Goal: Task Accomplishment & Management: Manage account settings

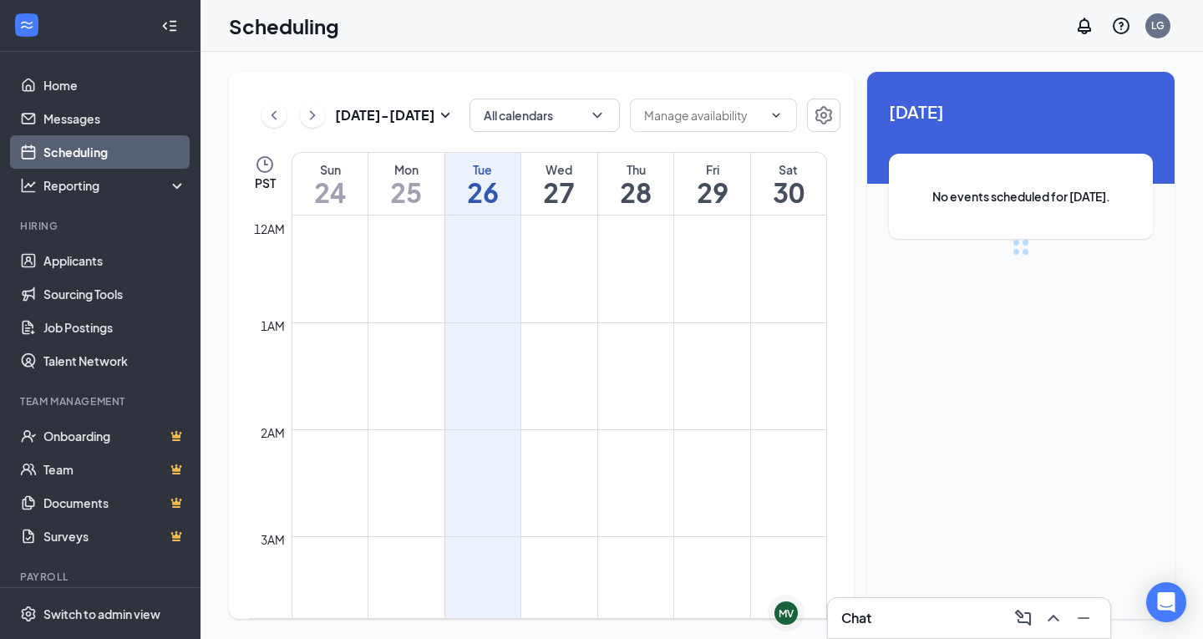
scroll to position [821, 0]
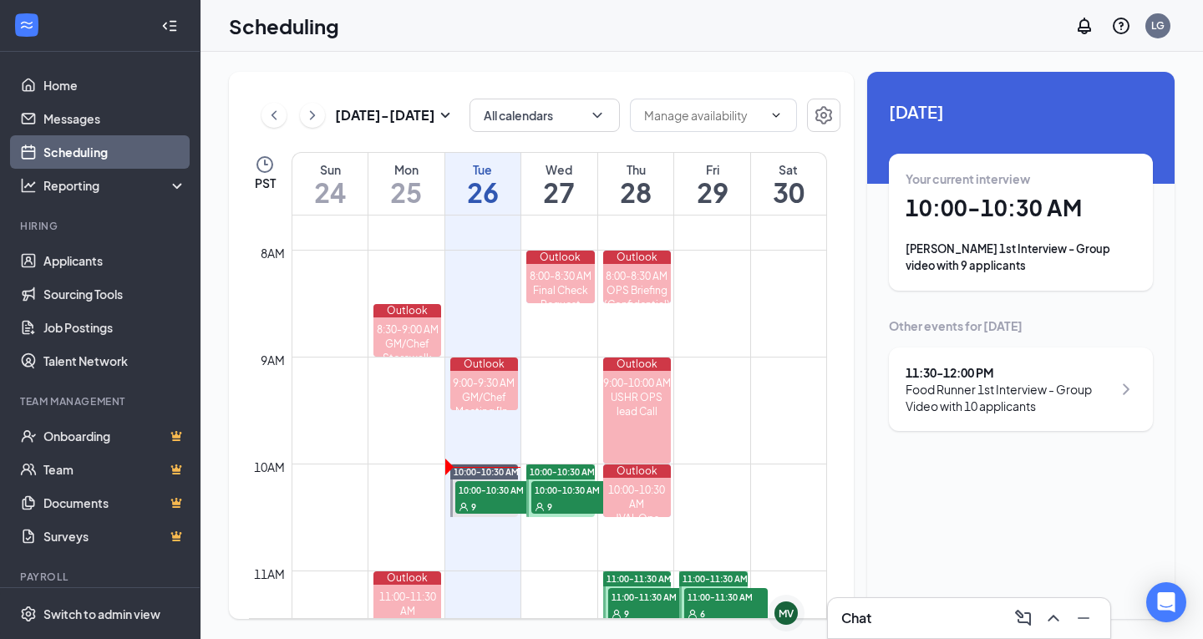
click at [985, 254] on div "[PERSON_NAME] 1st Interview - Group video with 9 applicants" at bounding box center [1020, 257] width 231 height 33
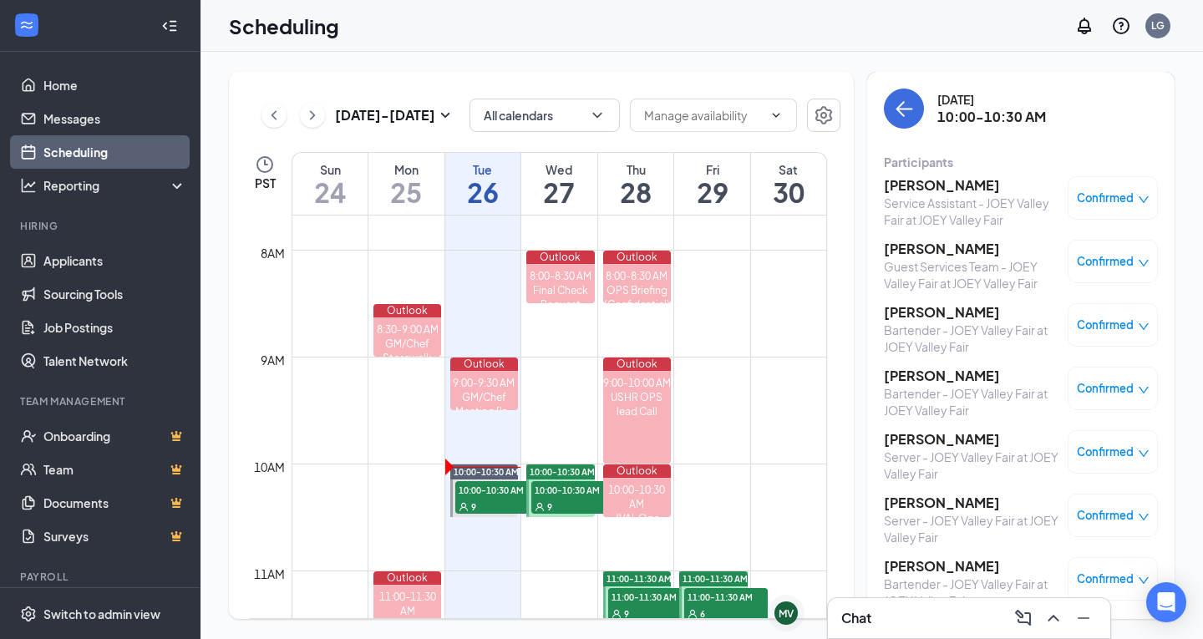
click at [930, 192] on h3 "[PERSON_NAME]" at bounding box center [971, 185] width 175 height 18
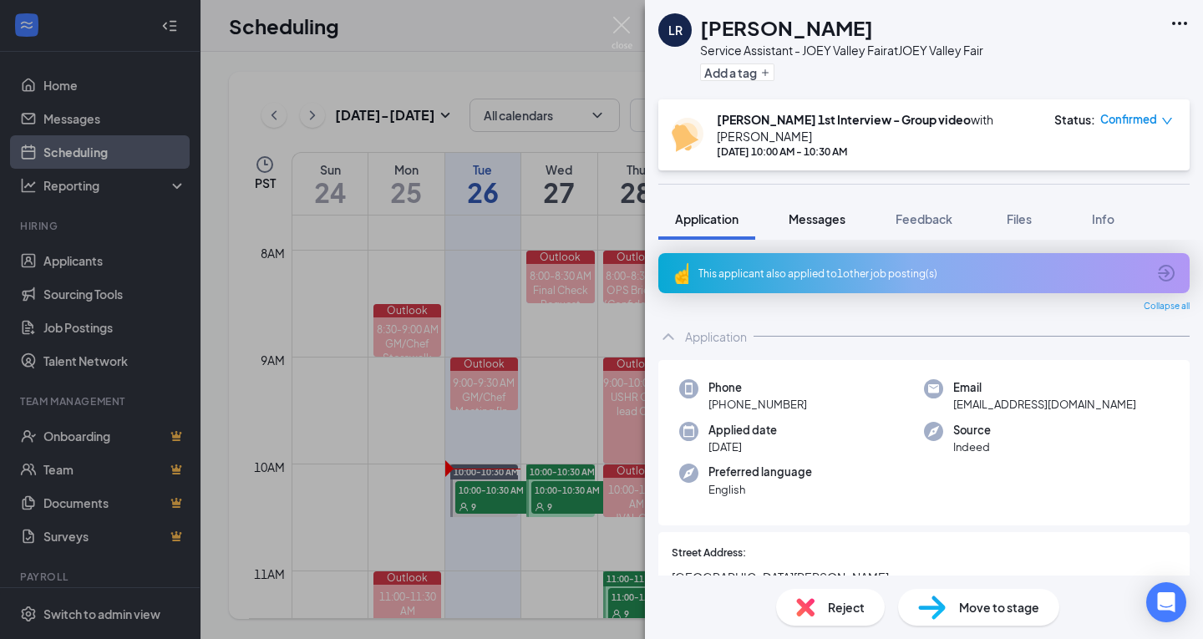
click at [826, 211] on span "Messages" at bounding box center [816, 218] width 57 height 15
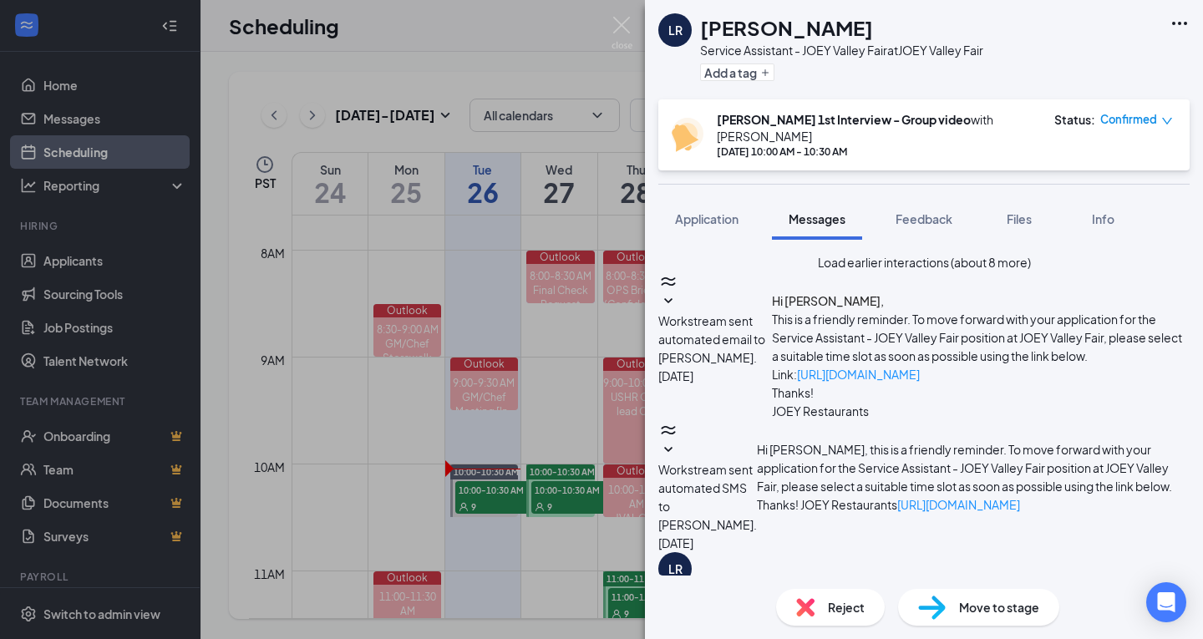
scroll to position [1083, 0]
click at [619, 16] on div "LR [PERSON_NAME] Service Assistant - JOEY Valley Fair at JOEY Valley Fair Add a…" at bounding box center [601, 319] width 1203 height 639
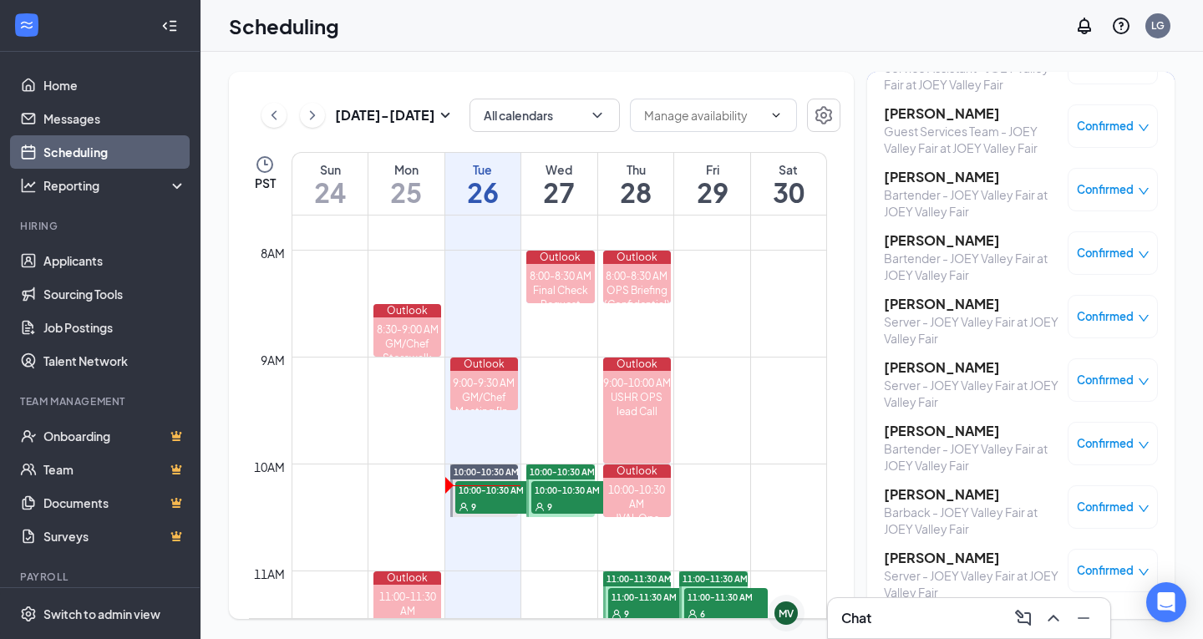
scroll to position [144, 0]
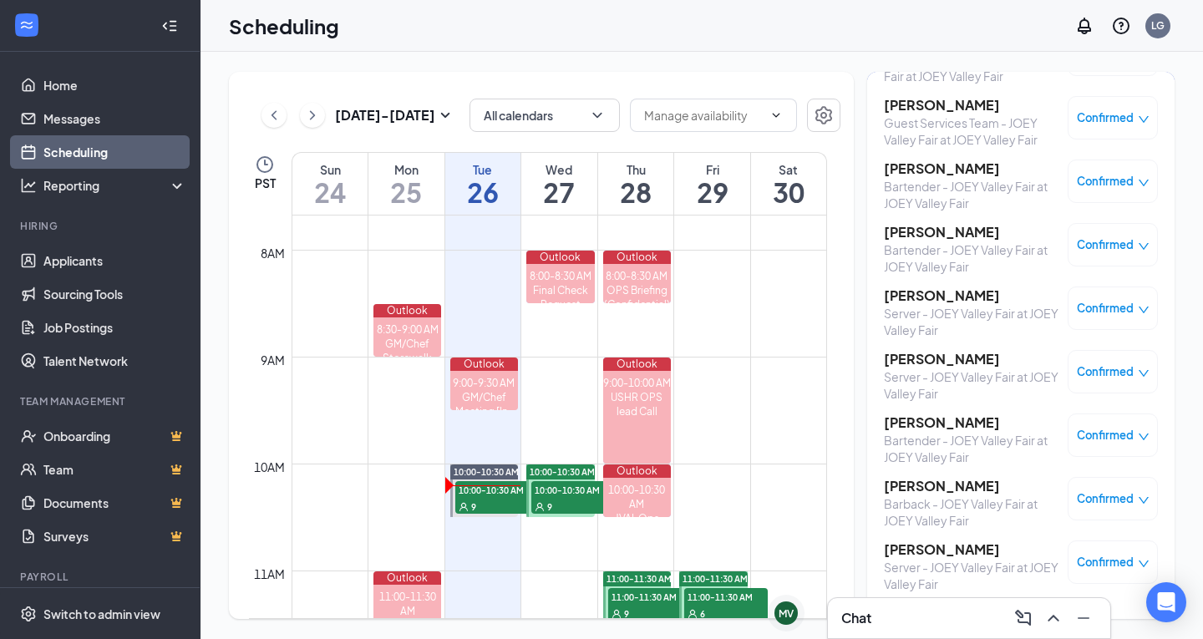
click at [969, 420] on h3 "[PERSON_NAME]" at bounding box center [971, 422] width 175 height 18
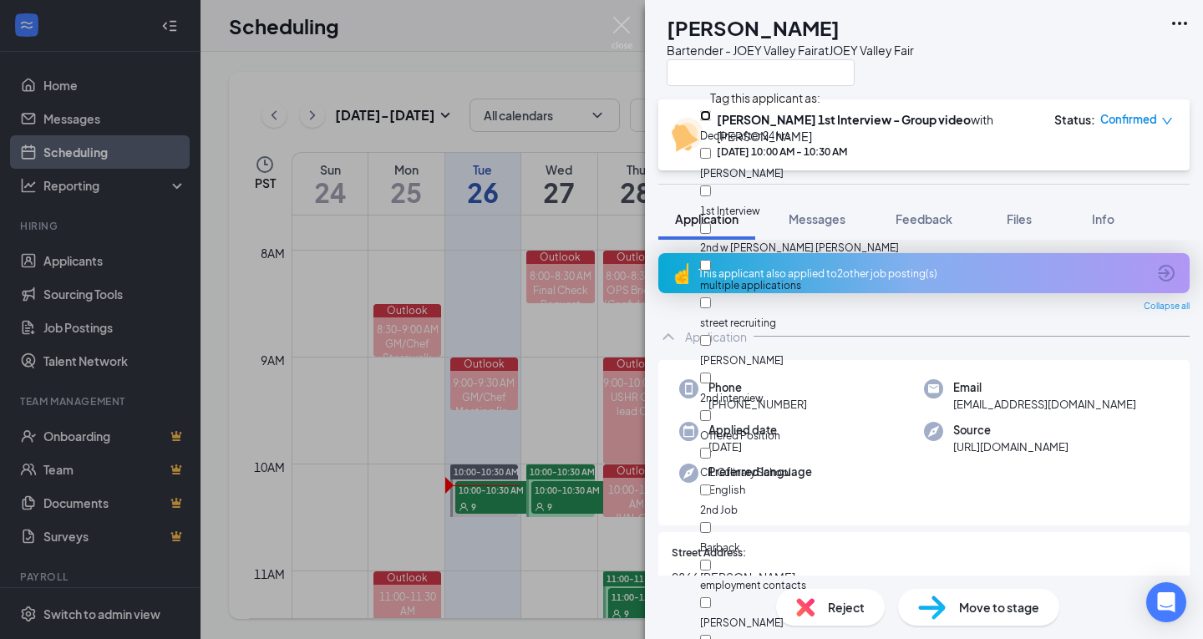
click at [711, 114] on input "Decline after 24 hrs" at bounding box center [705, 115] width 11 height 11
checkbox input "true"
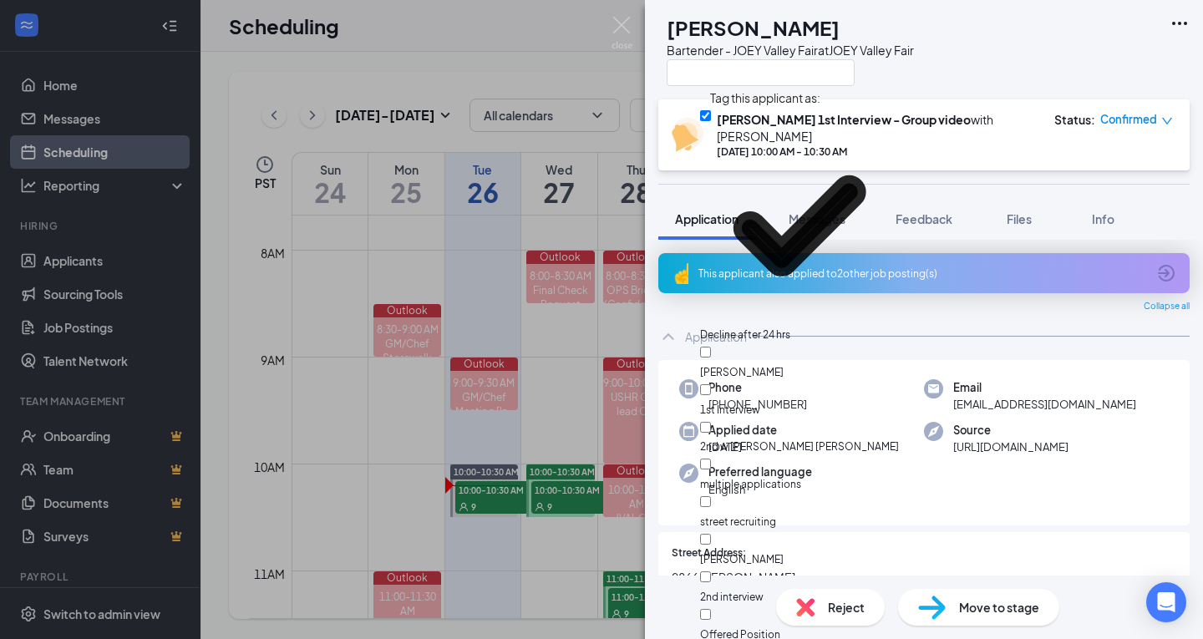
click at [1018, 60] on div "EC [PERSON_NAME] Bartender - JOEY Valley Fair at JOEY Valley Fair" at bounding box center [924, 49] width 558 height 99
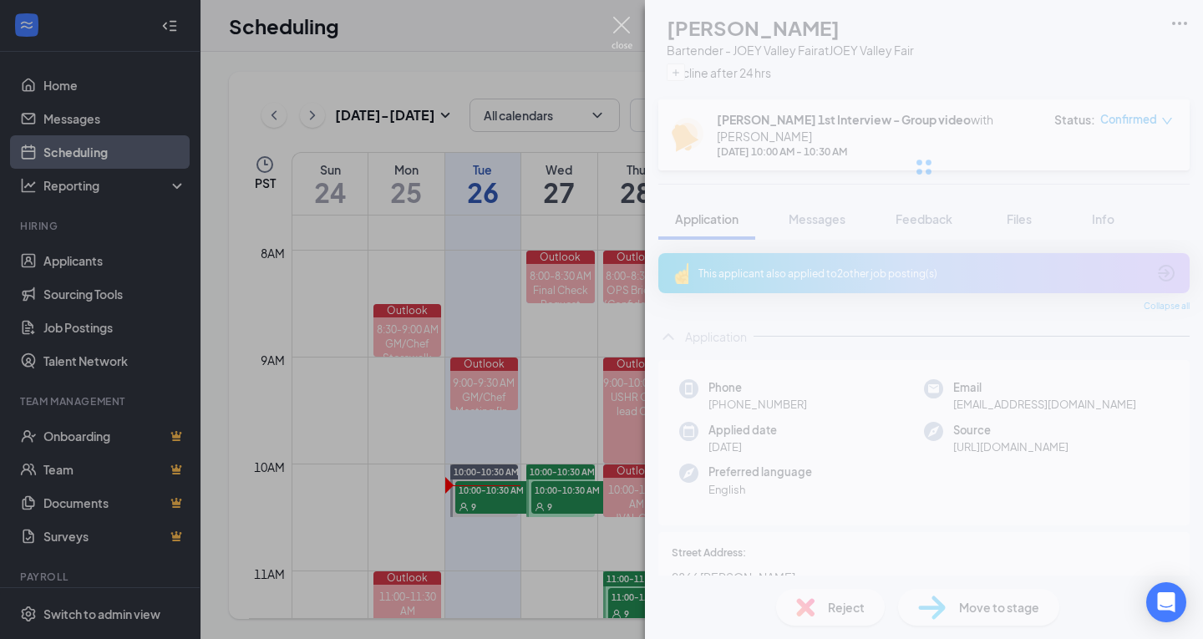
click at [624, 28] on img at bounding box center [621, 33] width 21 height 33
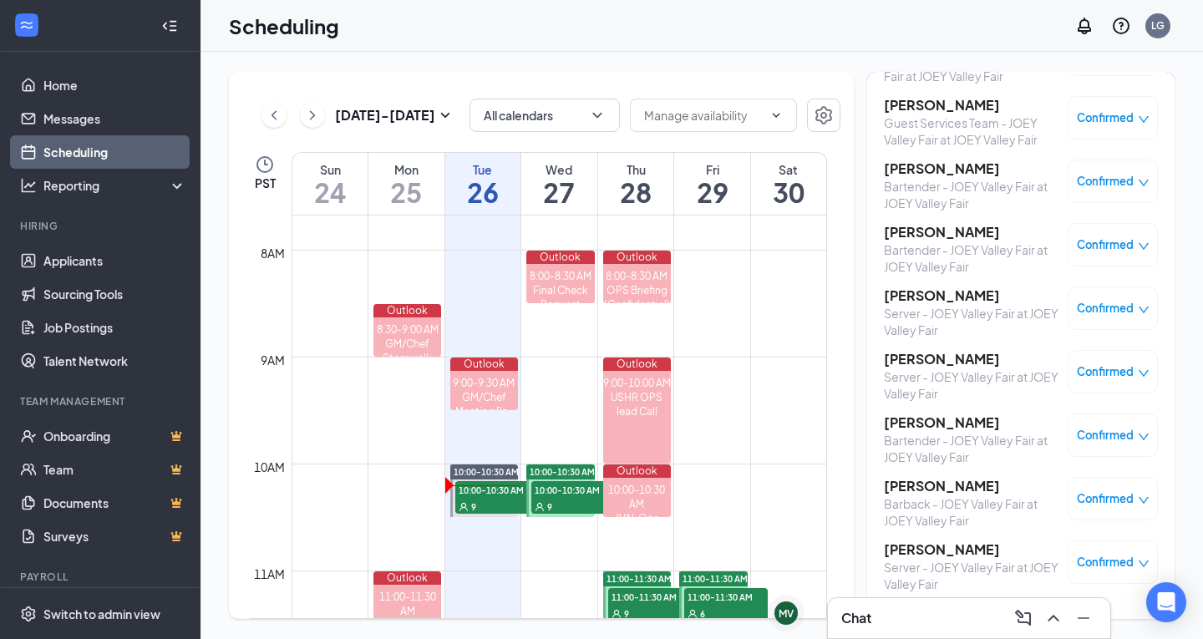
click at [1103, 490] on span "Confirmed" at bounding box center [1105, 498] width 57 height 17
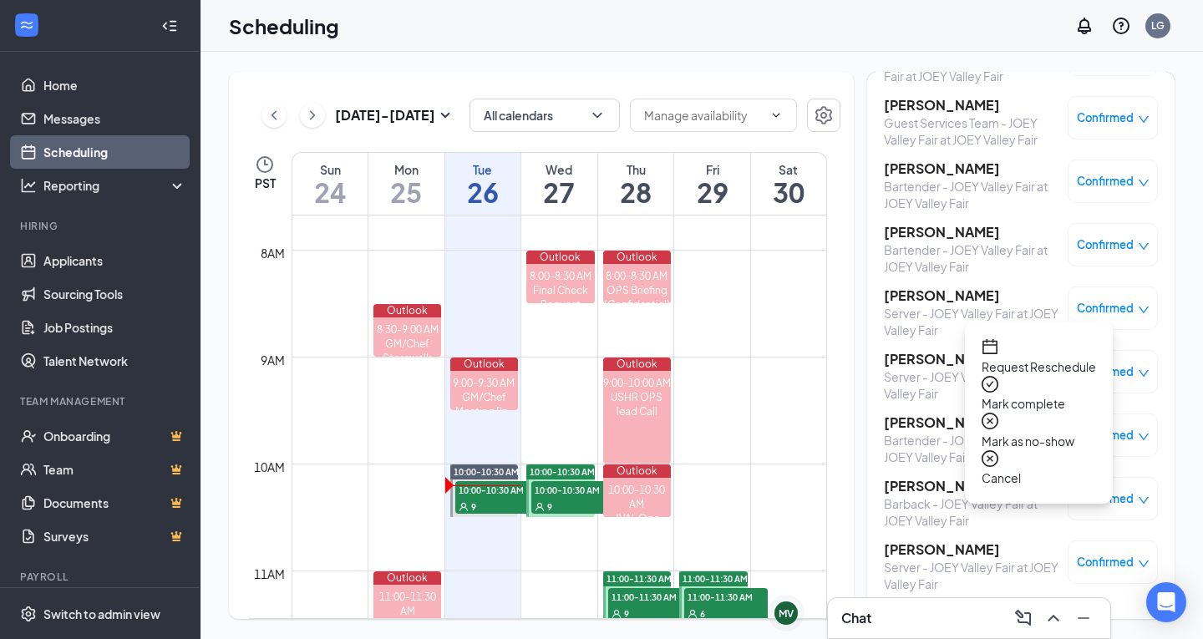
click at [1088, 432] on span "Mark as no-show" at bounding box center [1038, 441] width 114 height 18
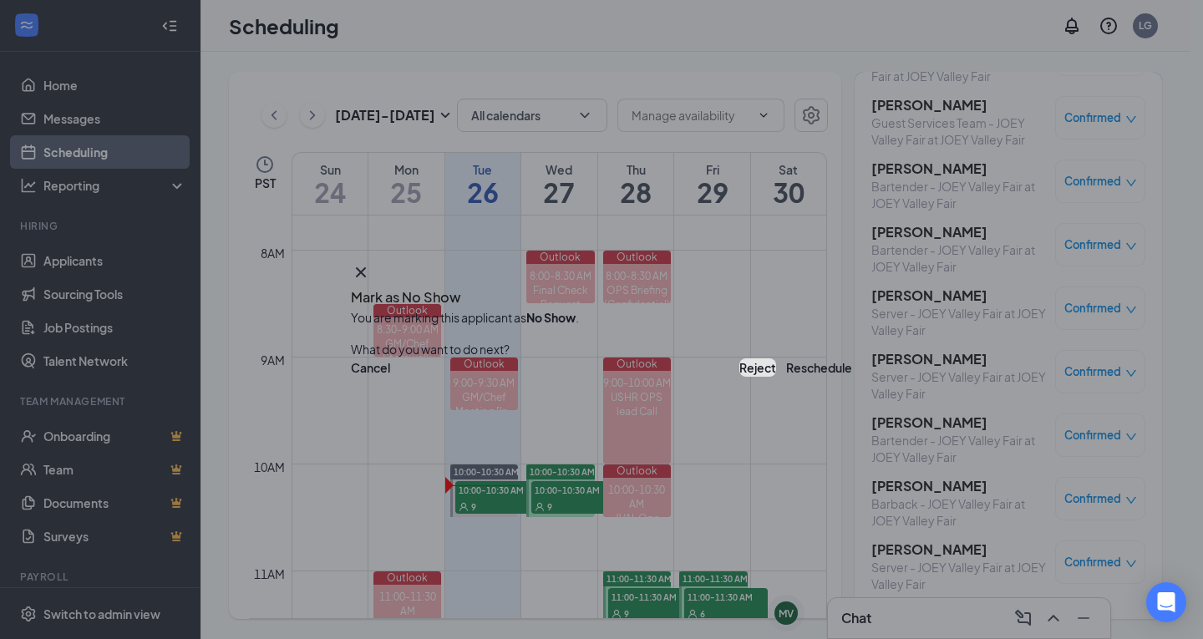
click at [739, 372] on button "Reject" at bounding box center [757, 367] width 37 height 18
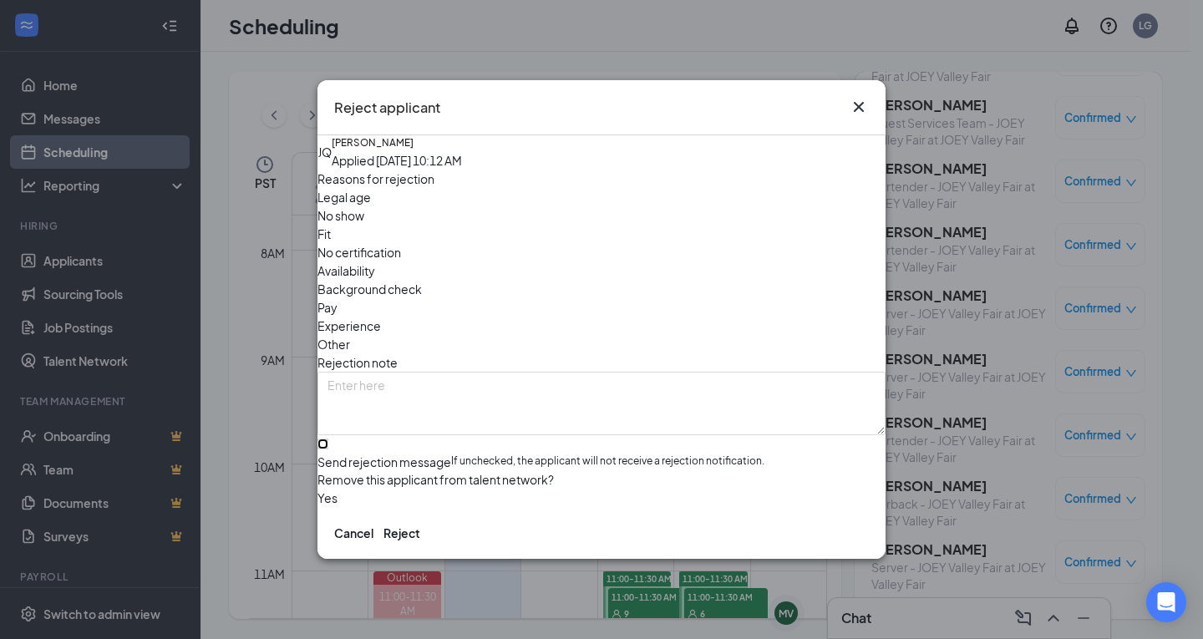
click at [328, 439] on input "Send rejection message If unchecked, the applicant will not receive a rejection…" at bounding box center [322, 444] width 11 height 11
checkbox input "true"
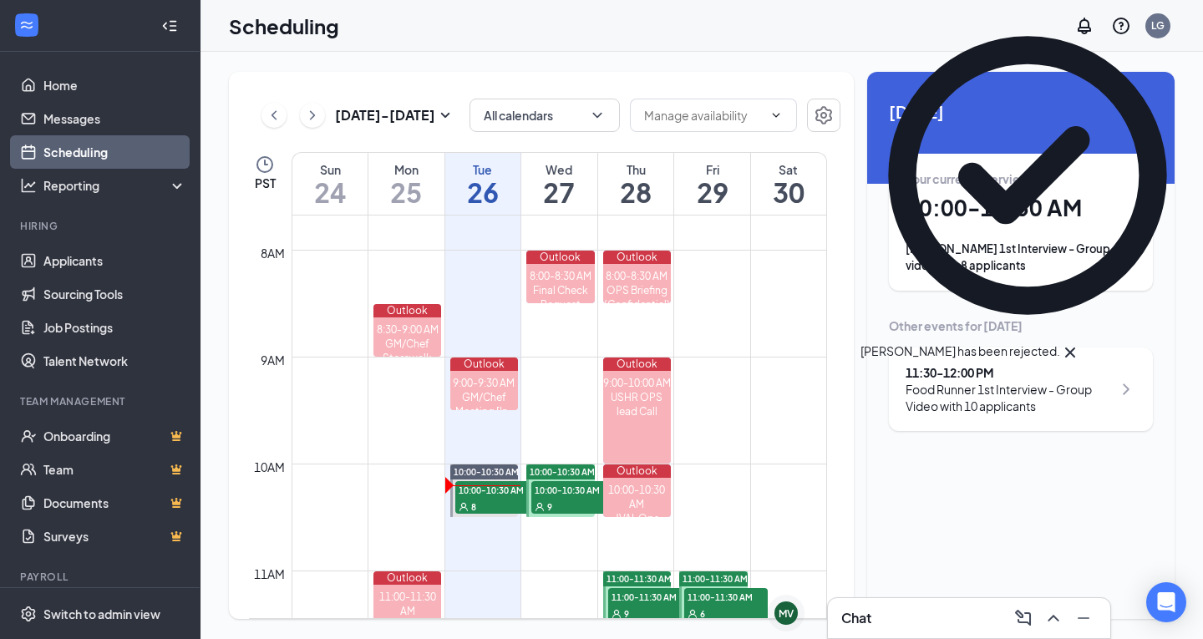
click at [948, 616] on div "Chat" at bounding box center [969, 618] width 256 height 27
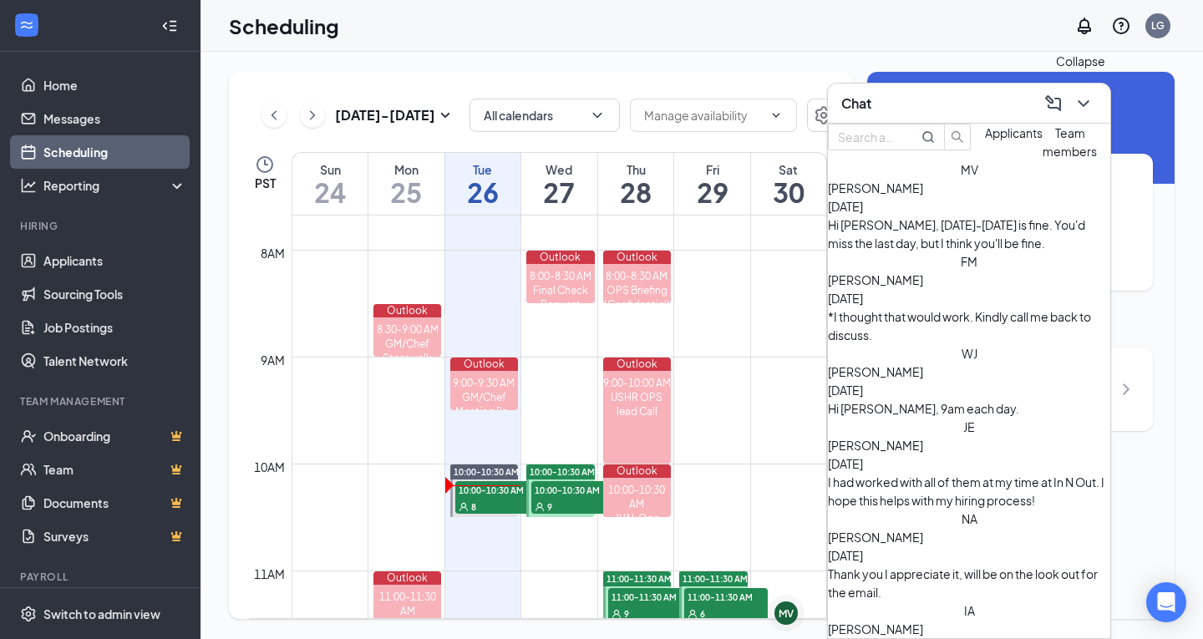
click at [1083, 103] on icon "ChevronDown" at bounding box center [1083, 104] width 20 height 20
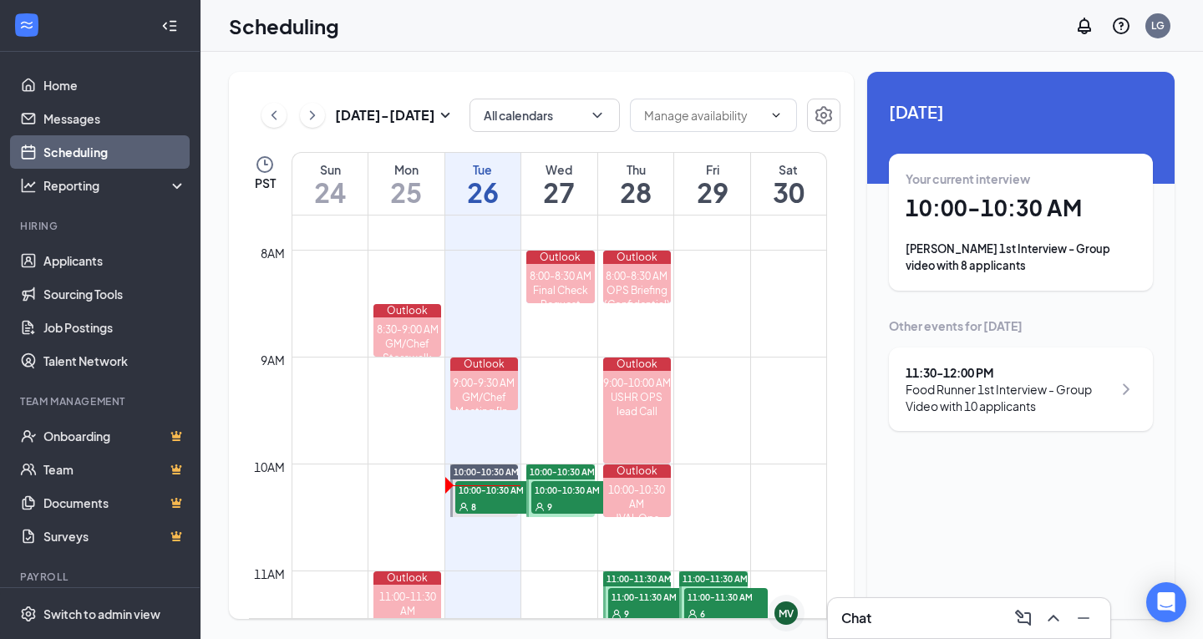
click at [1024, 229] on div "Your current interview 10:00 - 10:30 AM [PERSON_NAME] 1st Interview - Group vid…" at bounding box center [1020, 222] width 231 height 104
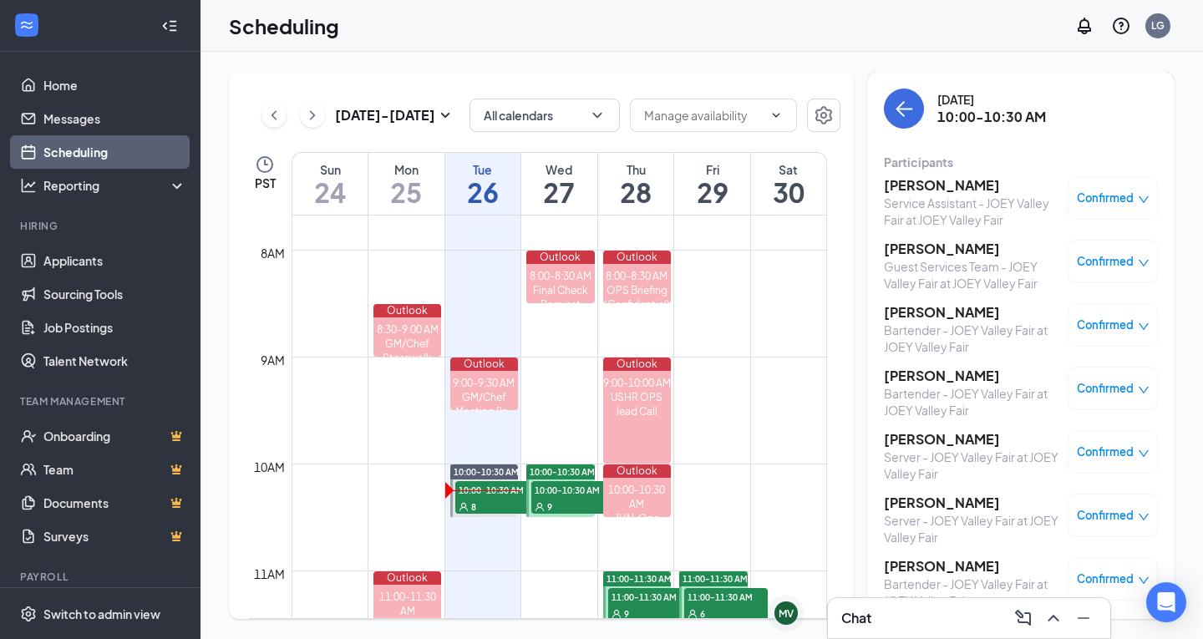
click at [947, 502] on h3 "[PERSON_NAME]" at bounding box center [971, 503] width 175 height 18
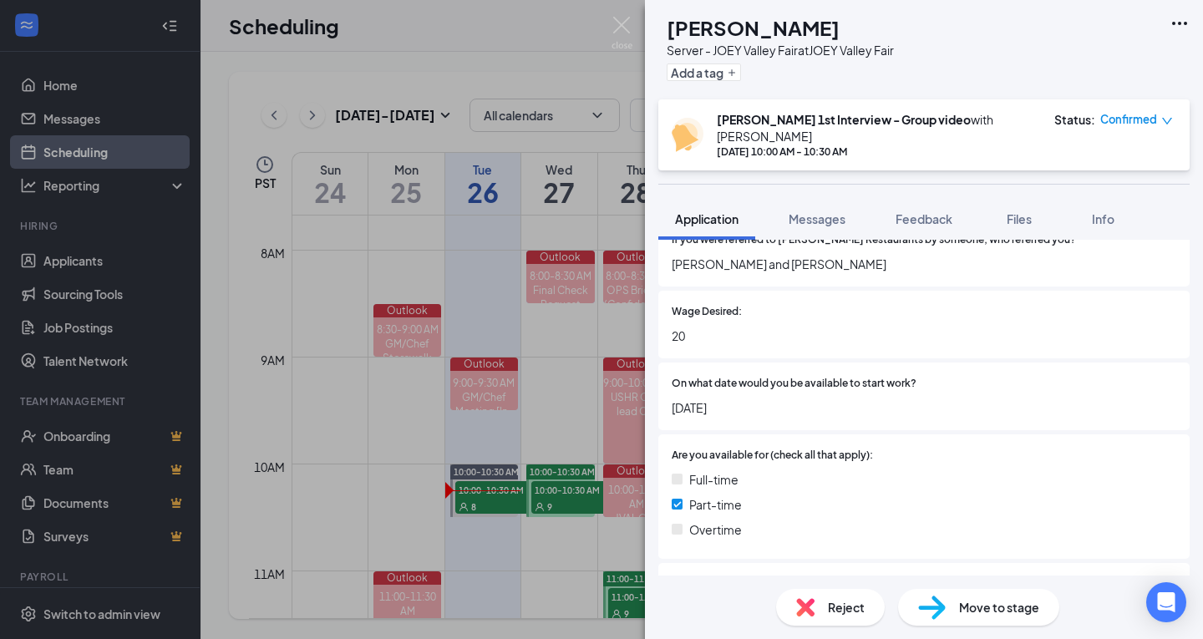
scroll to position [655, 0]
click at [628, 28] on img at bounding box center [621, 33] width 21 height 33
click at [616, 28] on div "Scheduling LG" at bounding box center [701, 26] width 1002 height 52
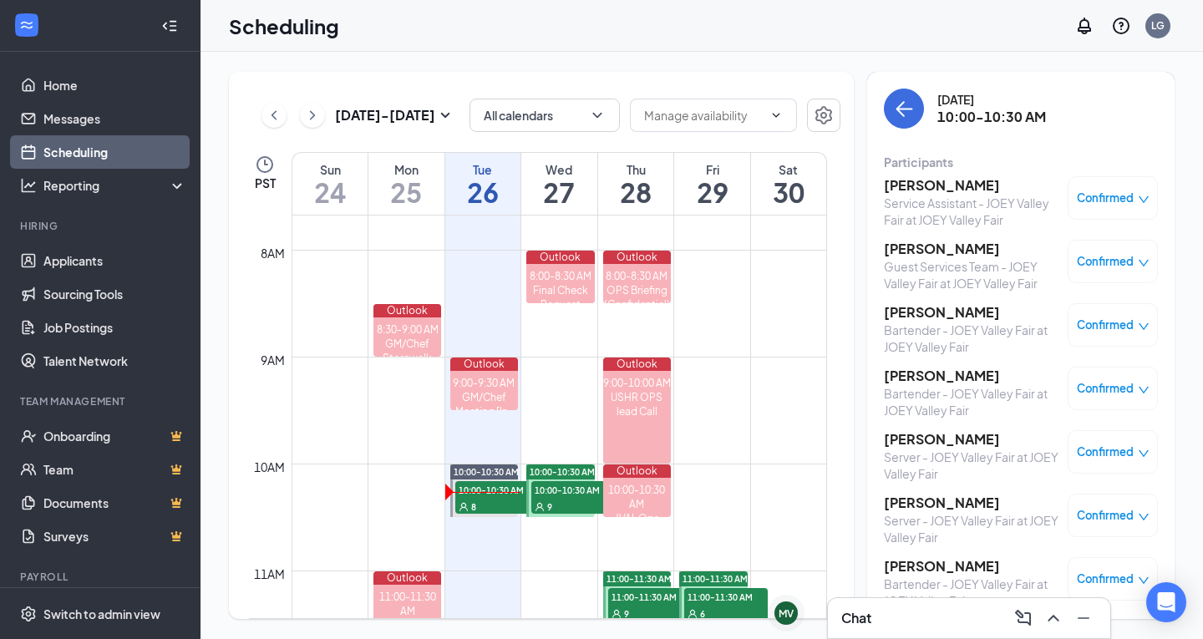
click at [954, 183] on h3 "[PERSON_NAME]" at bounding box center [971, 185] width 175 height 18
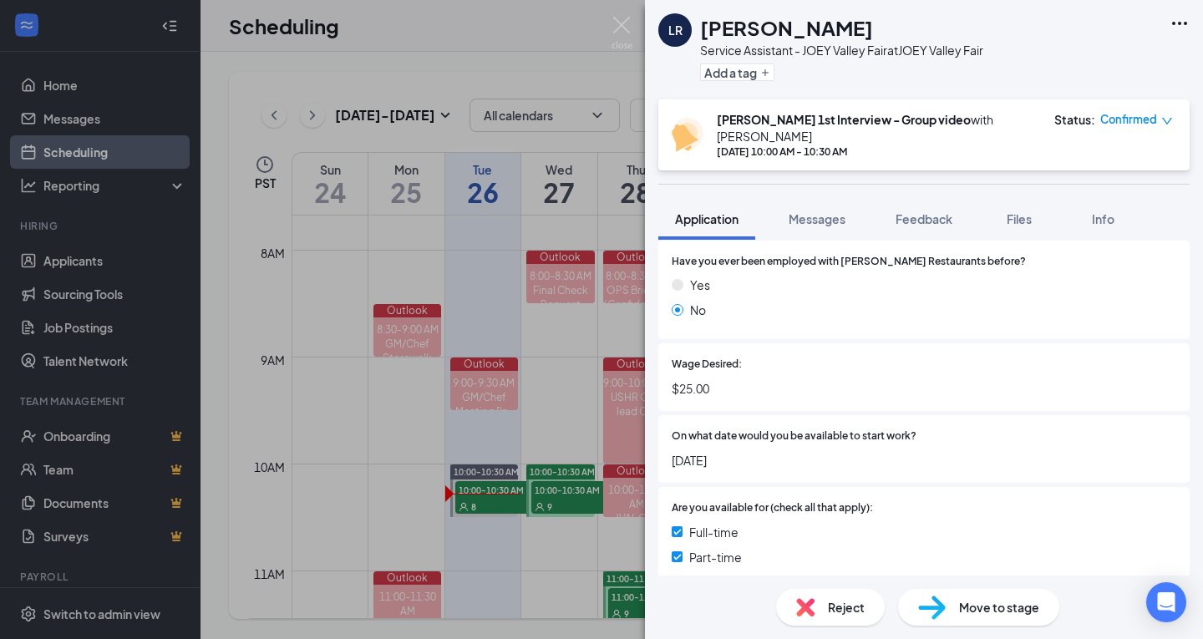
scroll to position [586, 0]
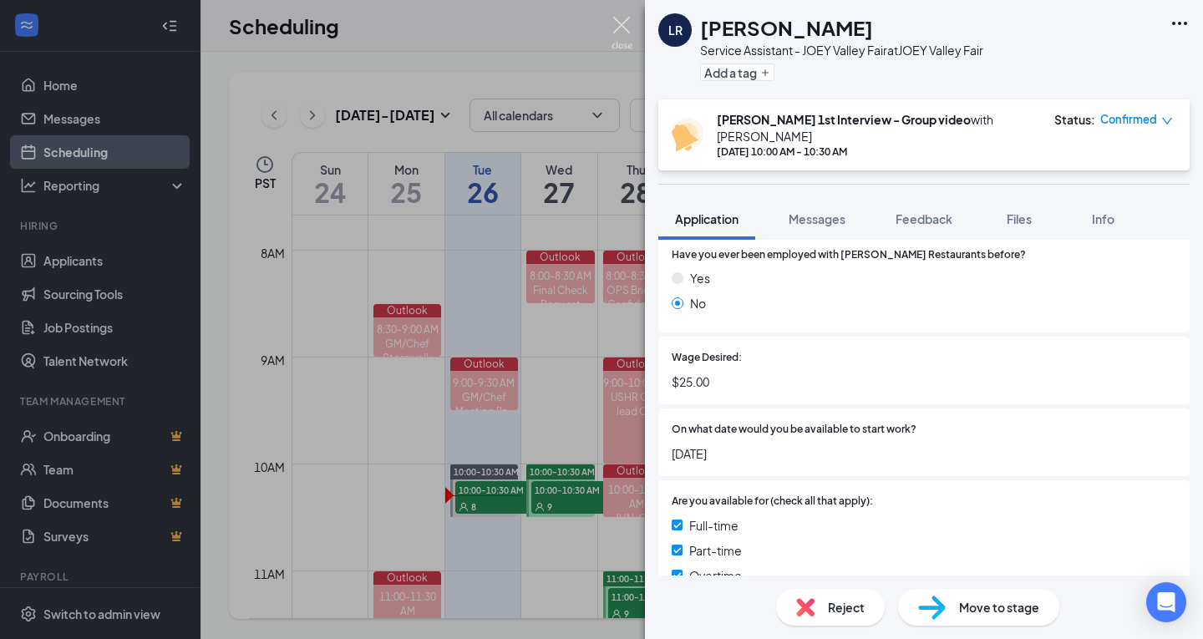
click at [618, 25] on img at bounding box center [621, 33] width 21 height 33
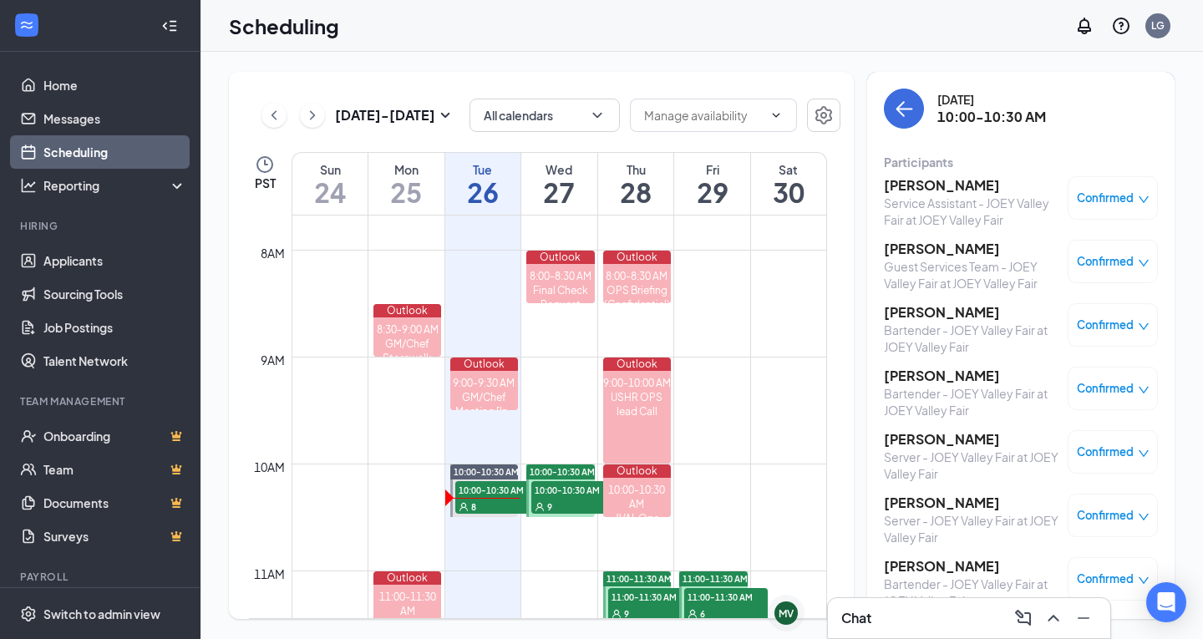
click at [930, 255] on h3 "[PERSON_NAME]" at bounding box center [971, 249] width 175 height 18
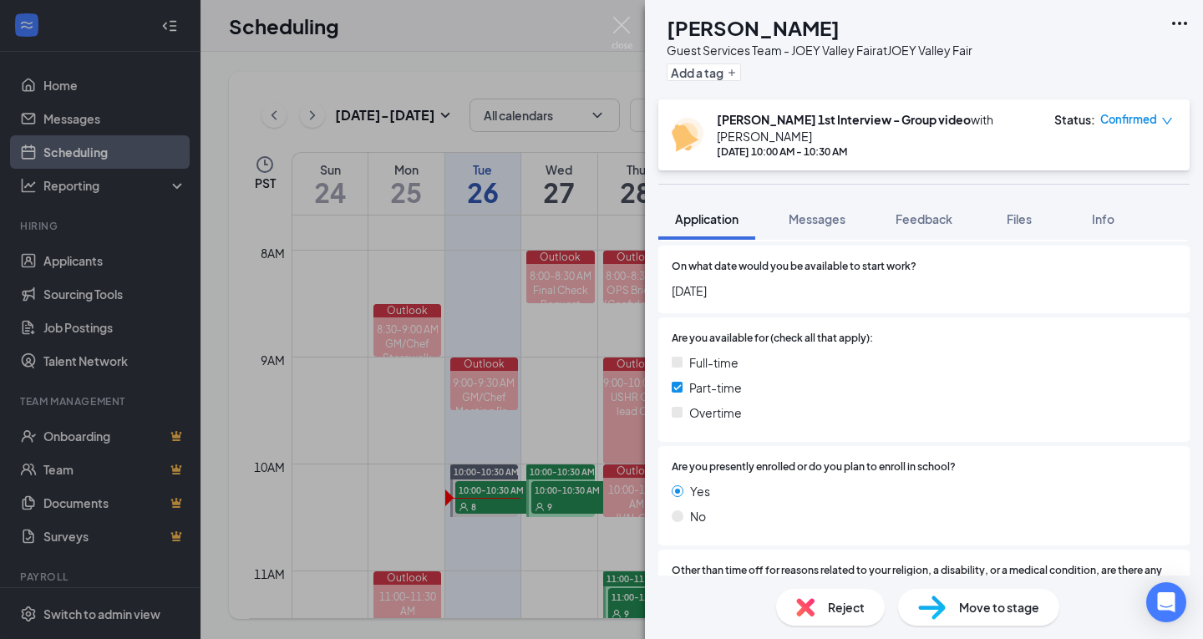
scroll to position [822, 0]
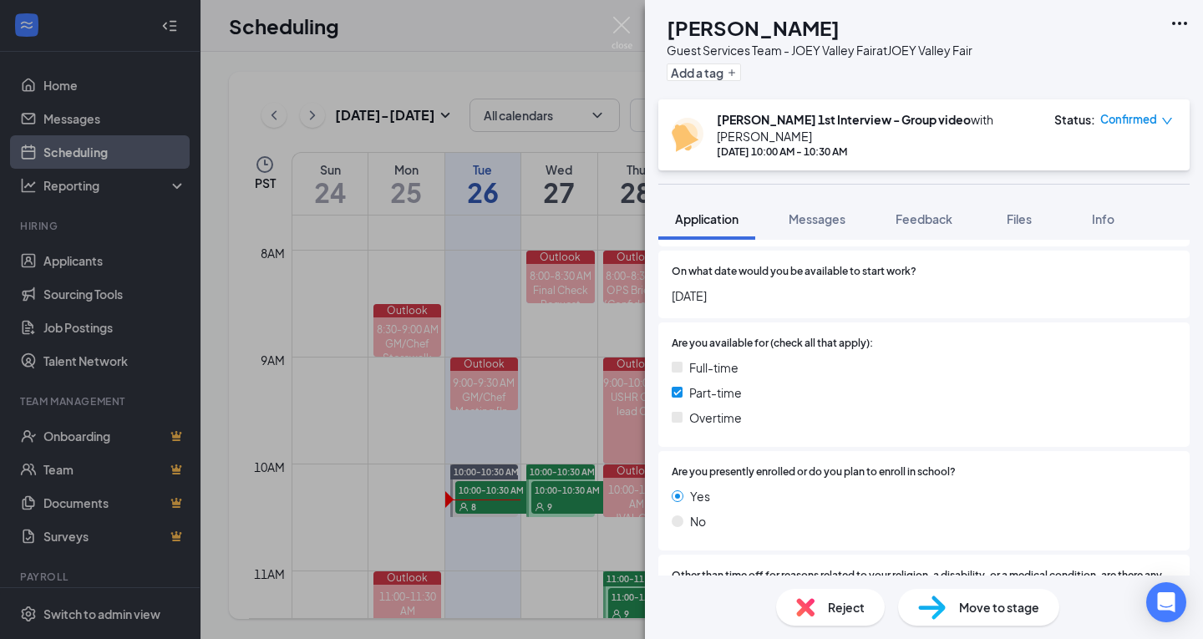
click at [767, 62] on div "Add a tag" at bounding box center [820, 72] width 306 height 28
click at [737, 76] on icon "Plus" at bounding box center [732, 73] width 10 height 10
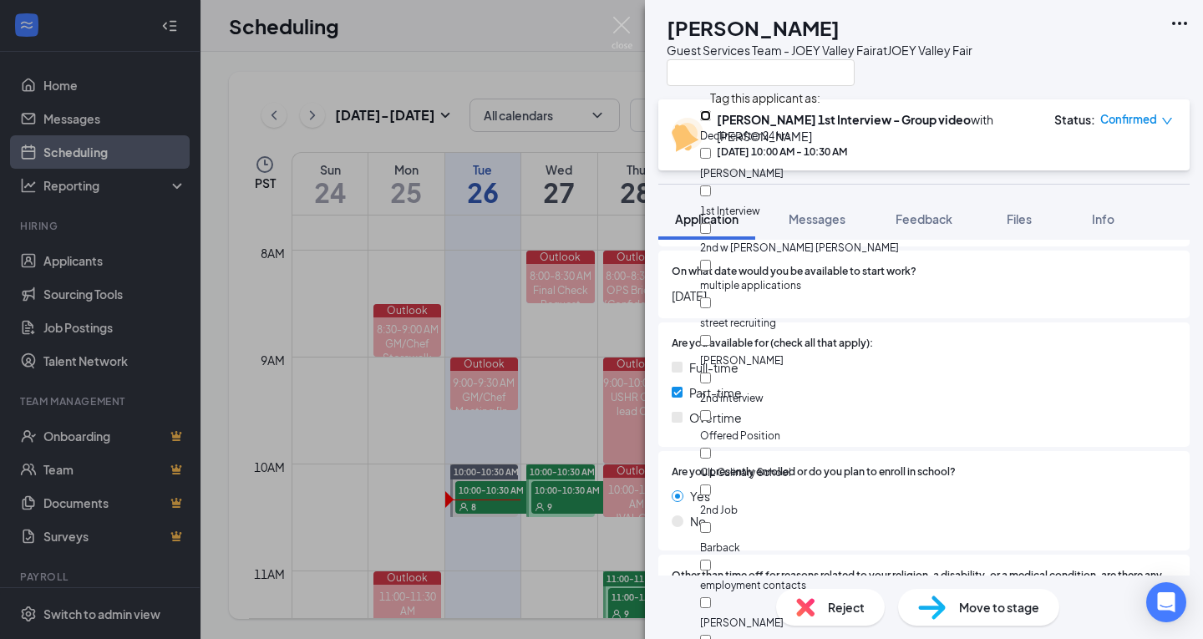
click at [711, 119] on input "Decline after 24 hrs" at bounding box center [705, 115] width 11 height 11
checkbox input "true"
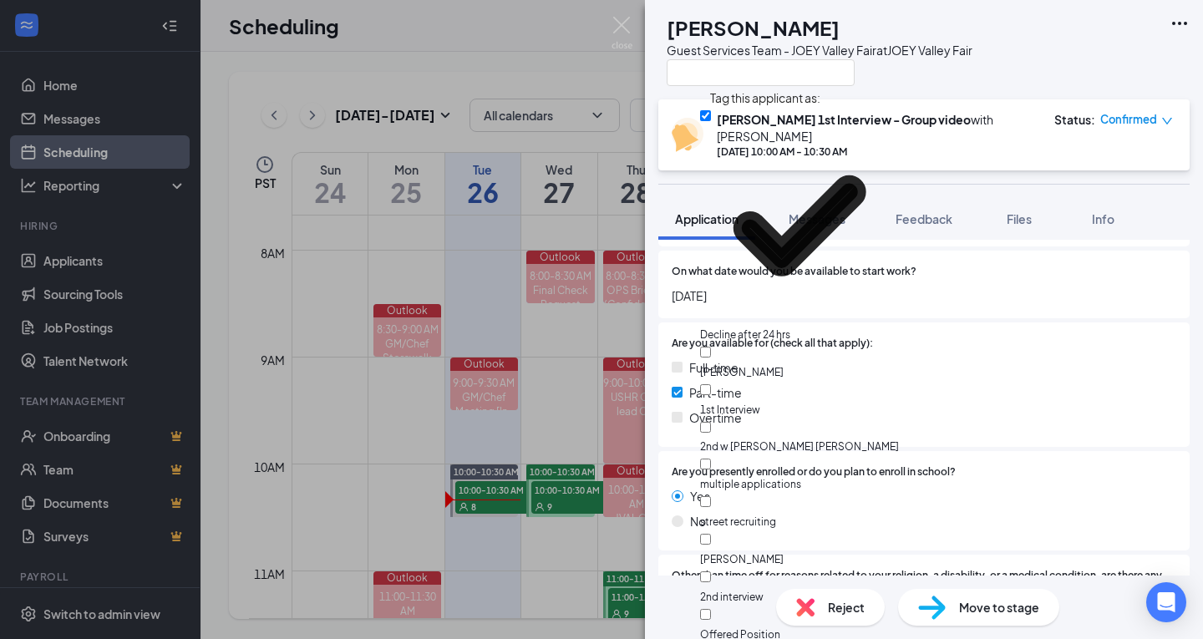
drag, startPoint x: 1057, startPoint y: 67, endPoint x: 999, endPoint y: 40, distance: 64.3
click at [1052, 65] on div "AS [PERSON_NAME] Guest Services Team - JOEY Valley Fair at JOEY Valley Fair" at bounding box center [924, 49] width 558 height 99
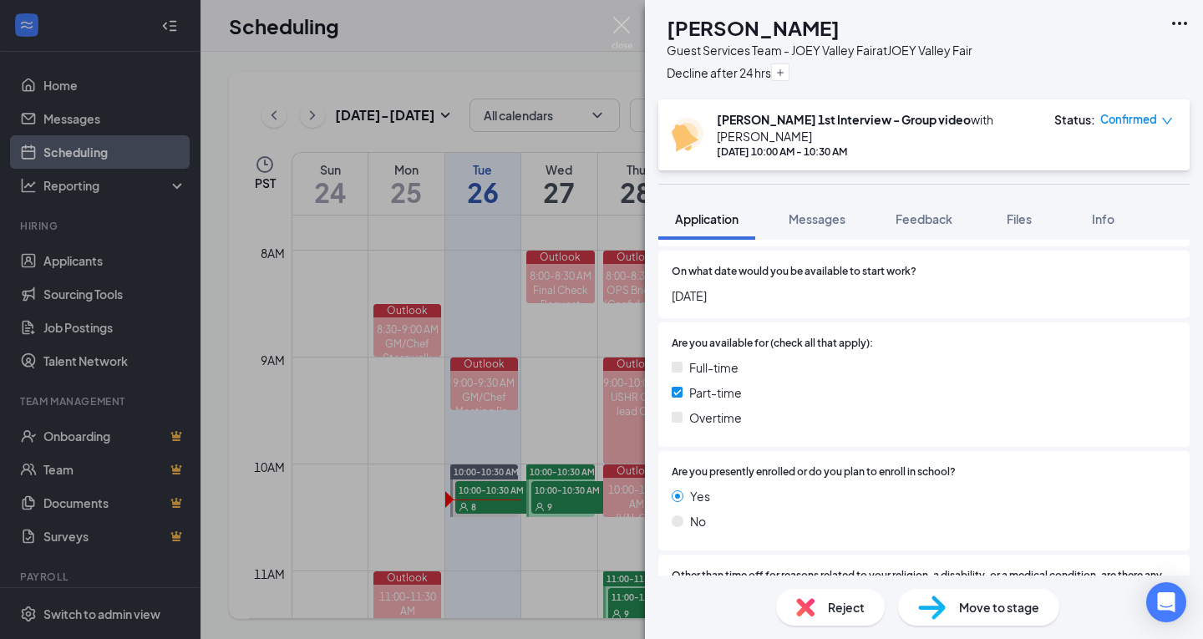
click at [606, 29] on div "AS [PERSON_NAME] Guest Services Team - JOEY Valley Fair at JOEY Valley Fair Dec…" at bounding box center [601, 319] width 1203 height 639
click at [626, 28] on div "Scheduling LG" at bounding box center [701, 26] width 1002 height 52
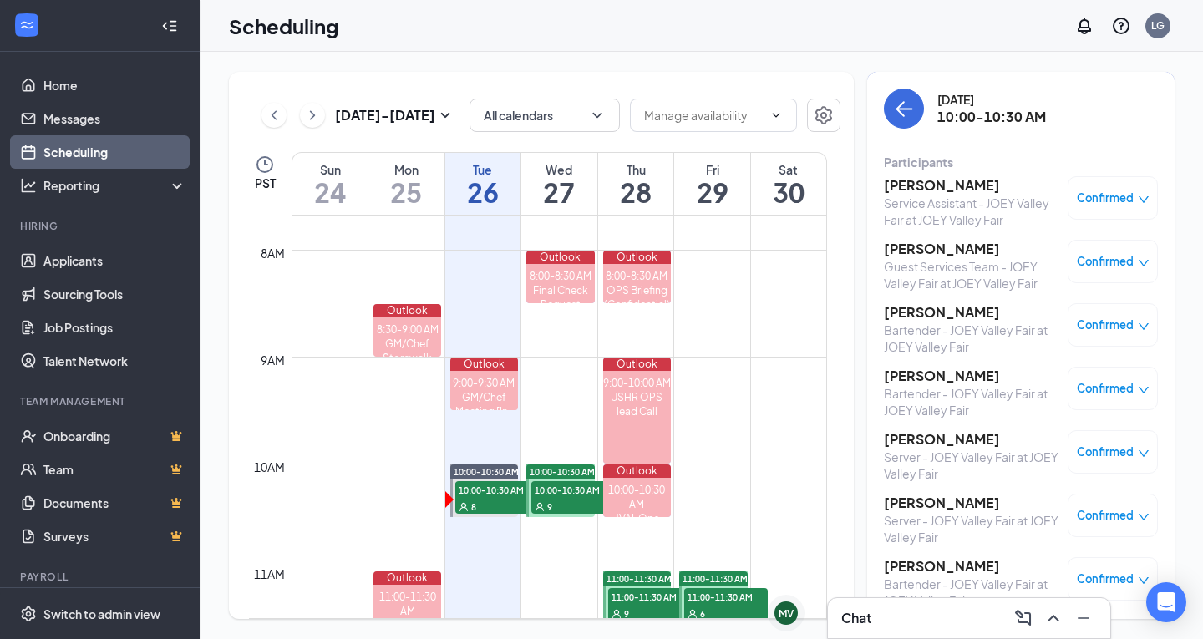
click at [941, 376] on h3 "[PERSON_NAME]" at bounding box center [971, 376] width 175 height 18
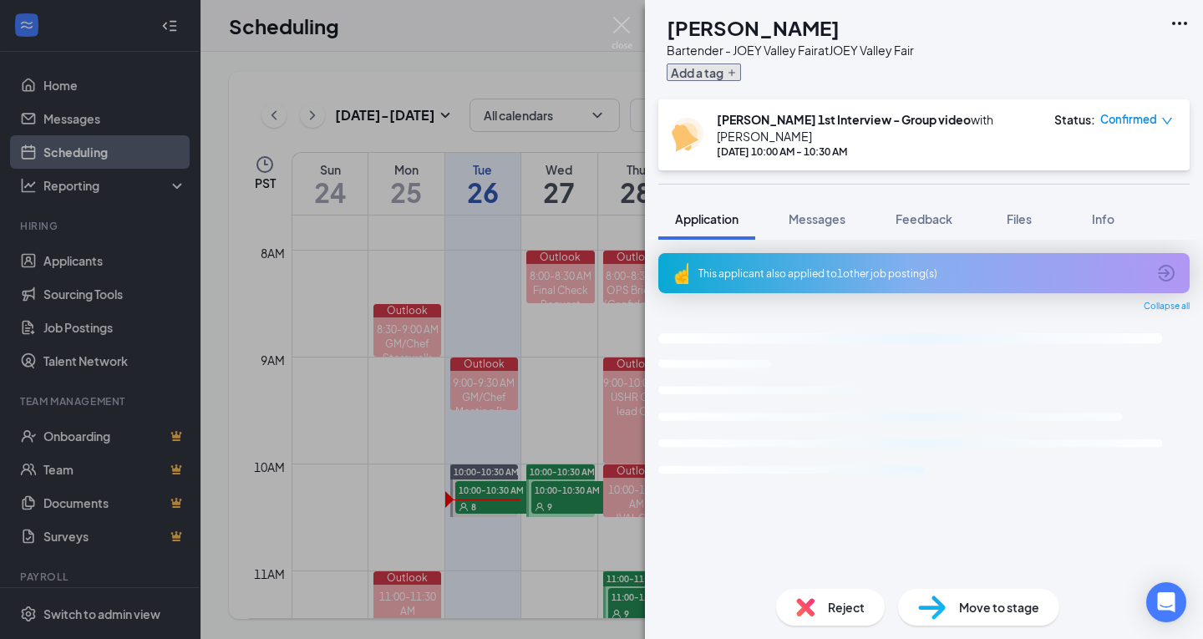
click at [741, 77] on button "Add a tag" at bounding box center [704, 72] width 74 height 18
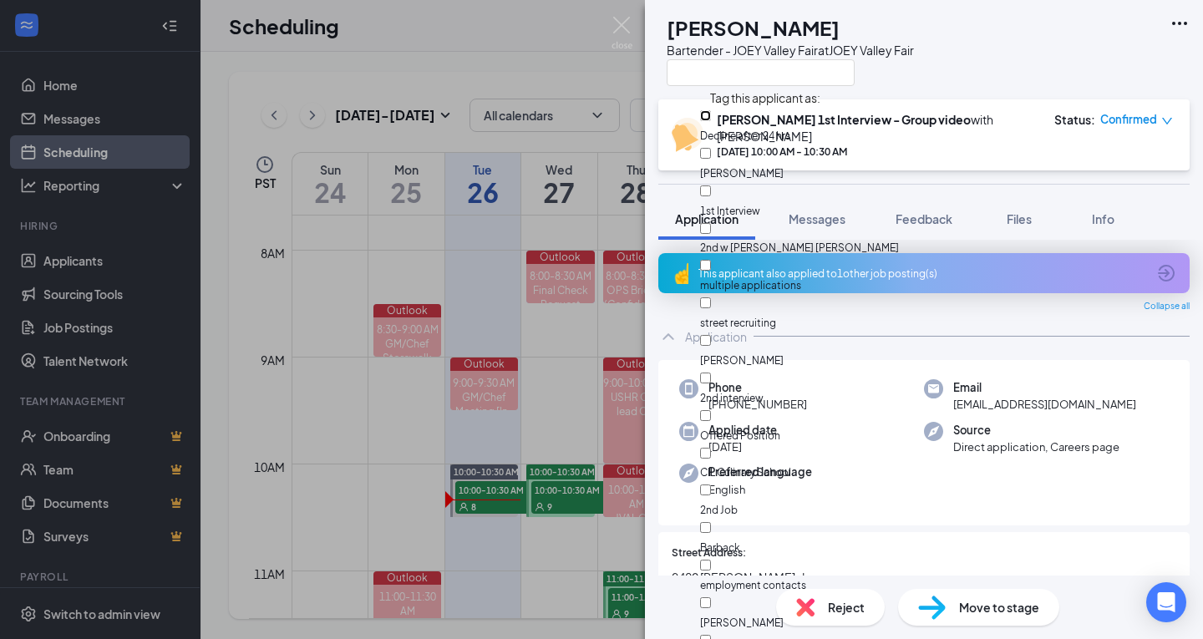
click at [711, 121] on input "Decline after 24 hrs" at bounding box center [705, 115] width 11 height 11
checkbox input "true"
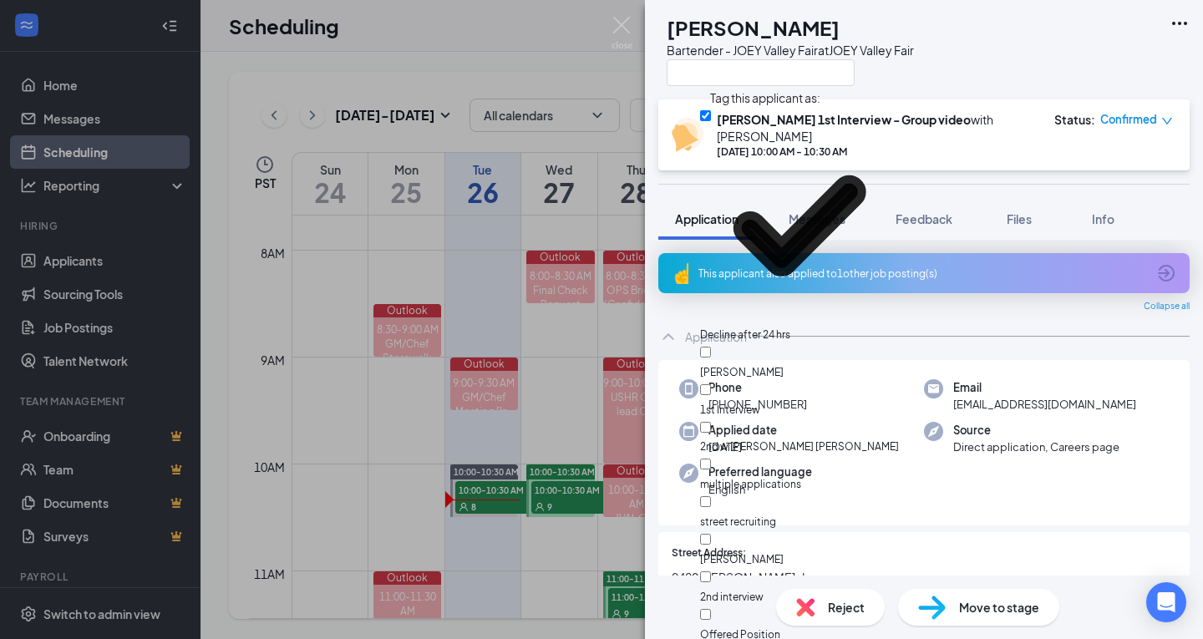
click at [1037, 74] on div "MH [PERSON_NAME] Bartender - JOEY Valley Fair at JOEY Valley Fair" at bounding box center [924, 49] width 558 height 99
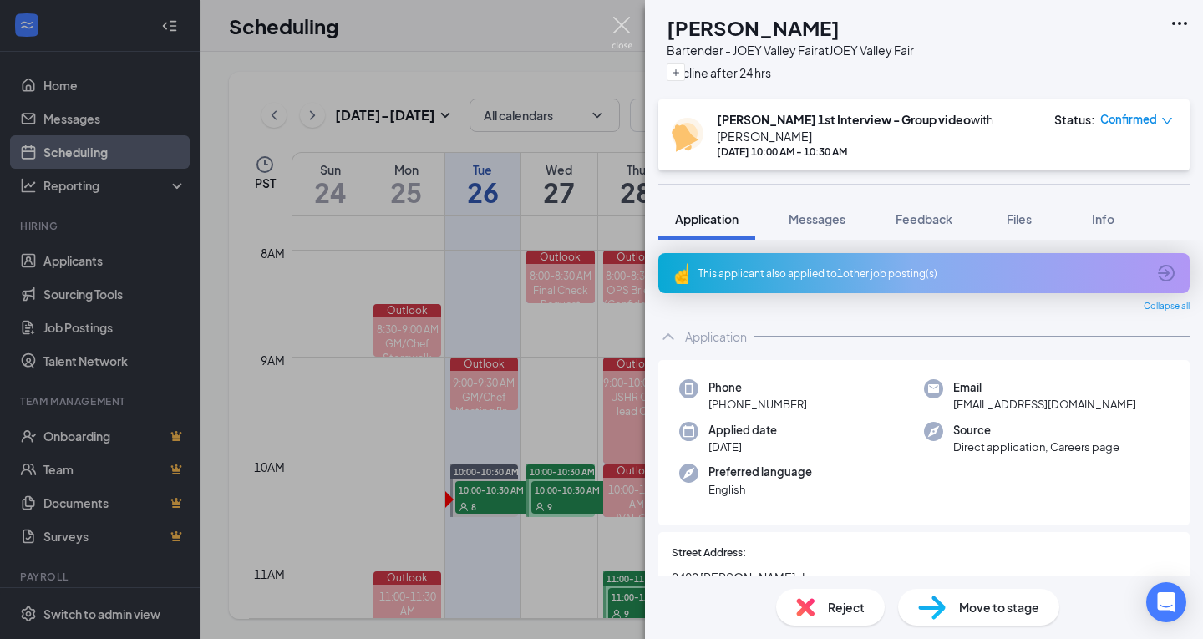
click at [622, 36] on img at bounding box center [621, 33] width 21 height 33
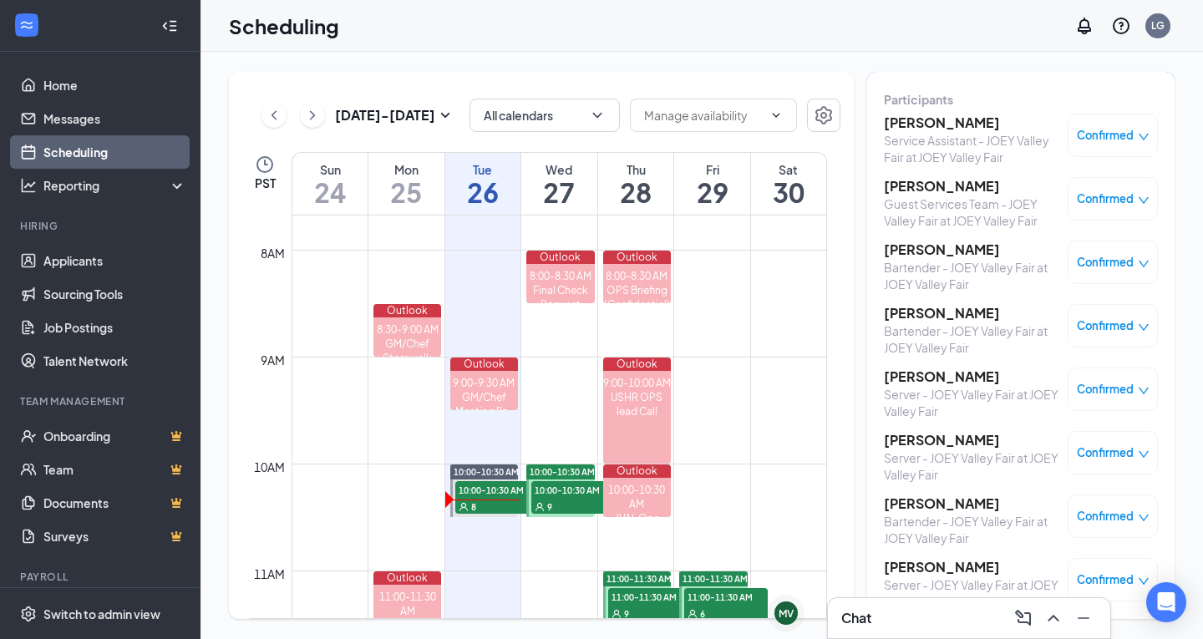
scroll to position [80, 0]
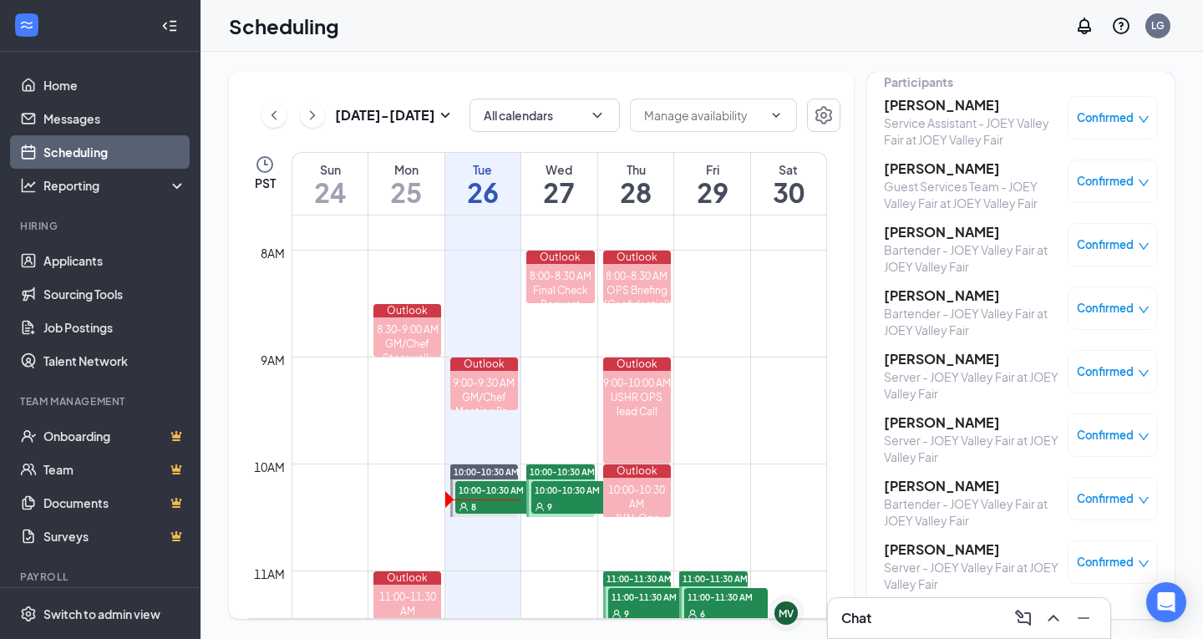
click at [934, 485] on h3 "[PERSON_NAME]" at bounding box center [971, 486] width 175 height 18
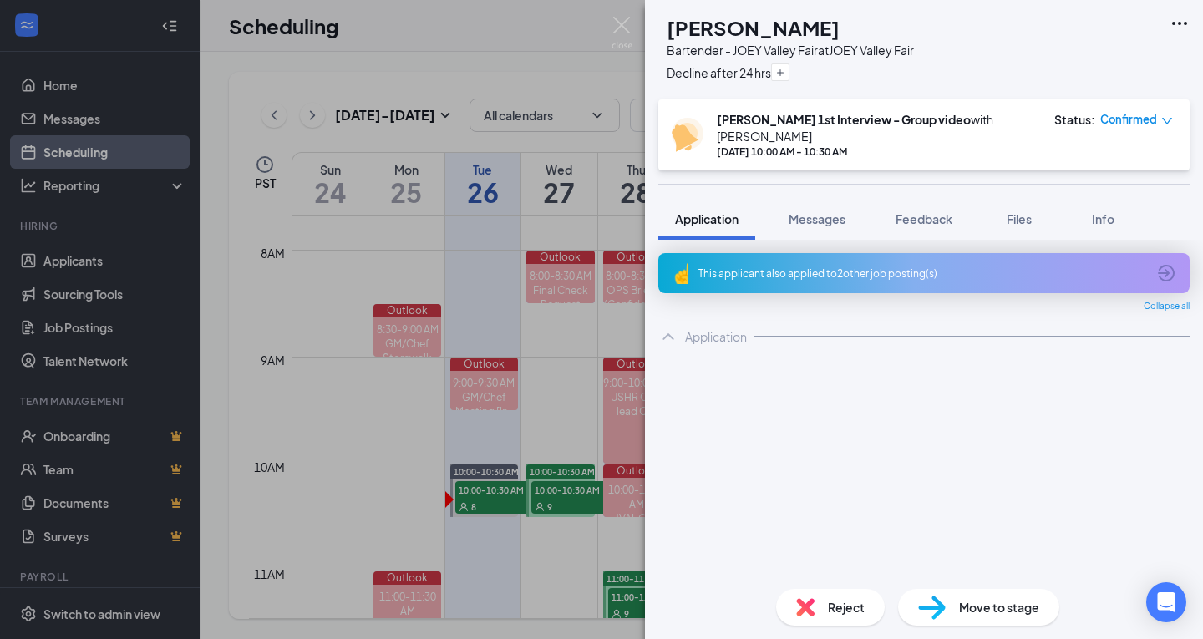
click at [611, 23] on img at bounding box center [621, 33] width 21 height 33
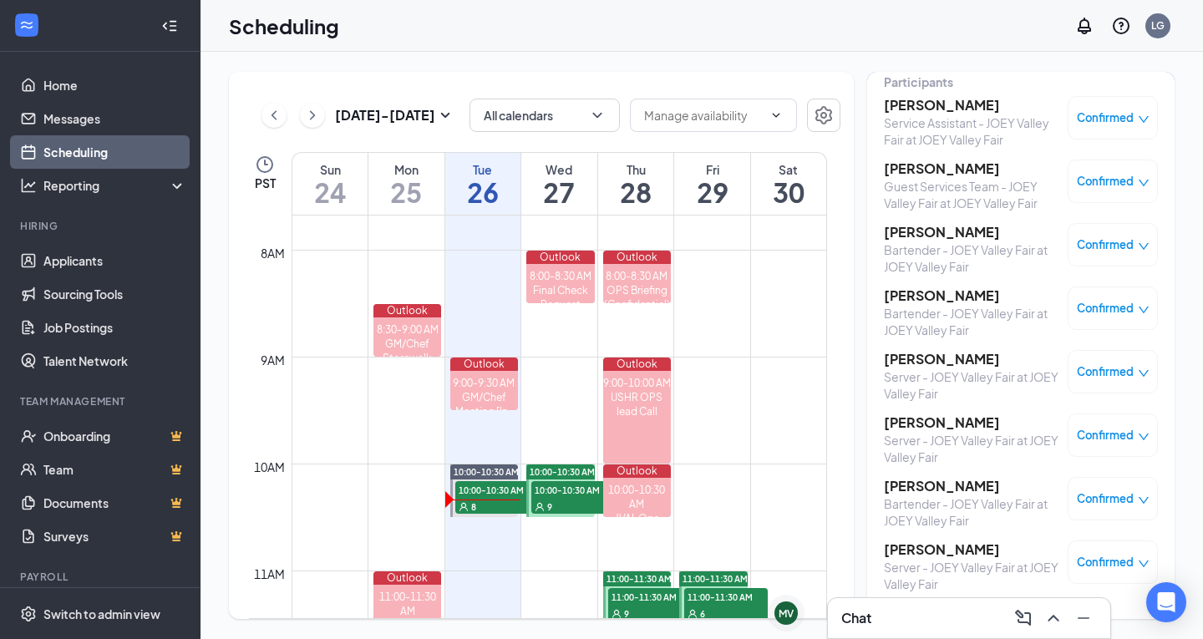
click at [951, 554] on h3 "[PERSON_NAME]" at bounding box center [971, 549] width 175 height 18
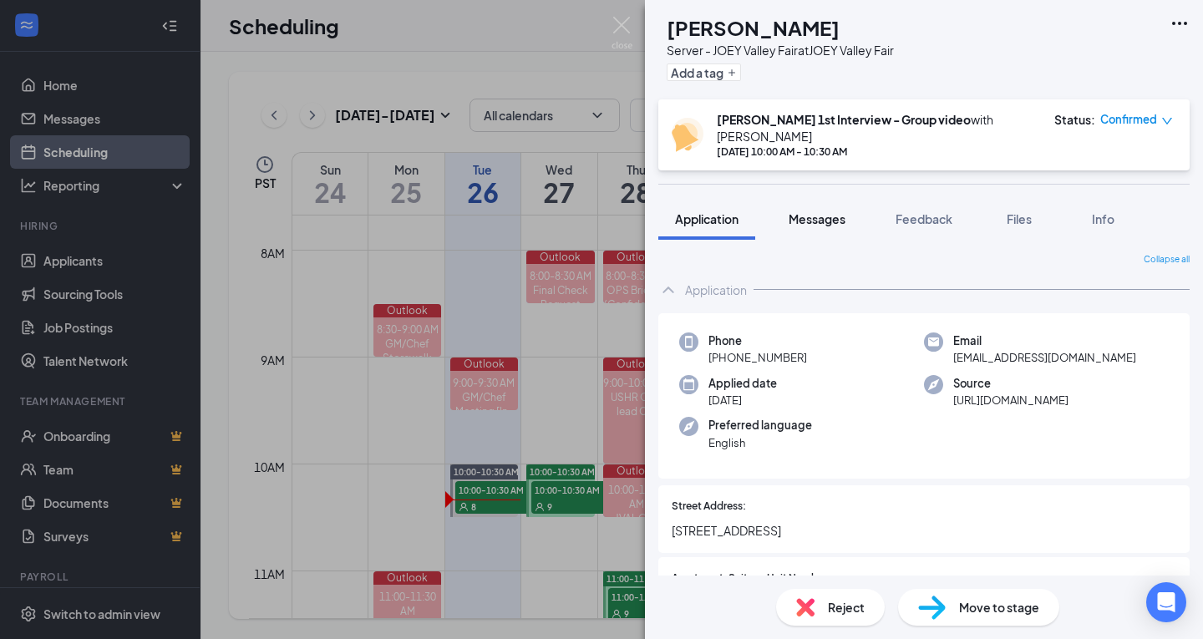
click at [814, 211] on span "Messages" at bounding box center [816, 218] width 57 height 15
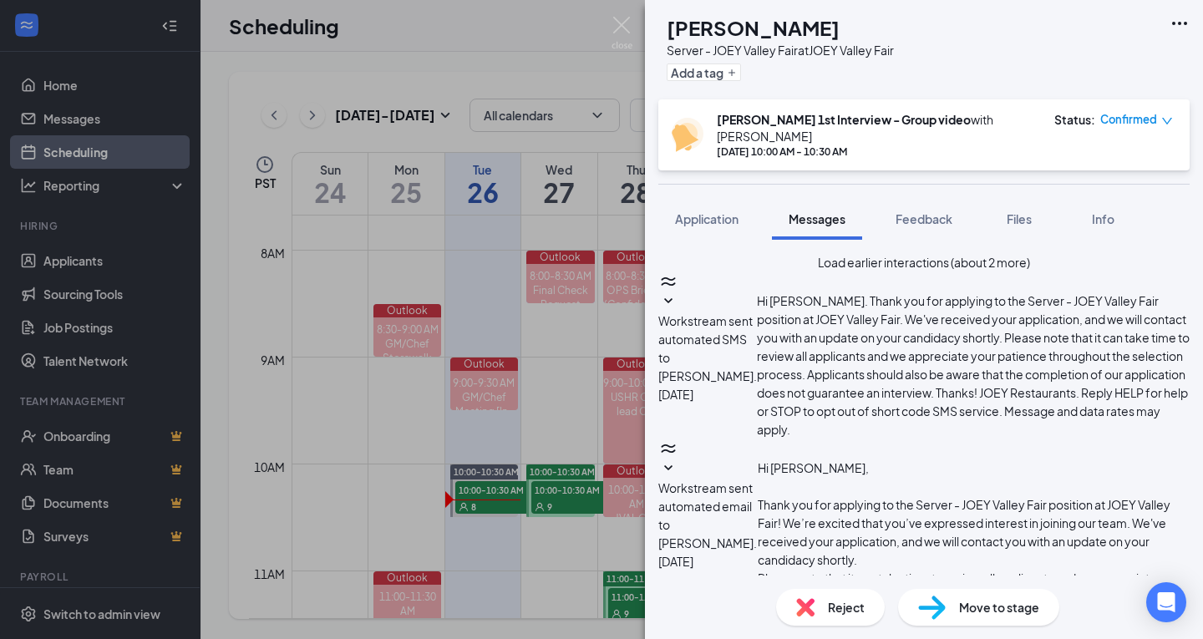
click at [618, 25] on img at bounding box center [621, 33] width 21 height 33
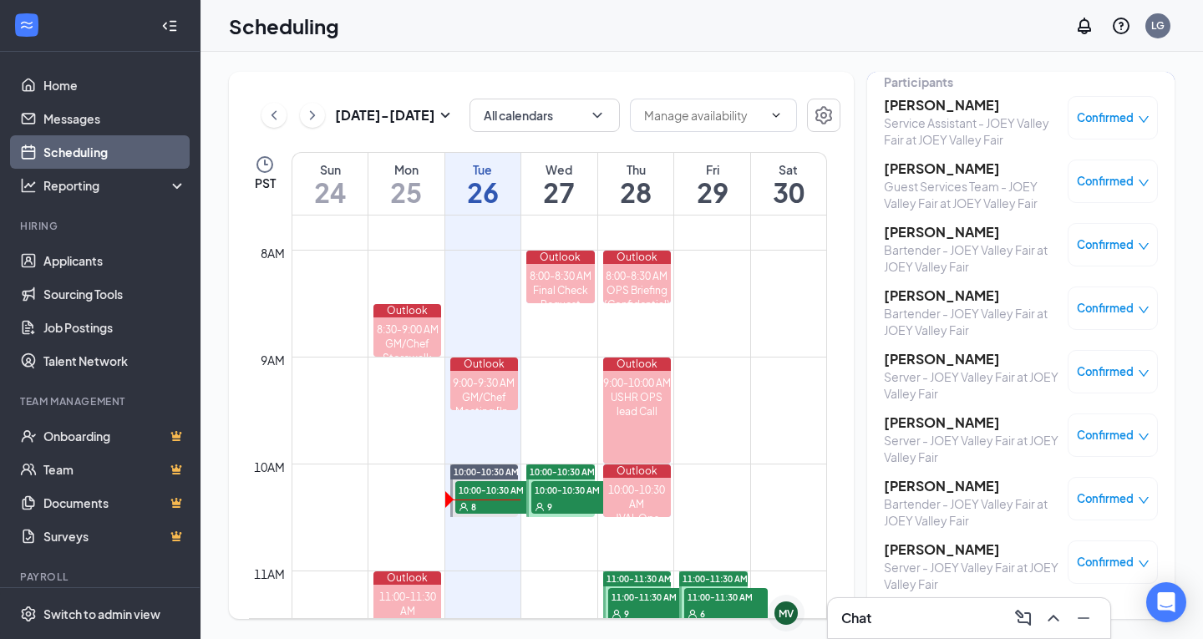
click at [1111, 550] on div "Confirmed" at bounding box center [1112, 561] width 90 height 43
click at [1118, 565] on span "Confirmed" at bounding box center [1105, 562] width 57 height 17
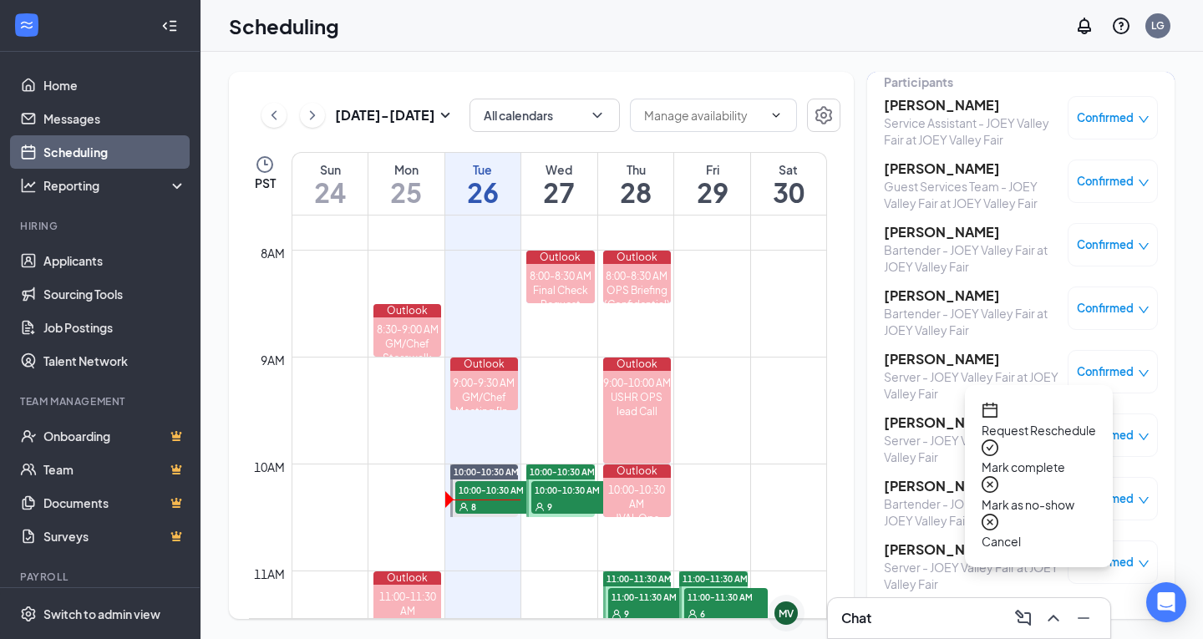
click at [1082, 495] on span "Mark as no-show" at bounding box center [1038, 504] width 114 height 18
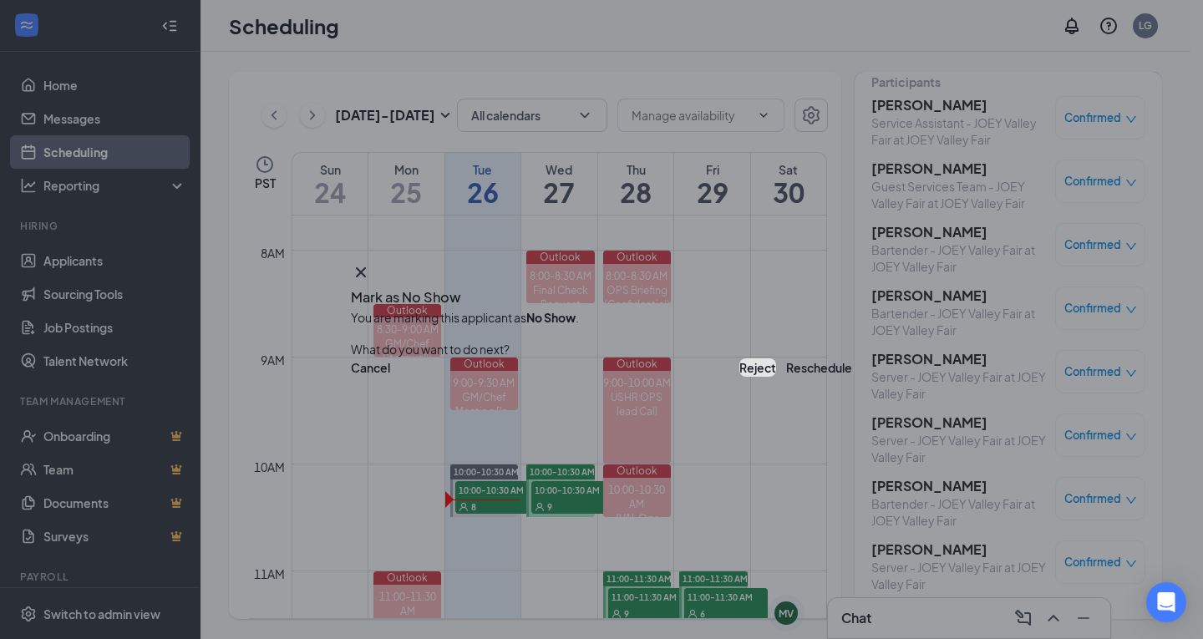
click at [739, 377] on button "Reject" at bounding box center [757, 367] width 37 height 18
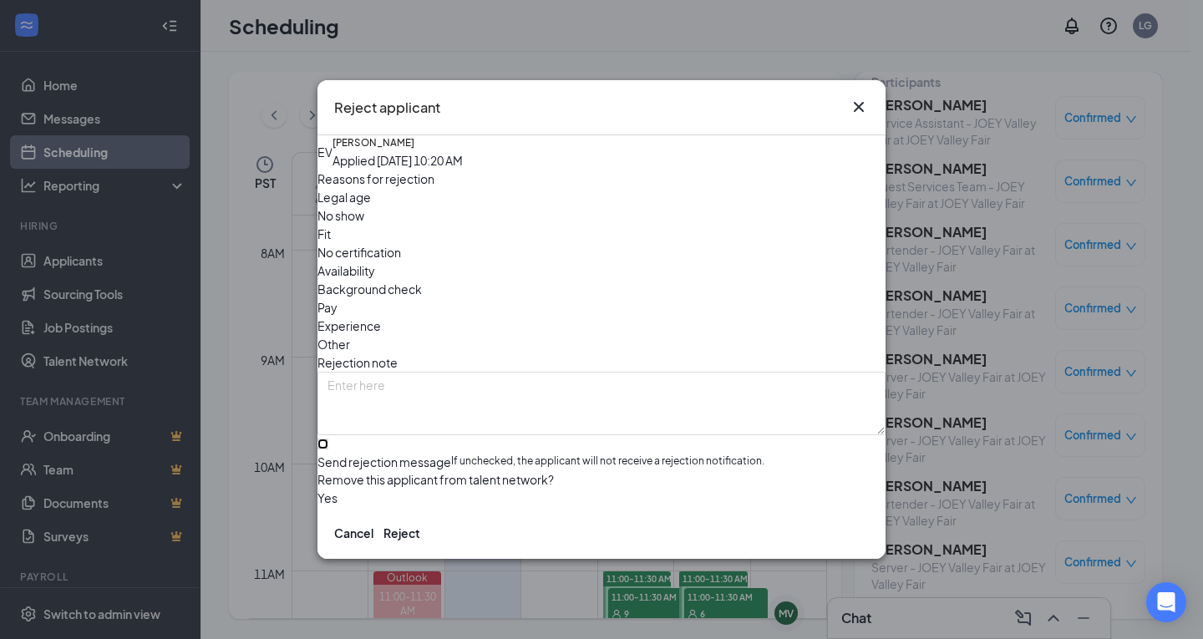
click at [328, 439] on input "Send rejection message If unchecked, the applicant will not receive a rejection…" at bounding box center [322, 444] width 11 height 11
checkbox input "true"
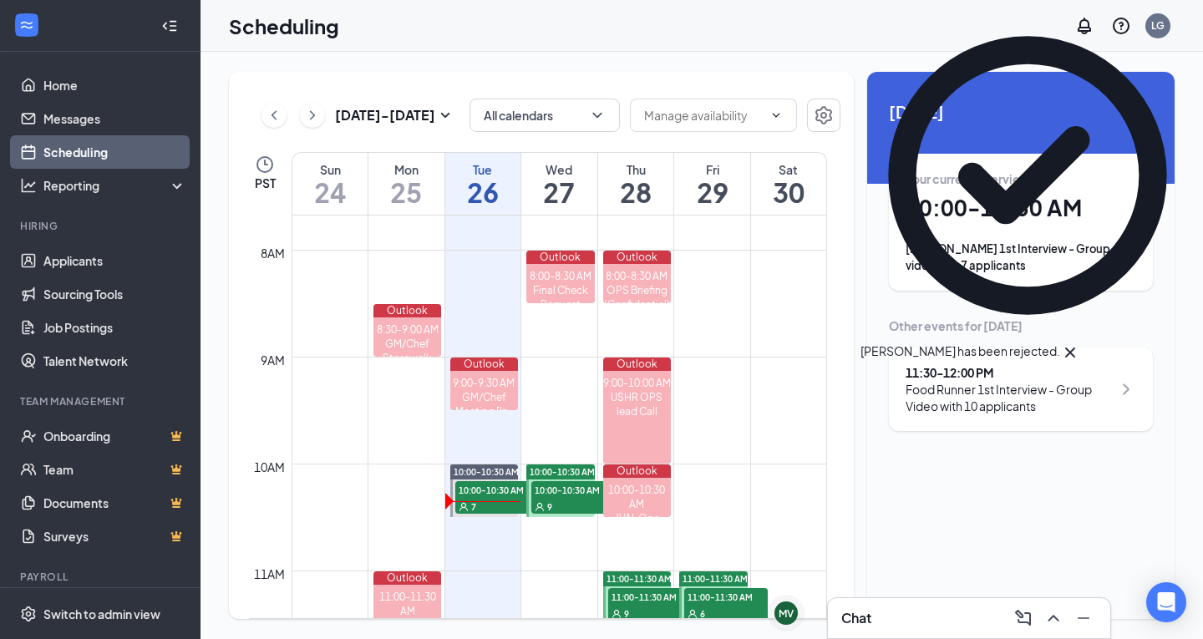
click at [1071, 248] on div "[PERSON_NAME] 1st Interview - Group video with 7 applicants" at bounding box center [1020, 257] width 231 height 33
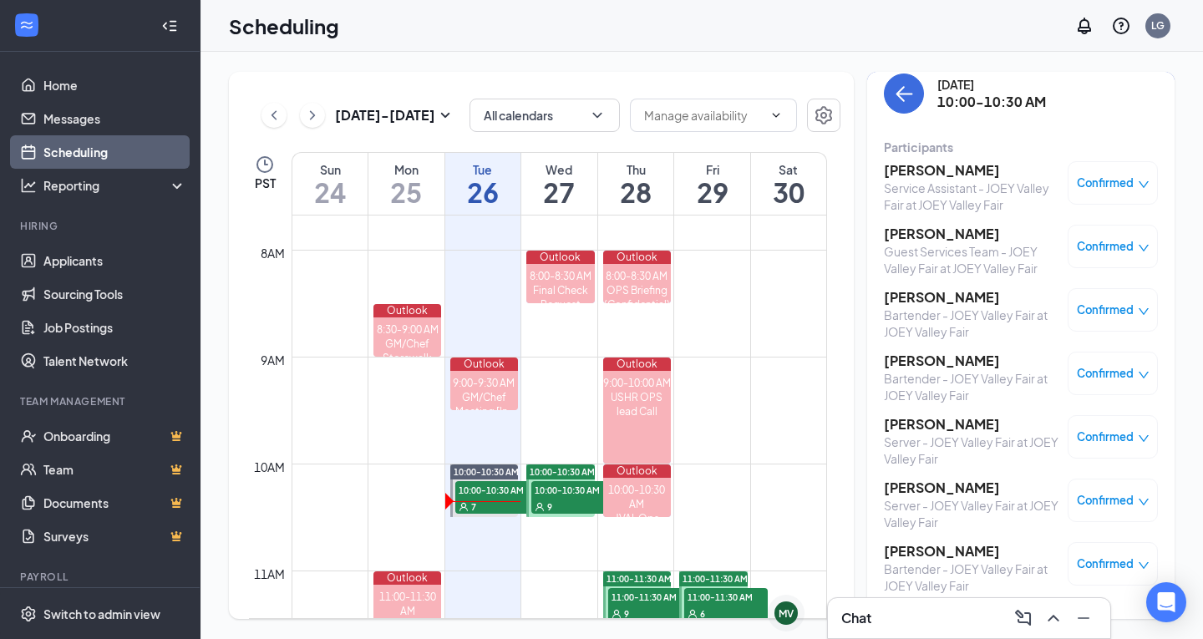
scroll to position [16, 0]
click at [930, 292] on h3 "[PERSON_NAME]" at bounding box center [971, 296] width 175 height 18
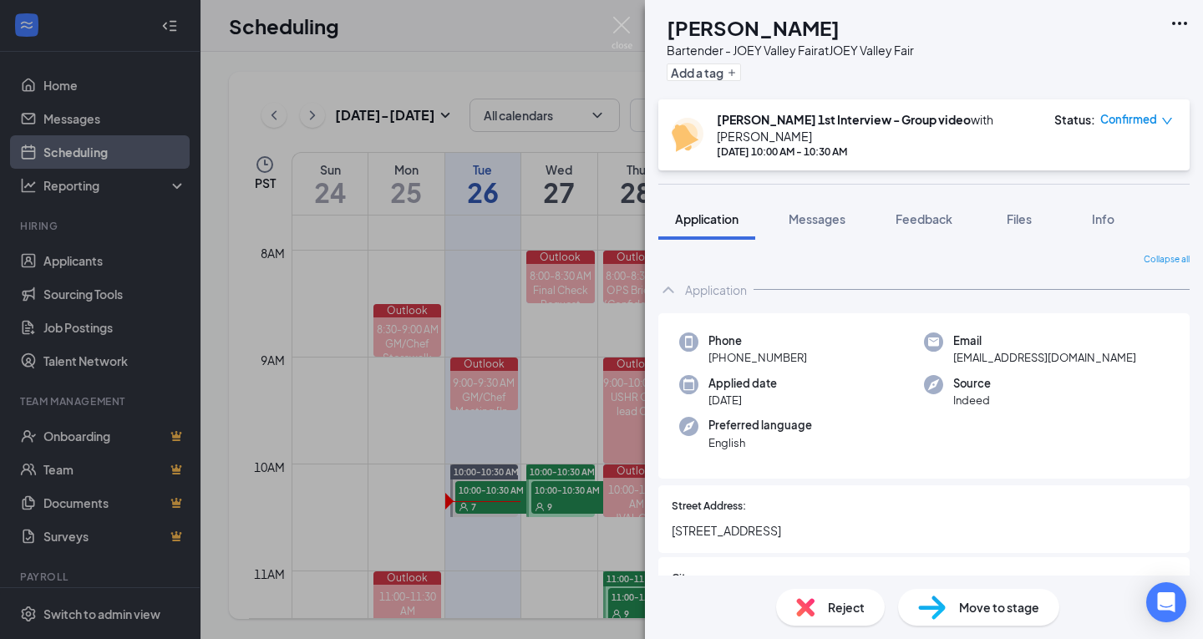
click at [607, 14] on div "AN [PERSON_NAME] - [PERSON_NAME] Valley Fair at JOEY Valley Fair Add a tag [PER…" at bounding box center [601, 319] width 1203 height 639
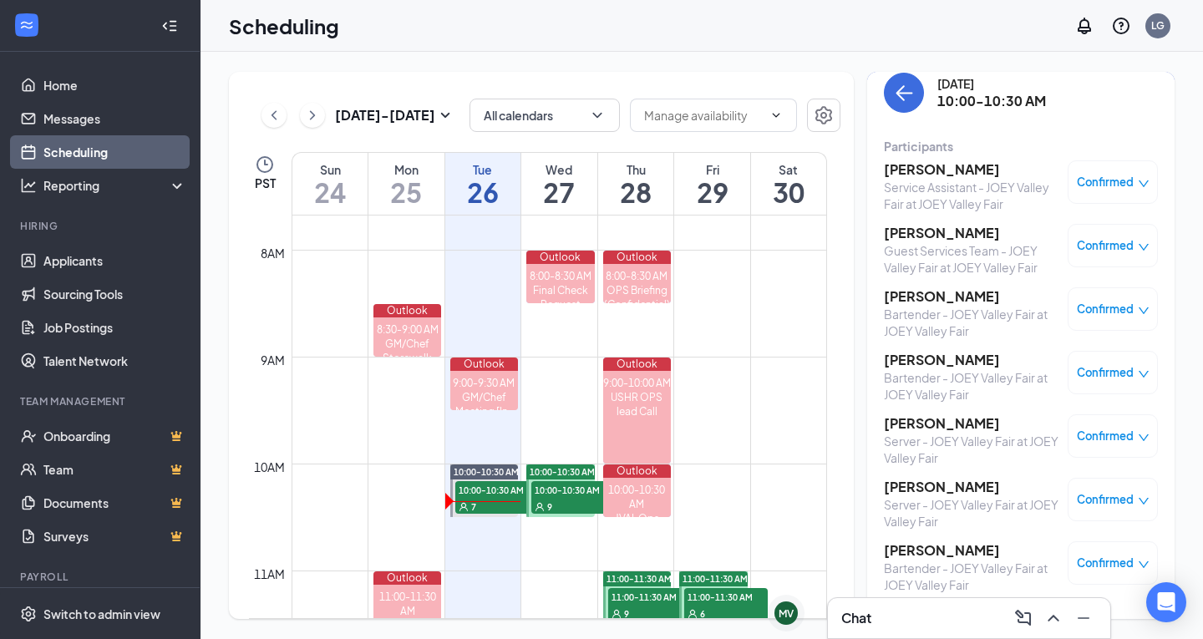
click at [1138, 314] on icon "down" at bounding box center [1144, 311] width 12 height 12
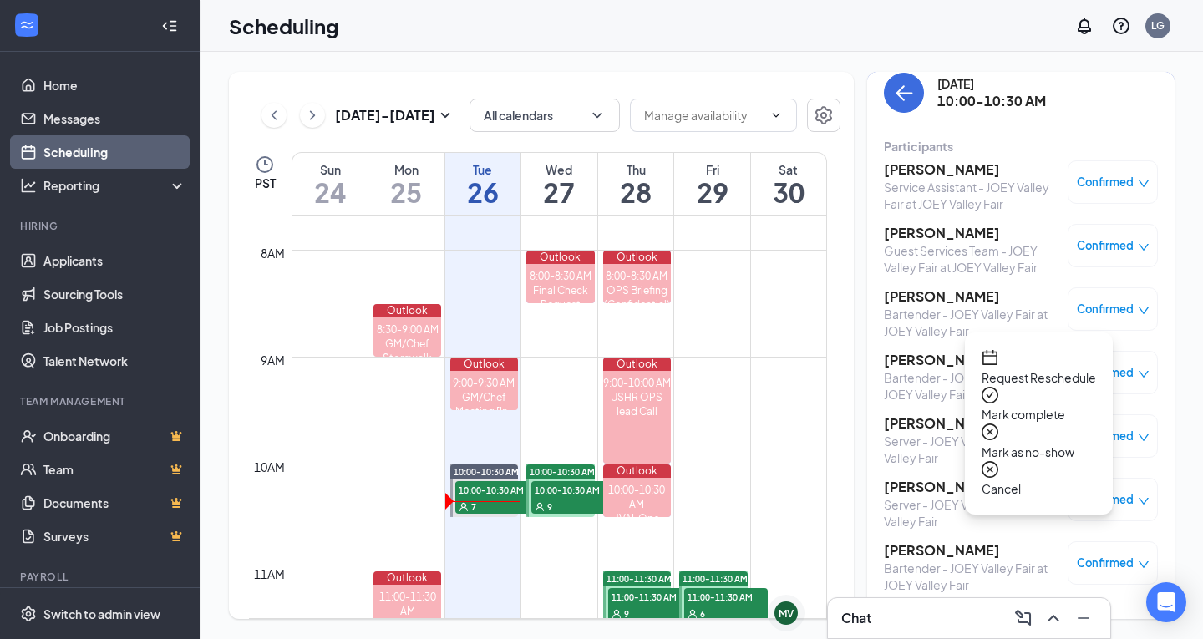
click at [1050, 443] on span "Mark as no-show" at bounding box center [1038, 452] width 114 height 18
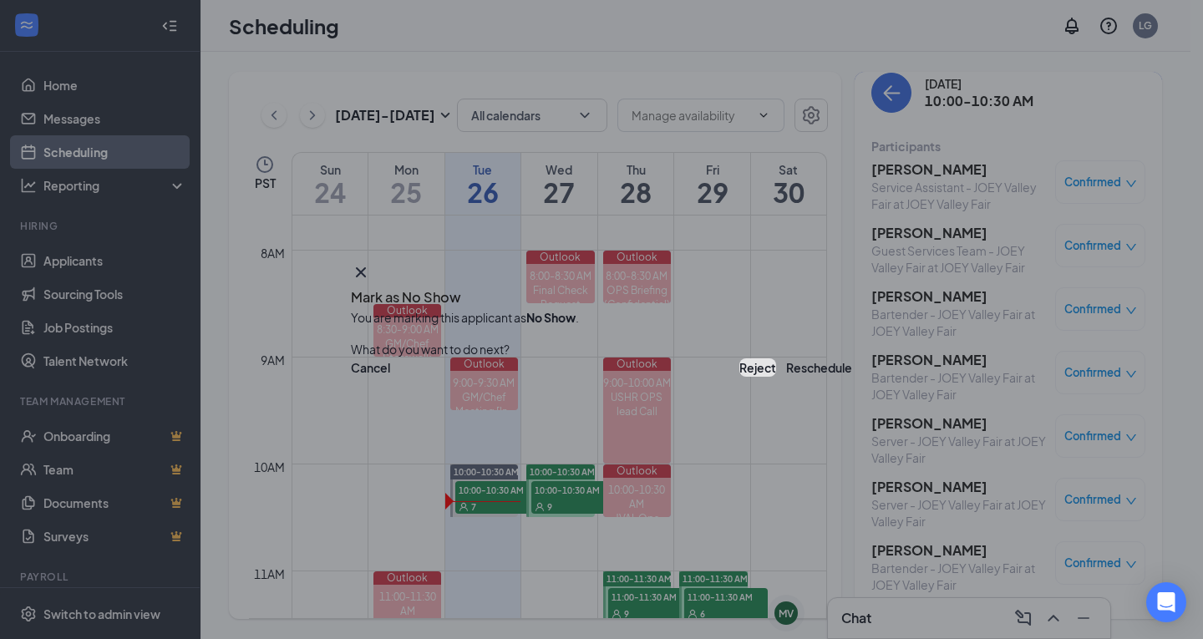
click at [739, 368] on button "Reject" at bounding box center [757, 367] width 37 height 18
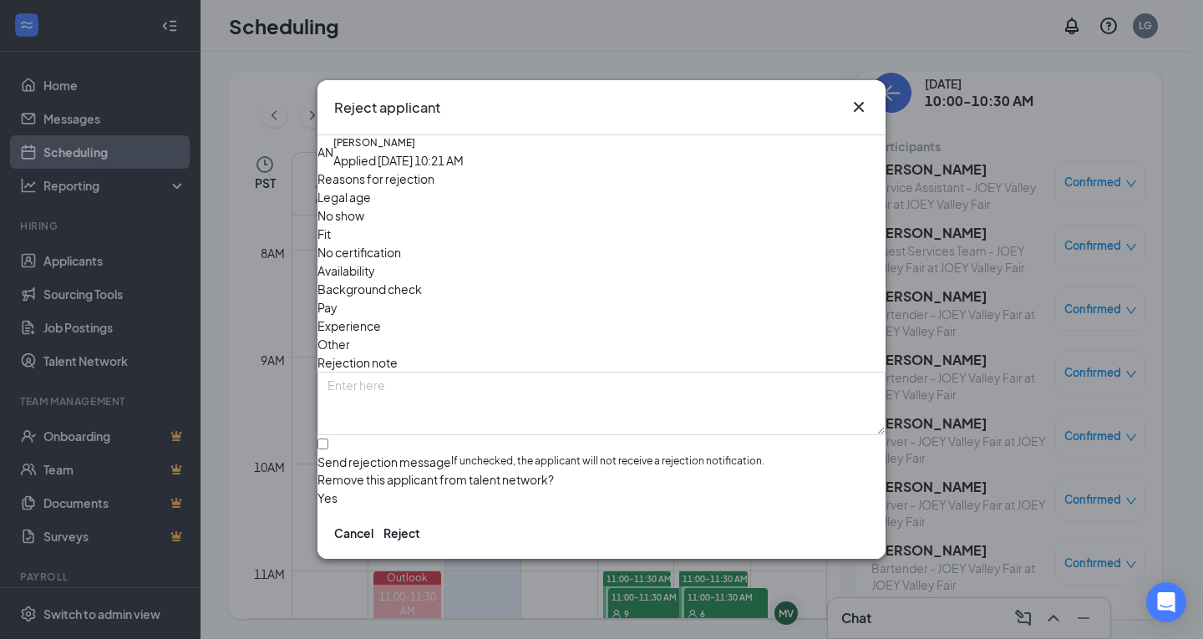
click at [364, 222] on span "No show" at bounding box center [340, 215] width 47 height 18
click at [328, 439] on input "Send rejection message If unchecked, the applicant will not receive a rejection…" at bounding box center [322, 444] width 11 height 11
checkbox input "true"
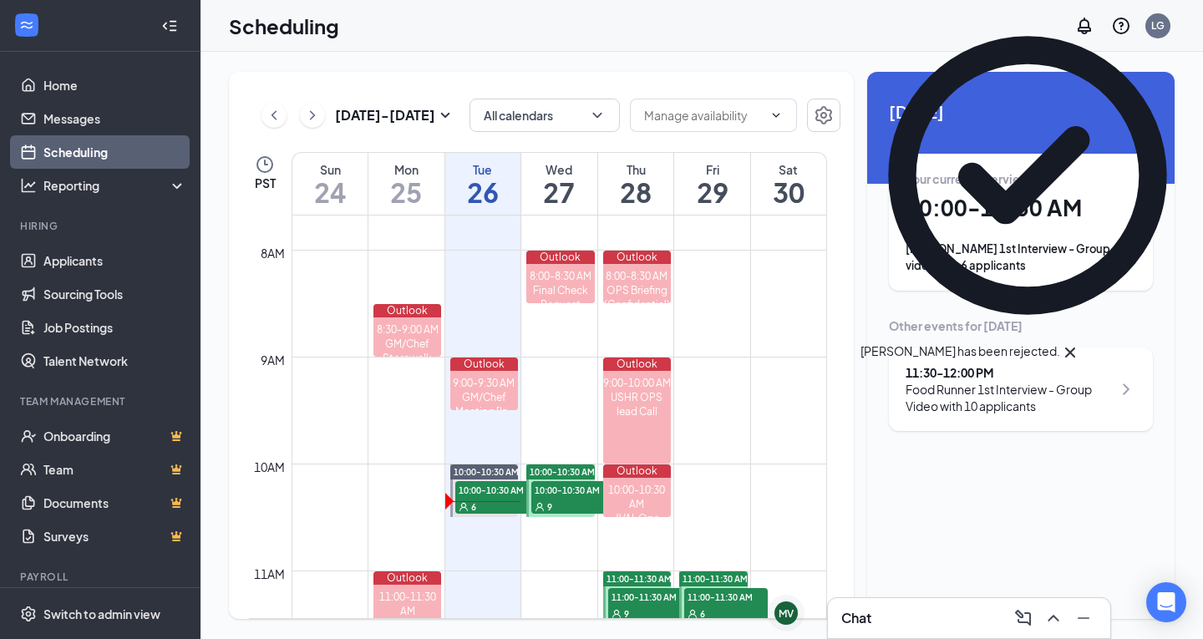
click at [1010, 236] on div "Your current interview 10:00 - 10:30 AM [PERSON_NAME] 1st Interview - Group vid…" at bounding box center [1020, 222] width 231 height 104
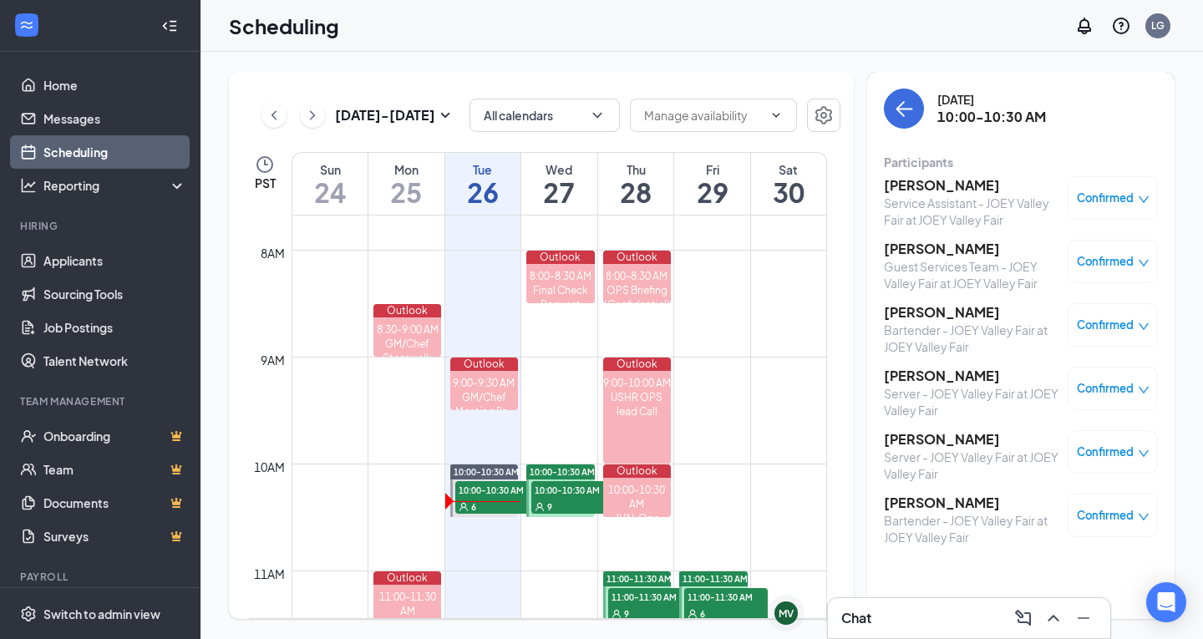
click at [920, 190] on h3 "[PERSON_NAME]" at bounding box center [971, 185] width 175 height 18
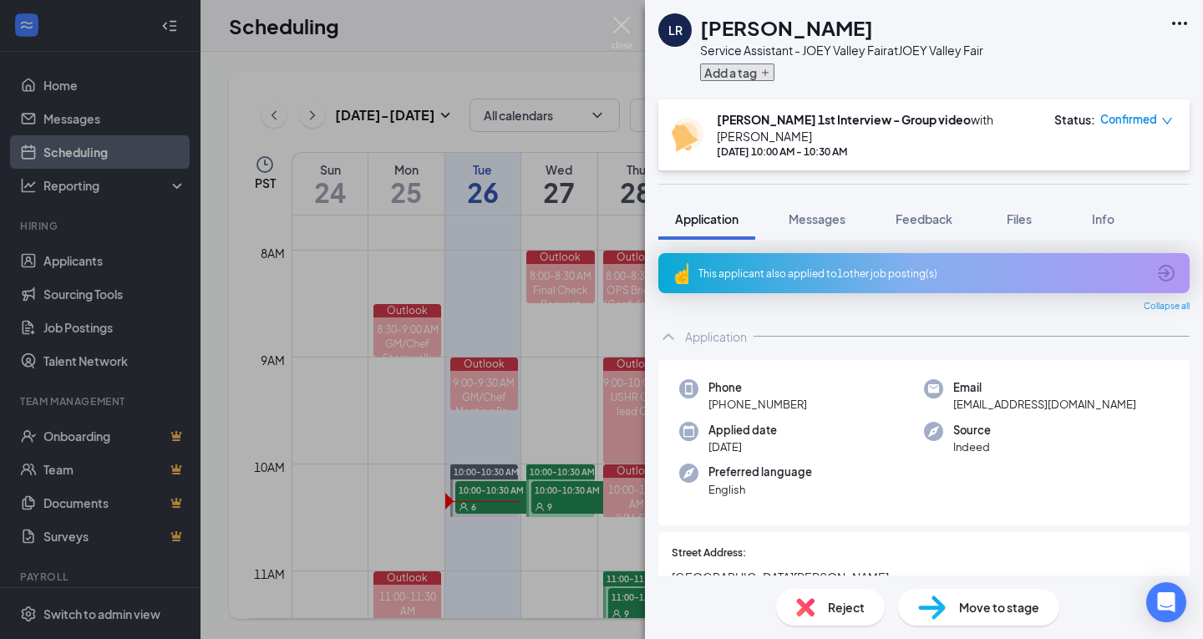
click at [738, 74] on button "Add a tag" at bounding box center [737, 72] width 74 height 18
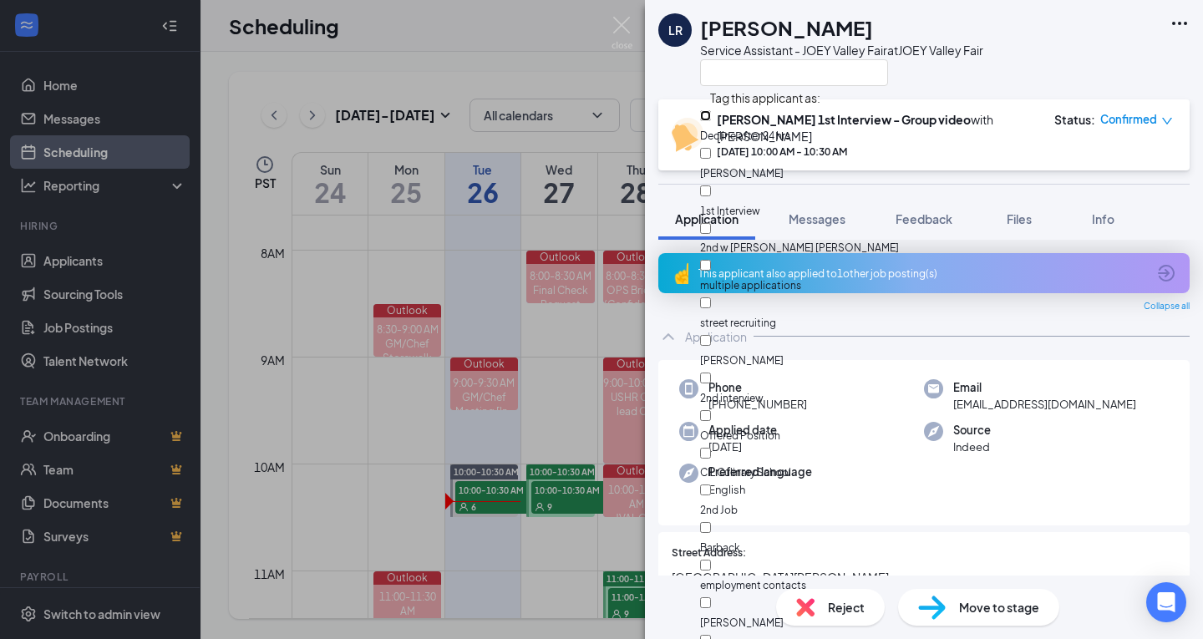
click at [711, 121] on input "Decline after 24 hrs" at bounding box center [705, 115] width 11 height 11
checkbox input "true"
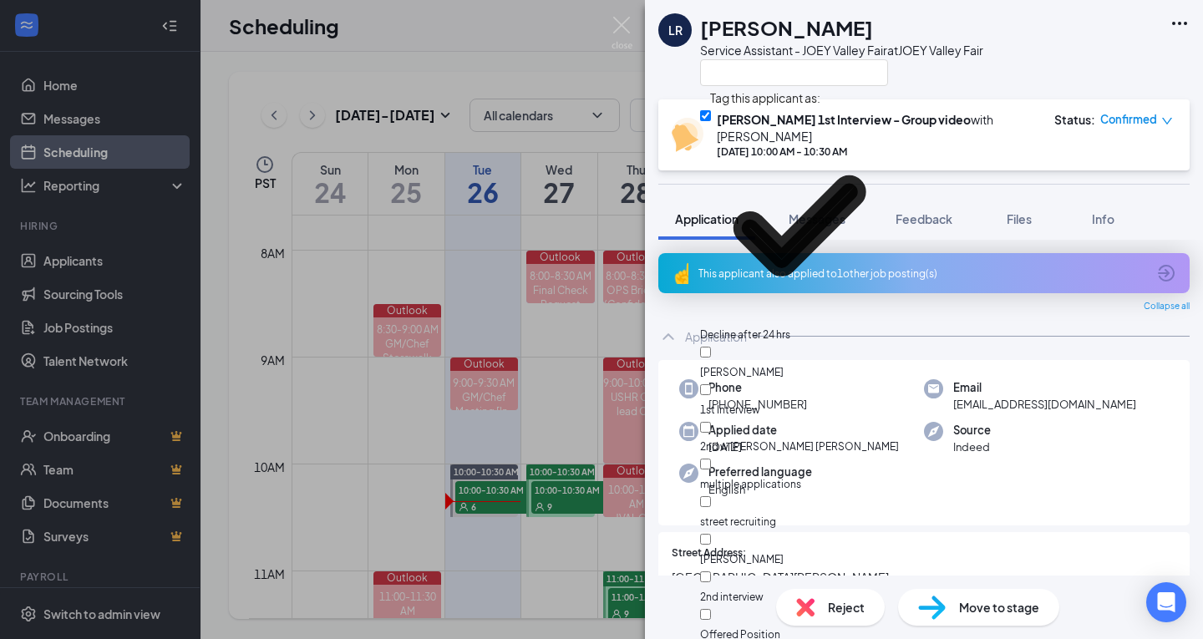
click at [626, 31] on img at bounding box center [621, 33] width 21 height 33
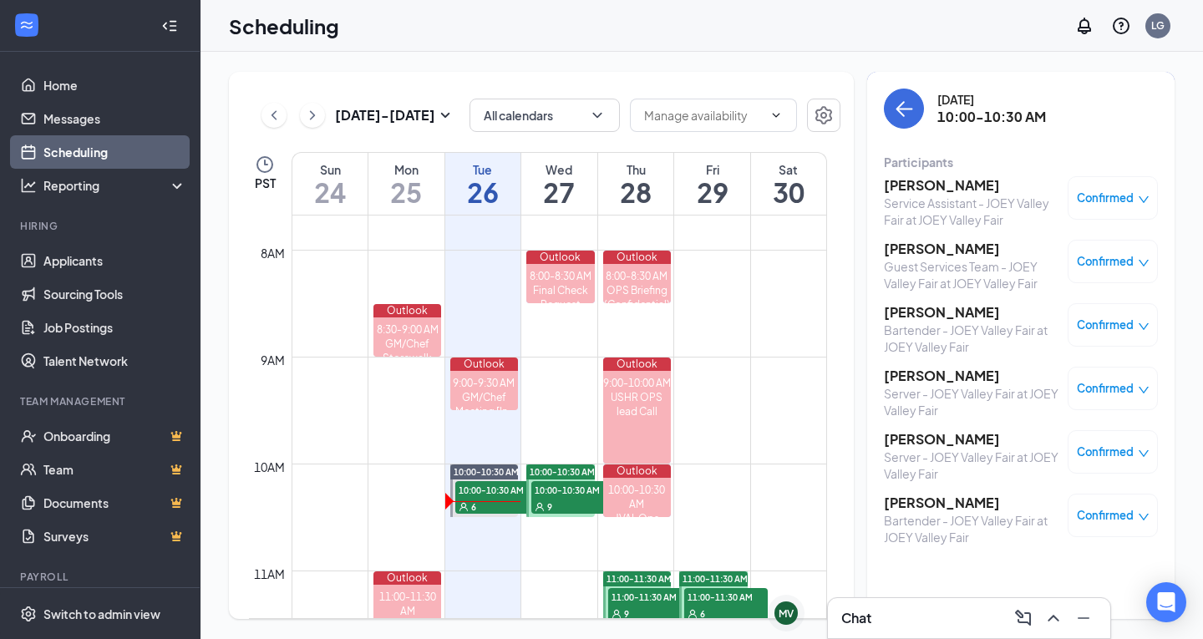
click at [932, 245] on h3 "[PERSON_NAME]" at bounding box center [971, 249] width 175 height 18
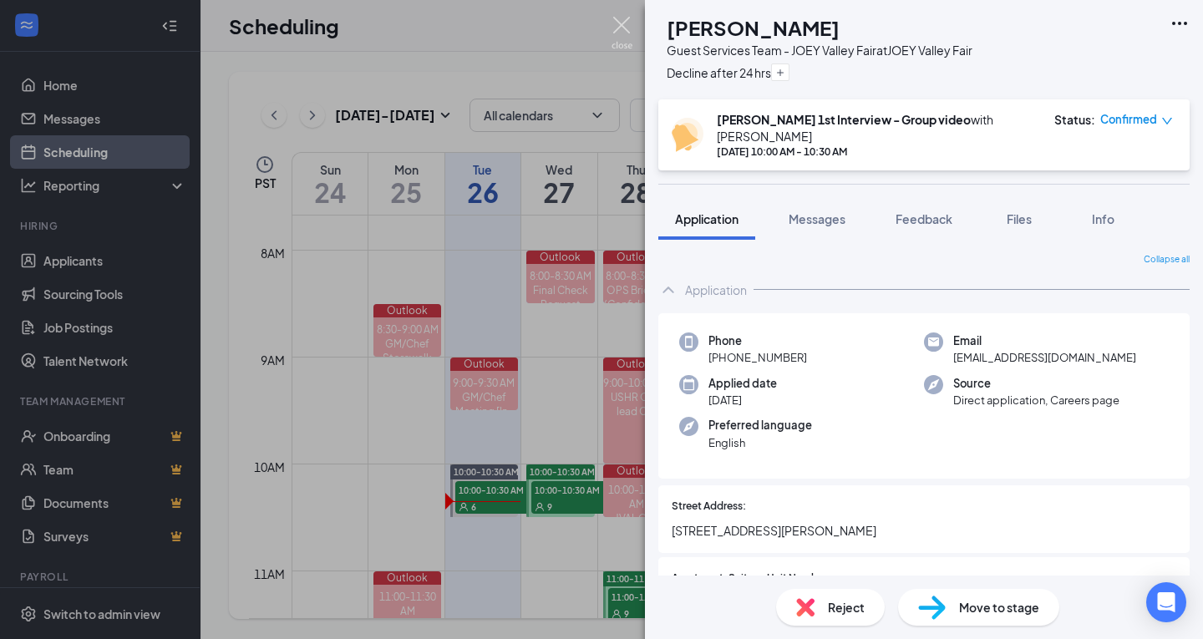
click at [631, 31] on img at bounding box center [621, 33] width 21 height 33
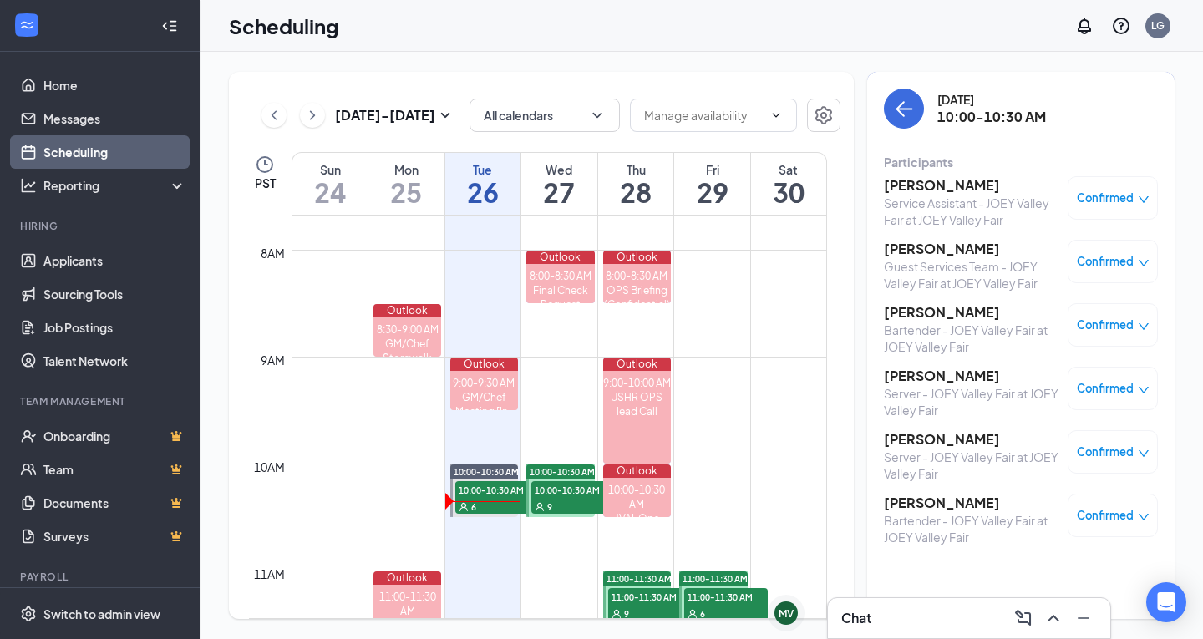
click at [929, 317] on h3 "[PERSON_NAME]" at bounding box center [971, 312] width 175 height 18
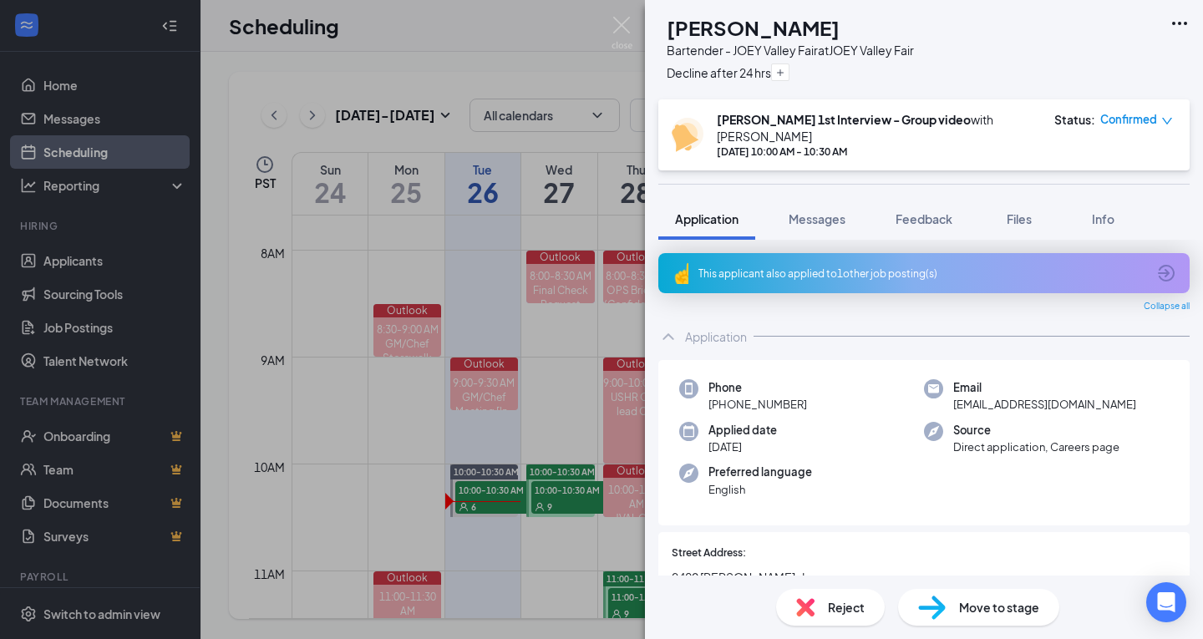
click at [611, 30] on div "MH [PERSON_NAME] Bartender - JOEY Valley Fair at JOEY Valley Fair Decline after…" at bounding box center [601, 319] width 1203 height 639
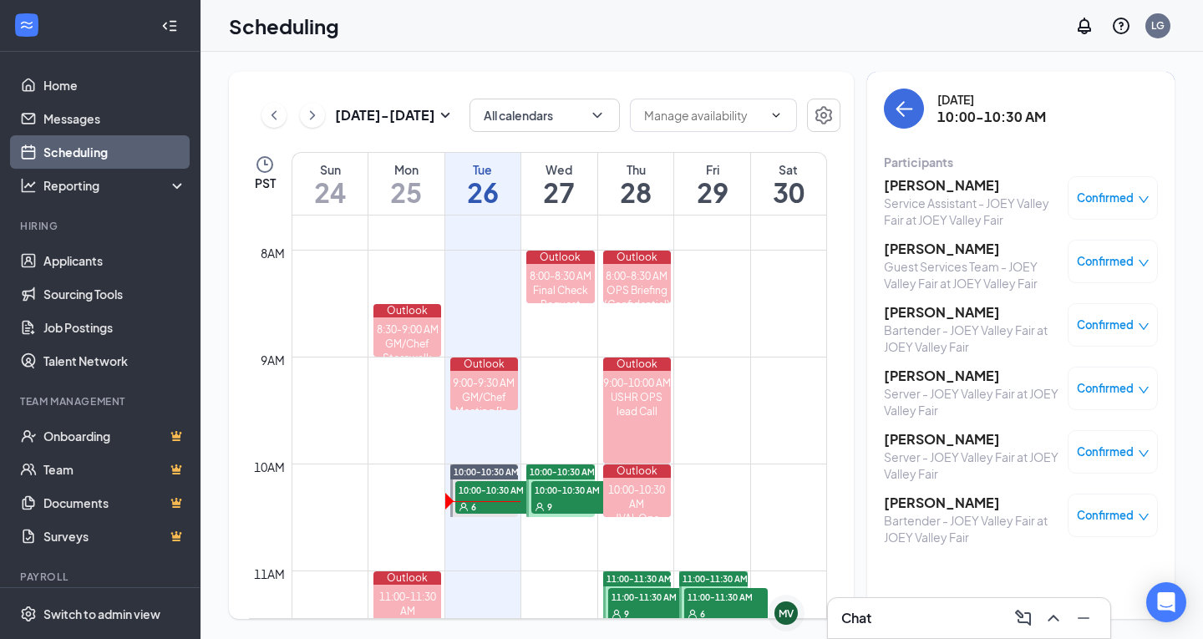
click at [936, 436] on h3 "[PERSON_NAME]" at bounding box center [971, 439] width 175 height 18
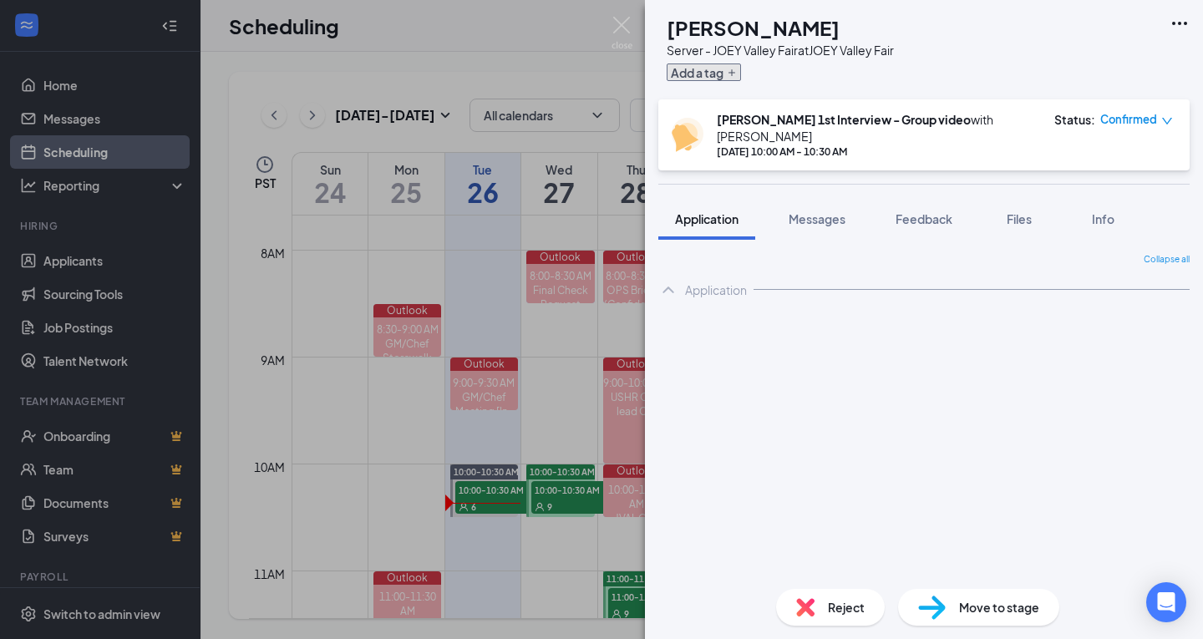
click at [741, 71] on button "Add a tag" at bounding box center [704, 72] width 74 height 18
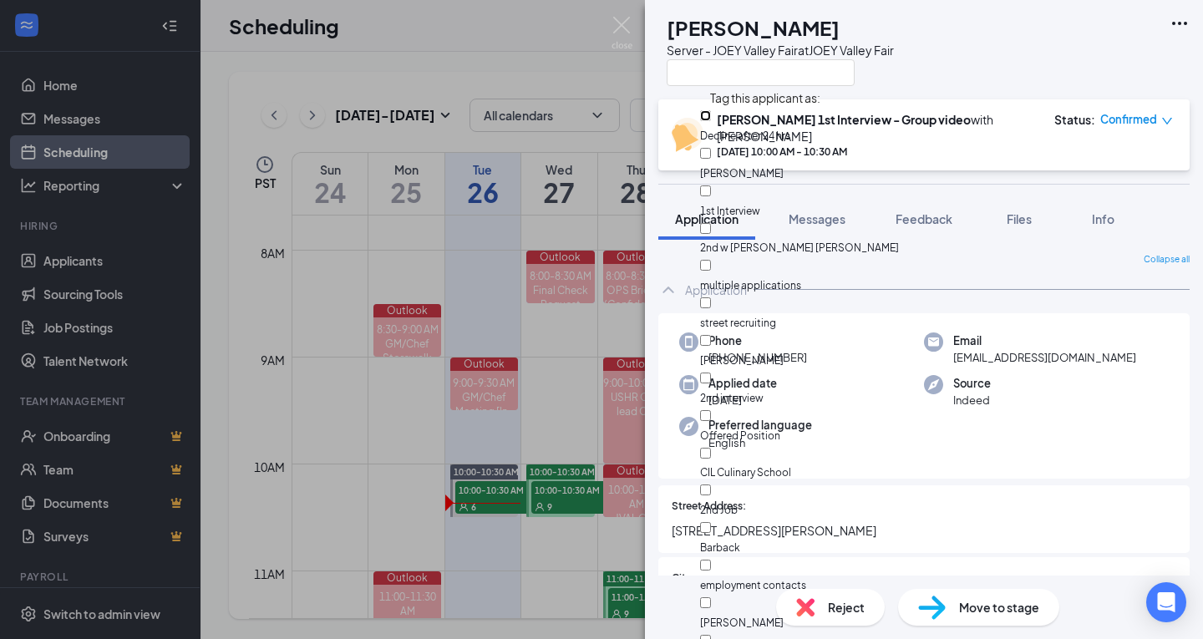
click at [711, 117] on input "Decline after 24 hrs" at bounding box center [705, 115] width 11 height 11
checkbox input "true"
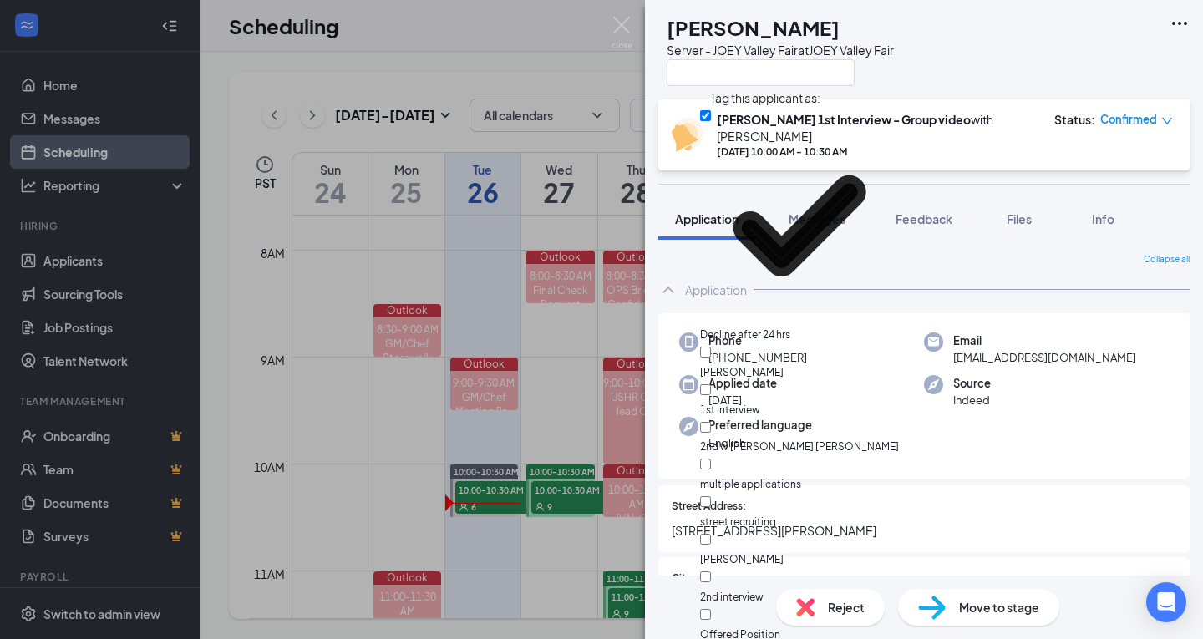
click at [894, 54] on div "Server - JOEY Valley Fair at JOEY Valley Fair" at bounding box center [780, 50] width 227 height 17
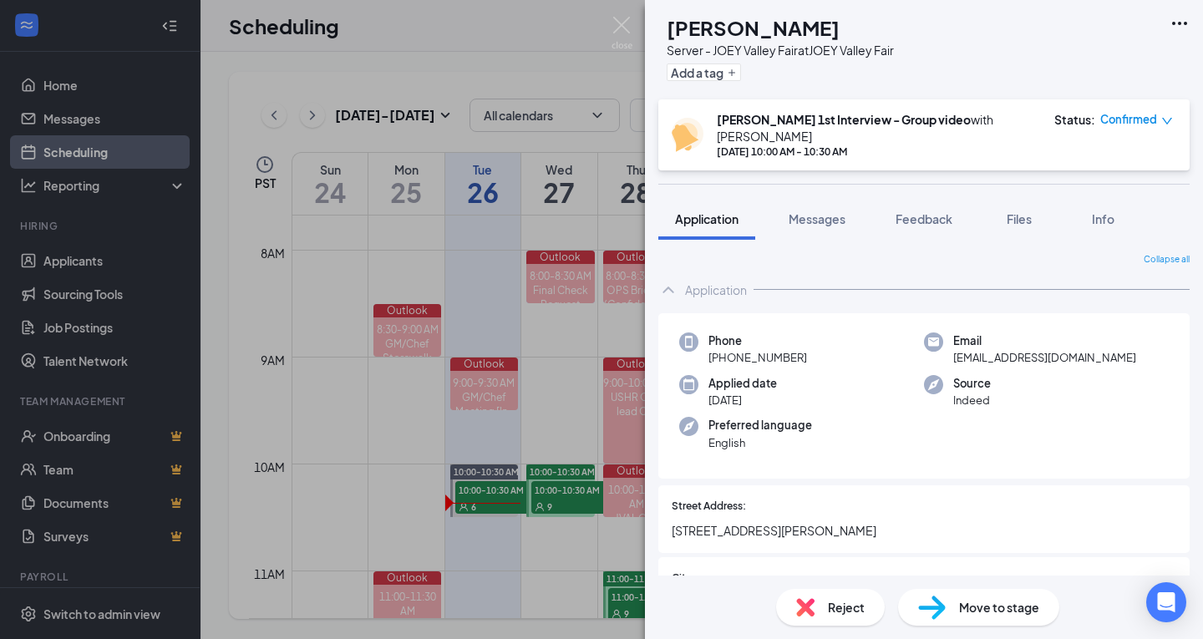
click at [617, 28] on img at bounding box center [621, 33] width 21 height 33
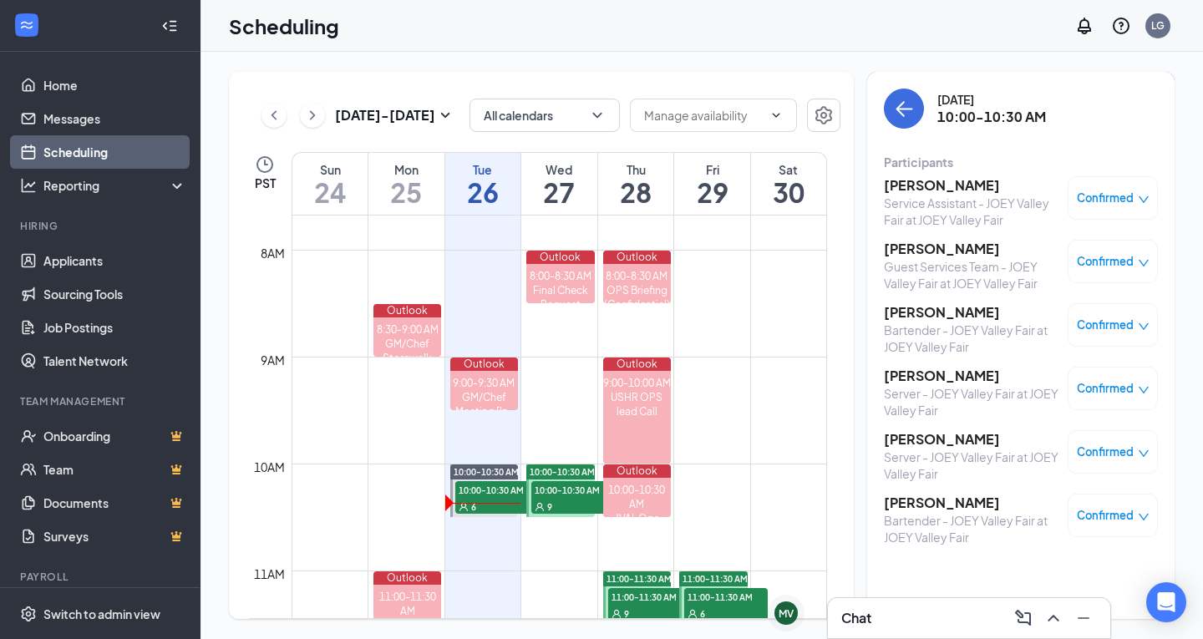
click at [934, 504] on h3 "[PERSON_NAME]" at bounding box center [971, 503] width 175 height 18
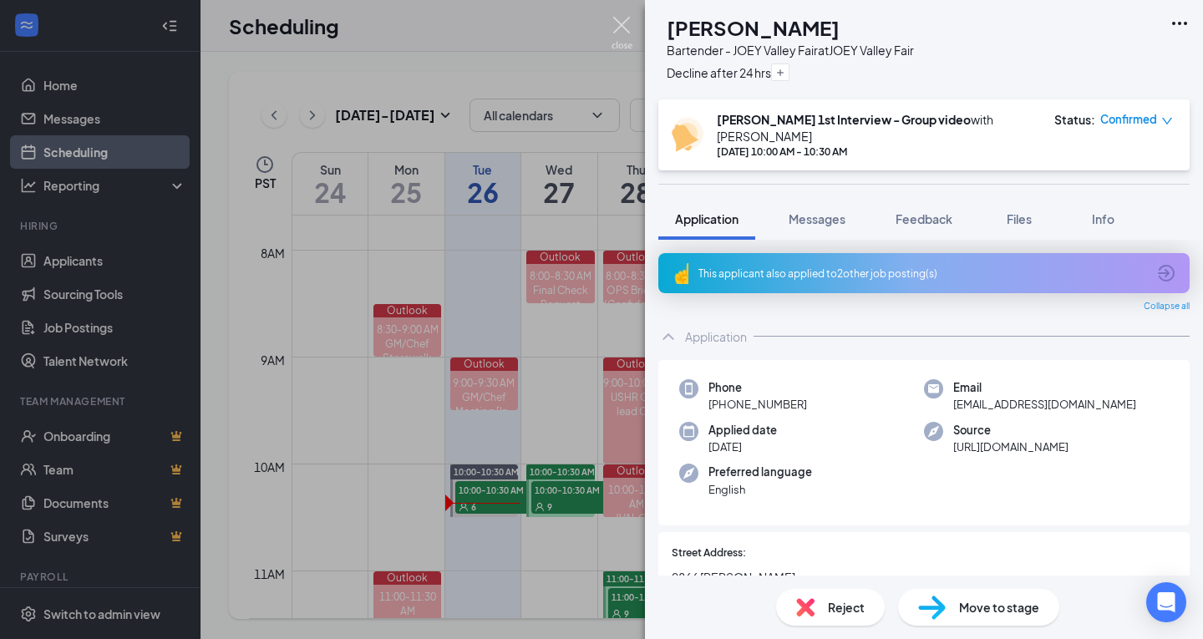
click at [615, 26] on img at bounding box center [621, 33] width 21 height 33
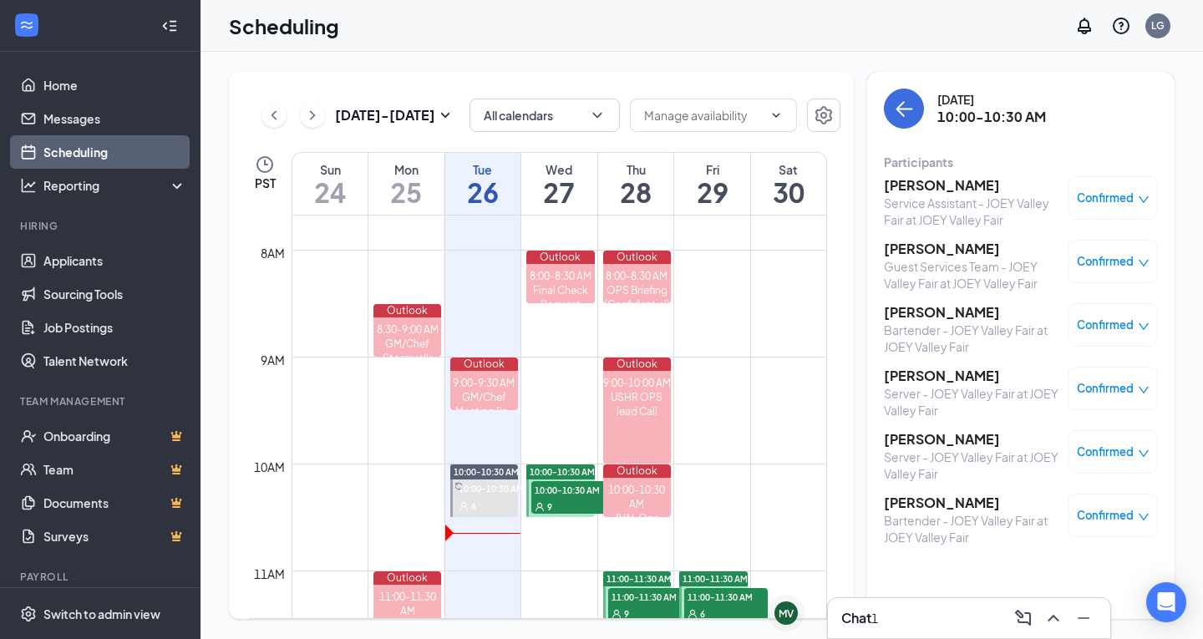
click at [951, 367] on h3 "[PERSON_NAME]" at bounding box center [971, 376] width 175 height 18
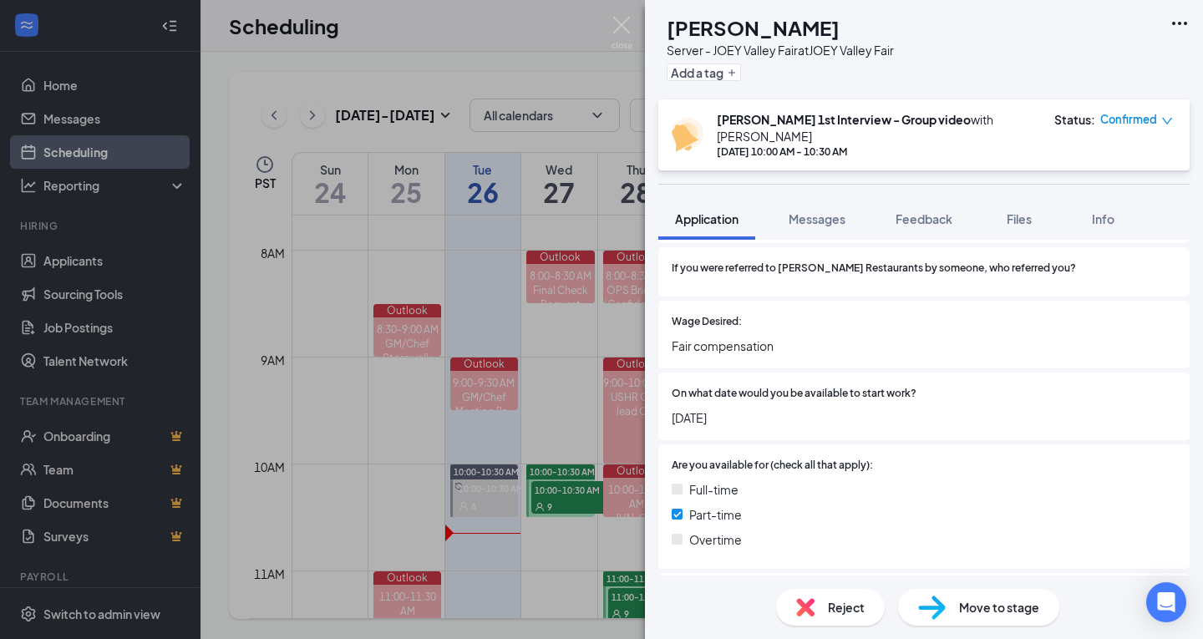
scroll to position [712, 0]
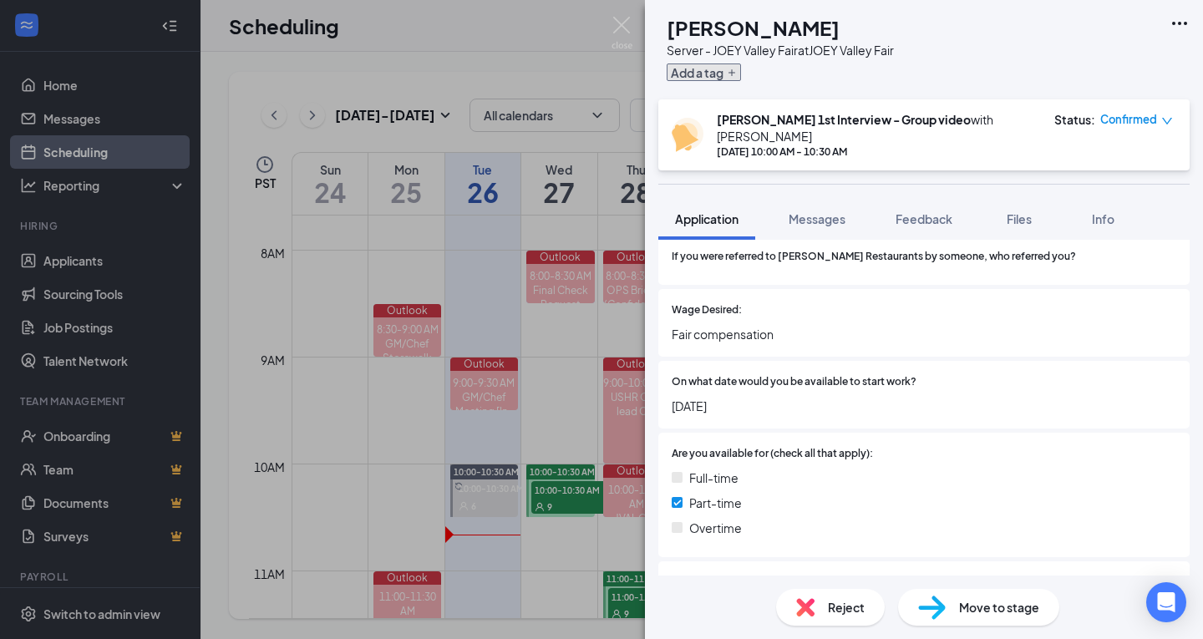
click at [735, 71] on button "Add a tag" at bounding box center [704, 72] width 74 height 18
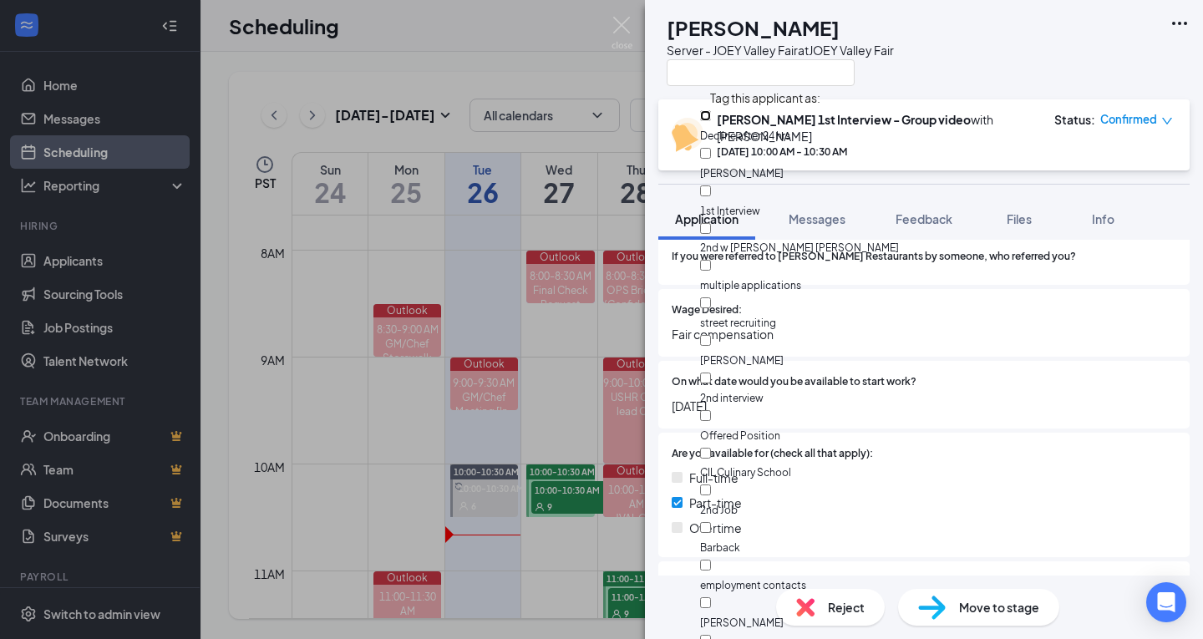
click at [711, 117] on input "Decline after 24 hrs" at bounding box center [705, 115] width 11 height 11
checkbox input "true"
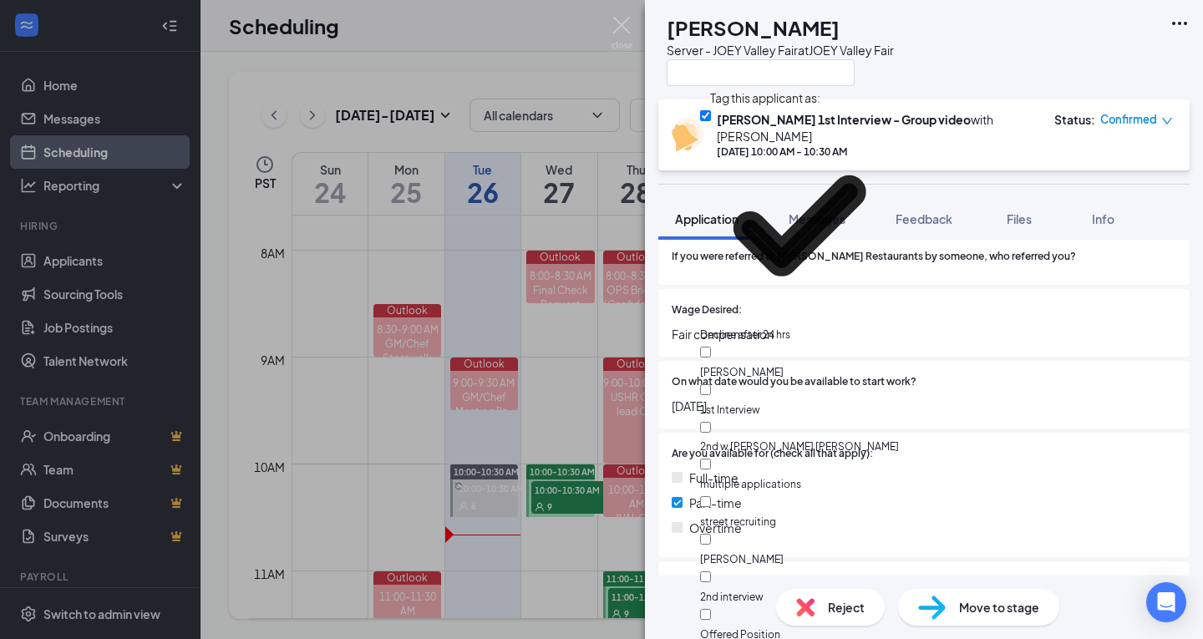
click at [968, 44] on div "KG [PERSON_NAME] Server - JOEY Valley Fair at JOEY Valley Fair" at bounding box center [924, 49] width 558 height 99
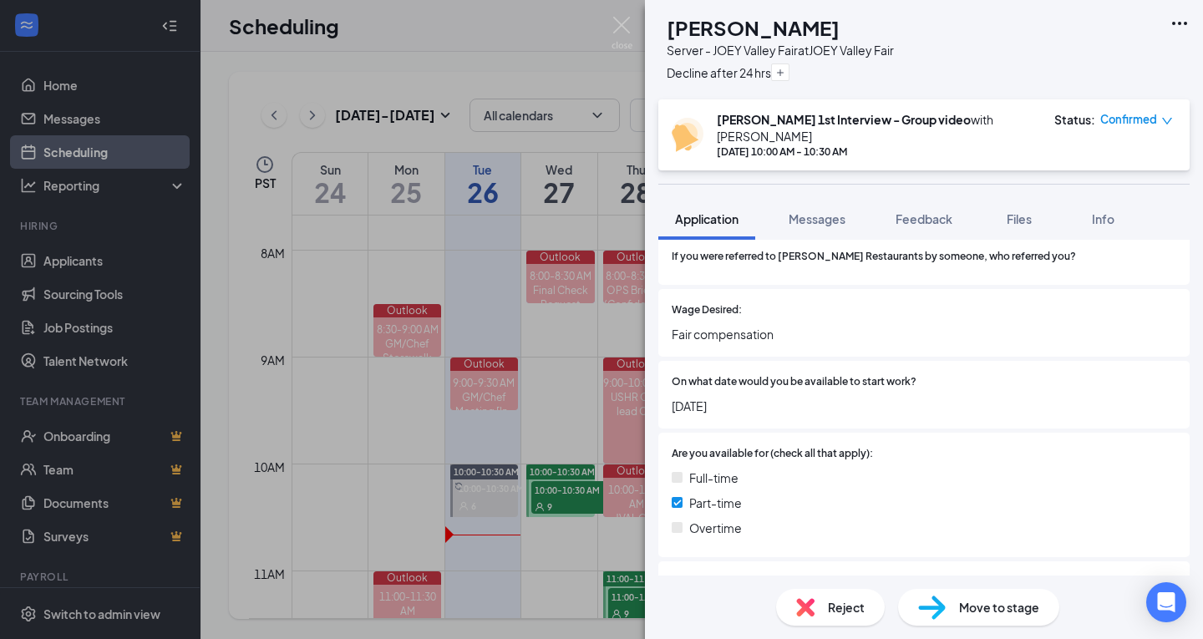
click at [636, 25] on div "KG [PERSON_NAME] Server - JOEY Valley Fair at JOEY Valley Fair Decline after 24…" at bounding box center [601, 319] width 1203 height 639
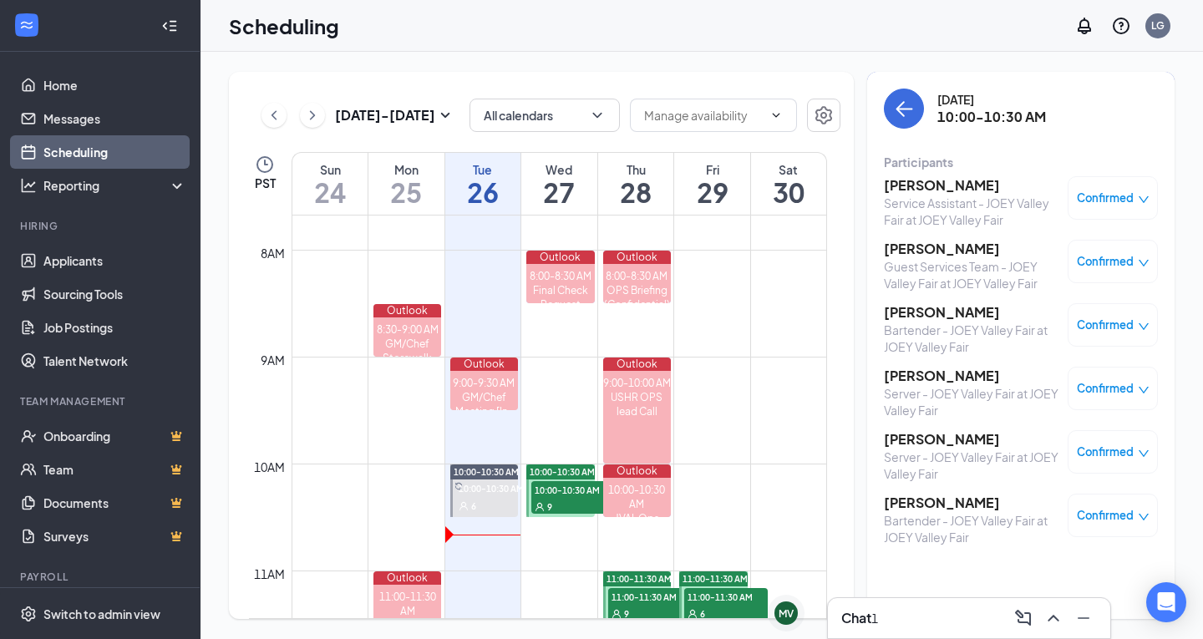
click at [952, 312] on h3 "[PERSON_NAME]" at bounding box center [971, 312] width 175 height 18
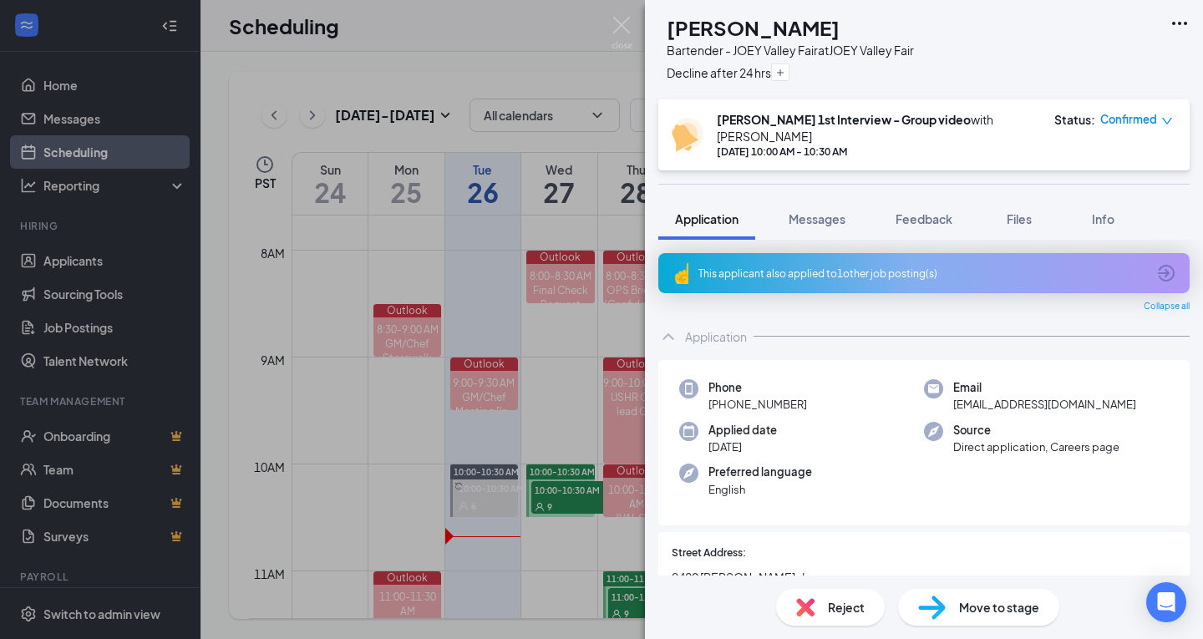
click at [1157, 263] on icon "ArrowCircle" at bounding box center [1166, 273] width 20 height 20
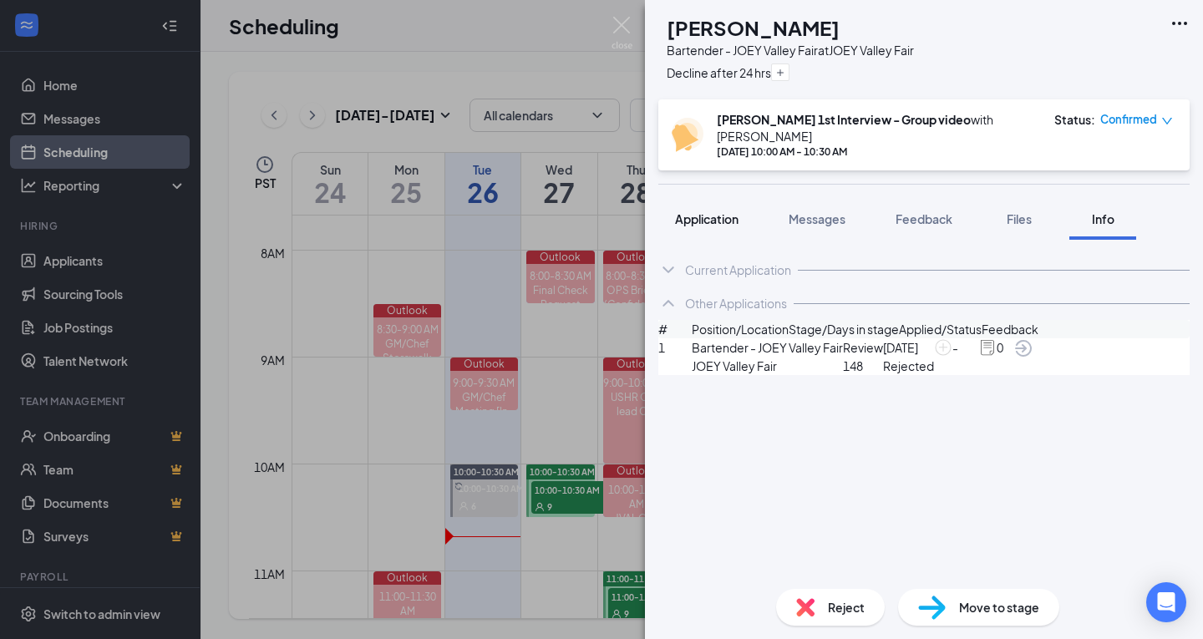
click at [707, 211] on span "Application" at bounding box center [706, 218] width 63 height 15
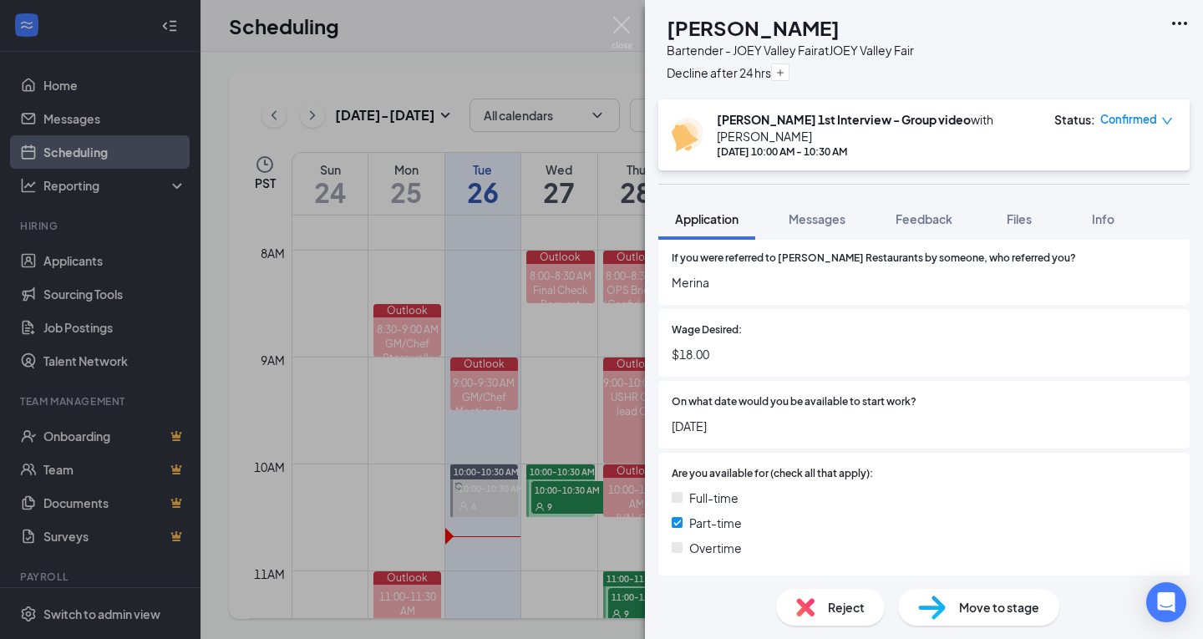
scroll to position [804, 0]
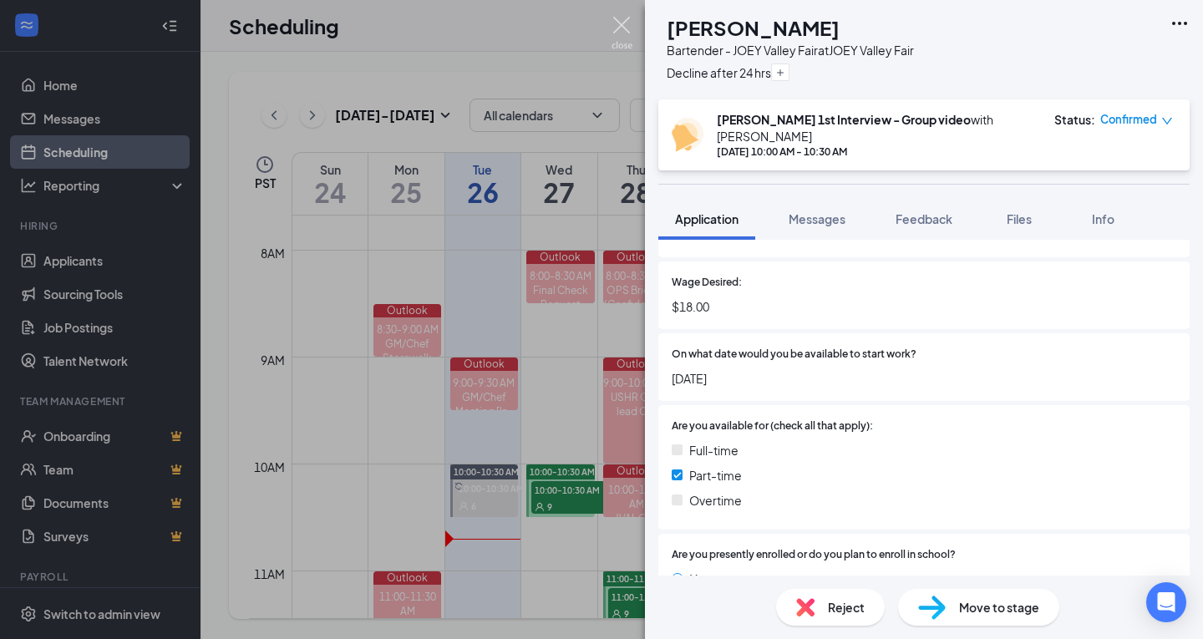
click at [630, 23] on img at bounding box center [621, 33] width 21 height 33
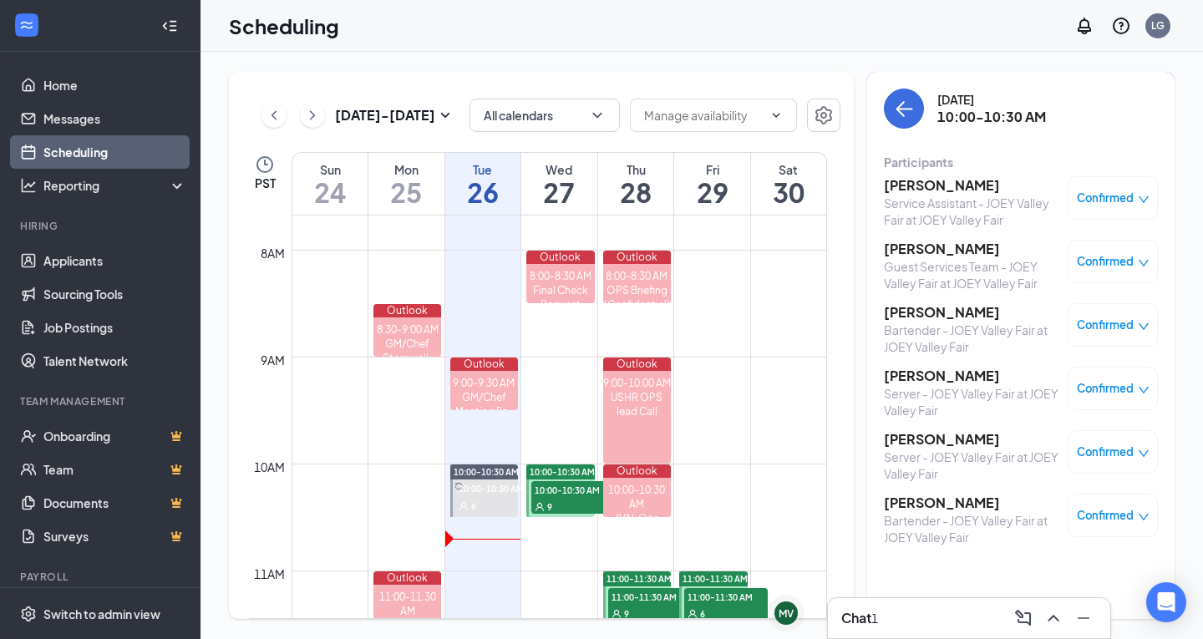
click at [972, 502] on h3 "[PERSON_NAME]" at bounding box center [971, 503] width 175 height 18
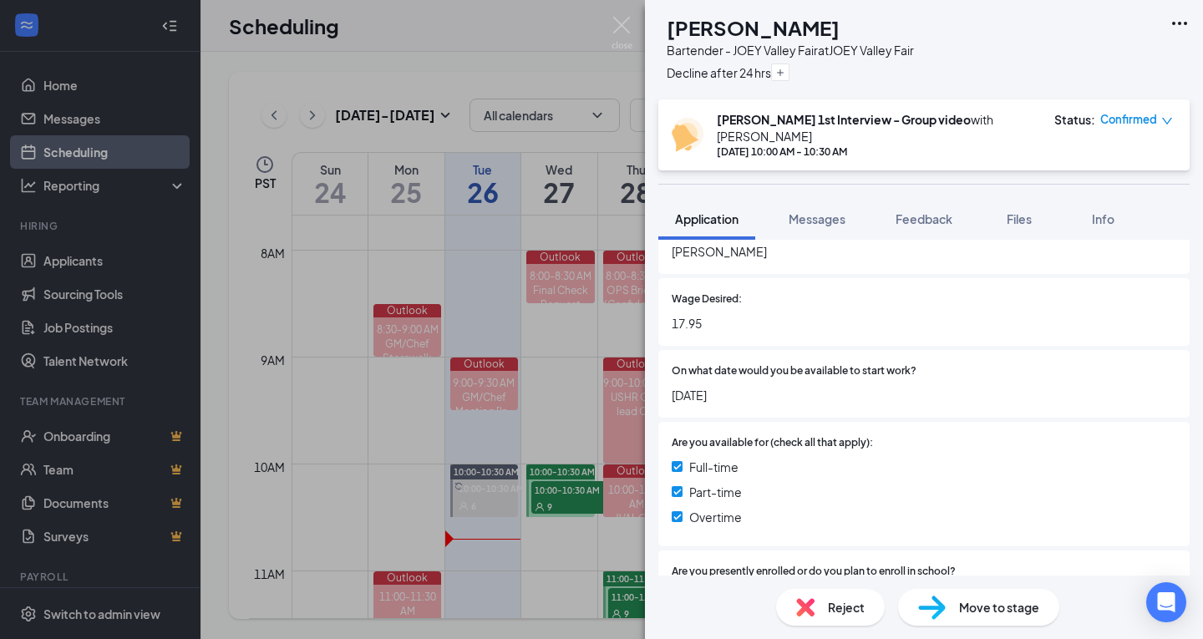
scroll to position [816, 0]
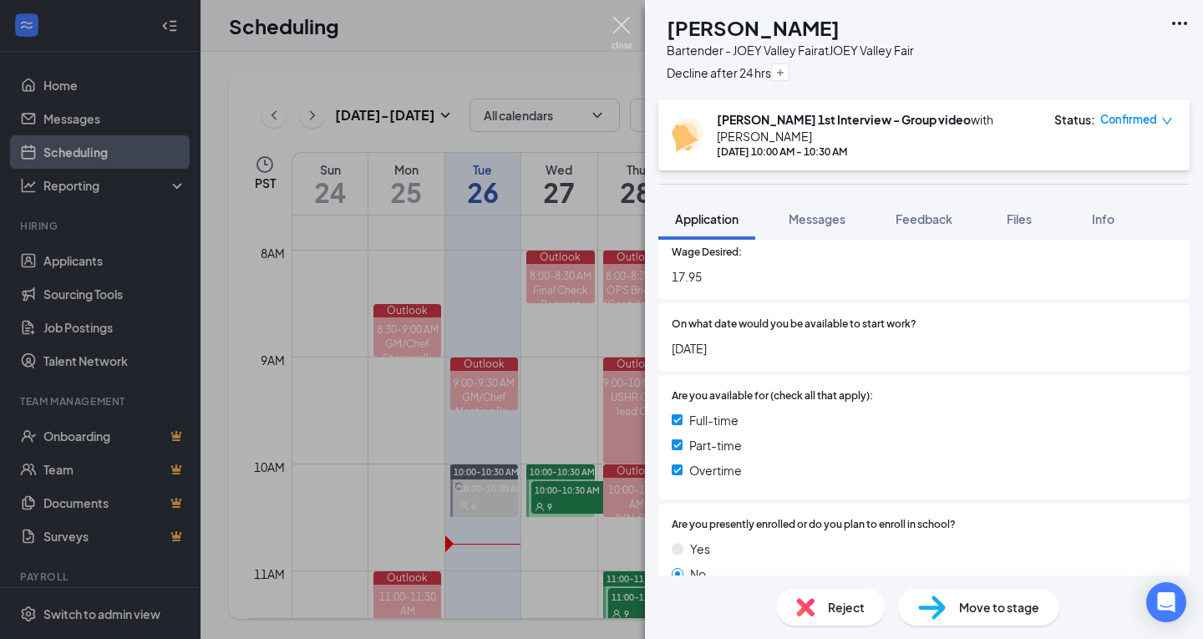
click at [617, 29] on img at bounding box center [621, 33] width 21 height 33
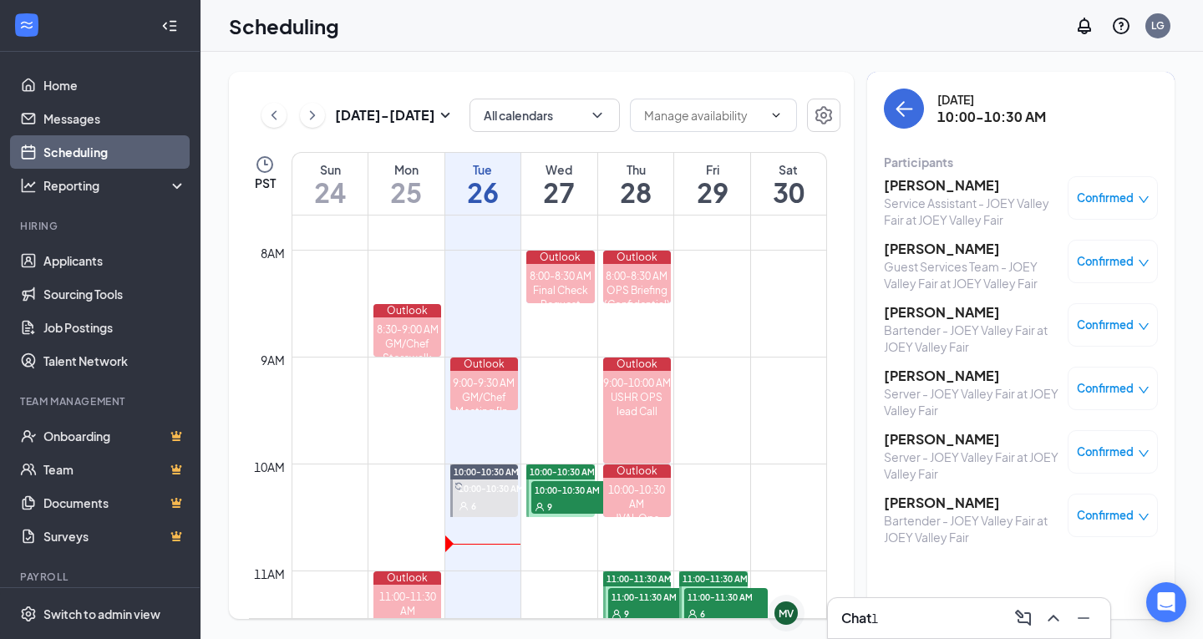
click at [874, 609] on div "Chat 1" at bounding box center [859, 618] width 37 height 18
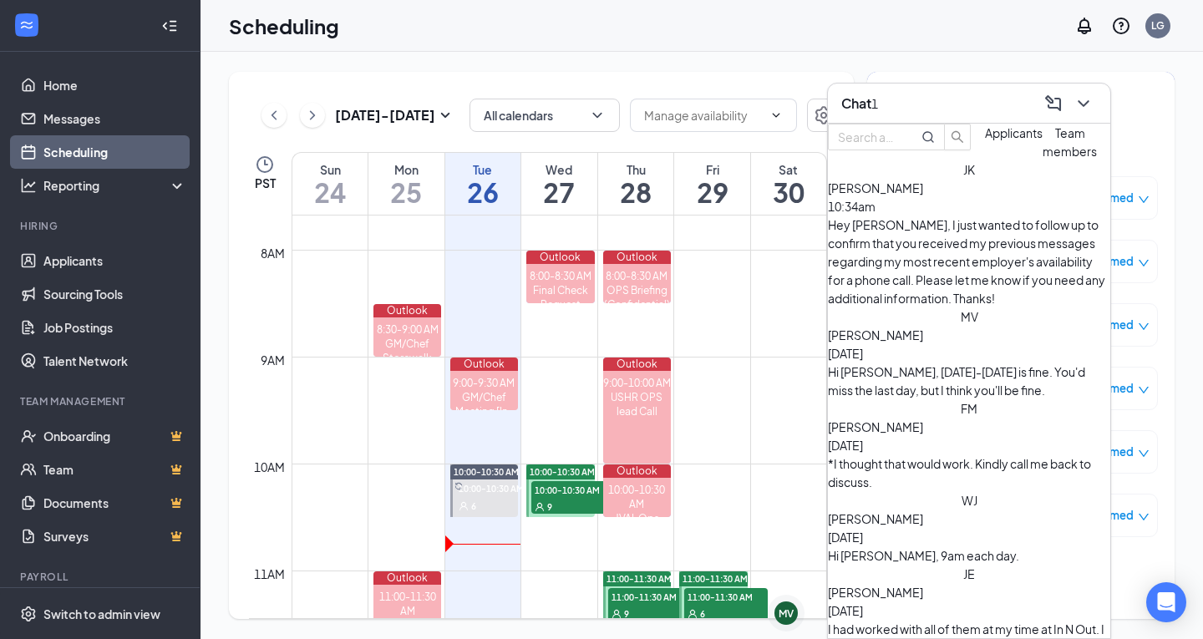
click at [955, 252] on div "Hey [PERSON_NAME], I just wanted to follow up to confirm that you received my p…" at bounding box center [969, 261] width 282 height 92
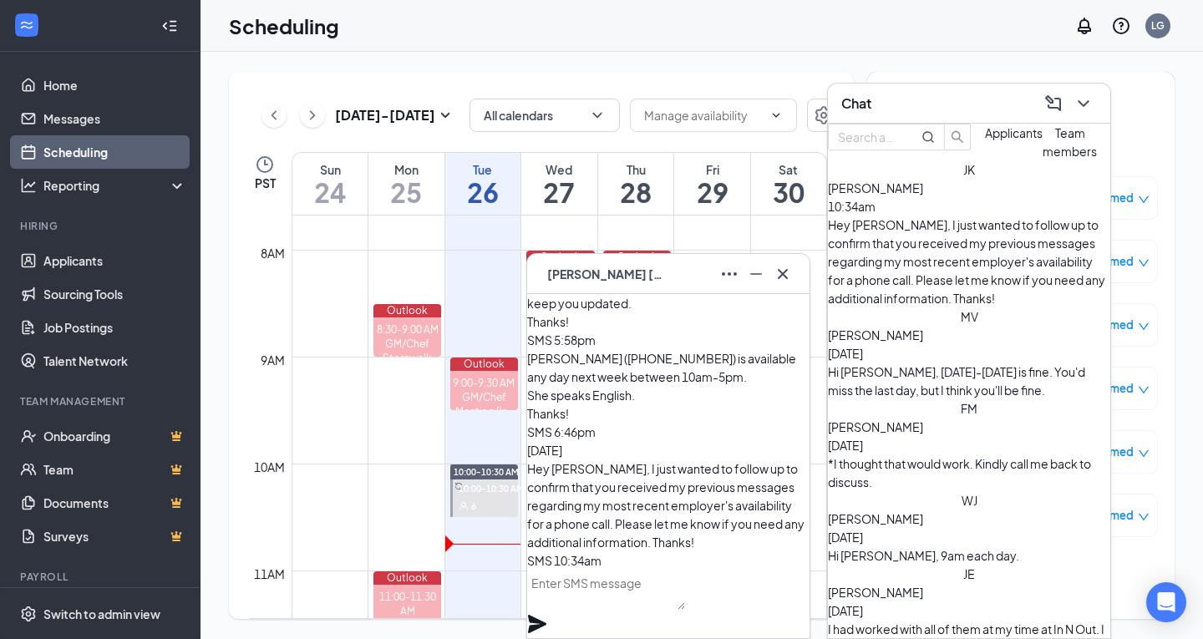
click at [676, 610] on textarea at bounding box center [606, 590] width 158 height 40
click at [1077, 102] on icon "ChevronDown" at bounding box center [1083, 104] width 20 height 20
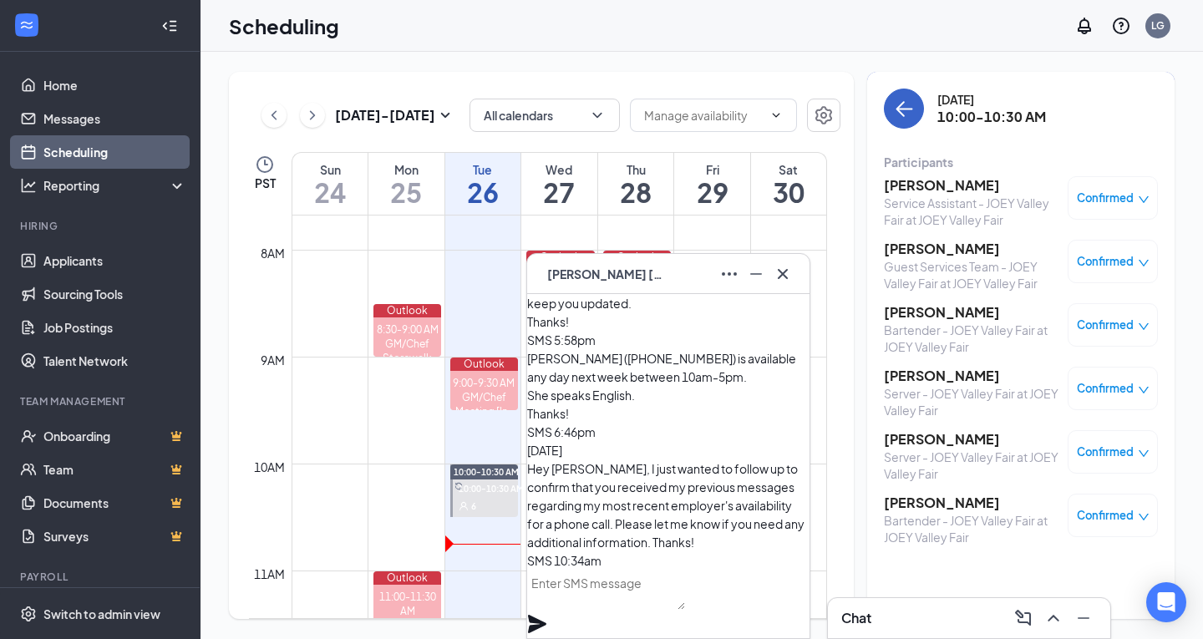
click at [900, 123] on button "back-button" at bounding box center [904, 109] width 40 height 40
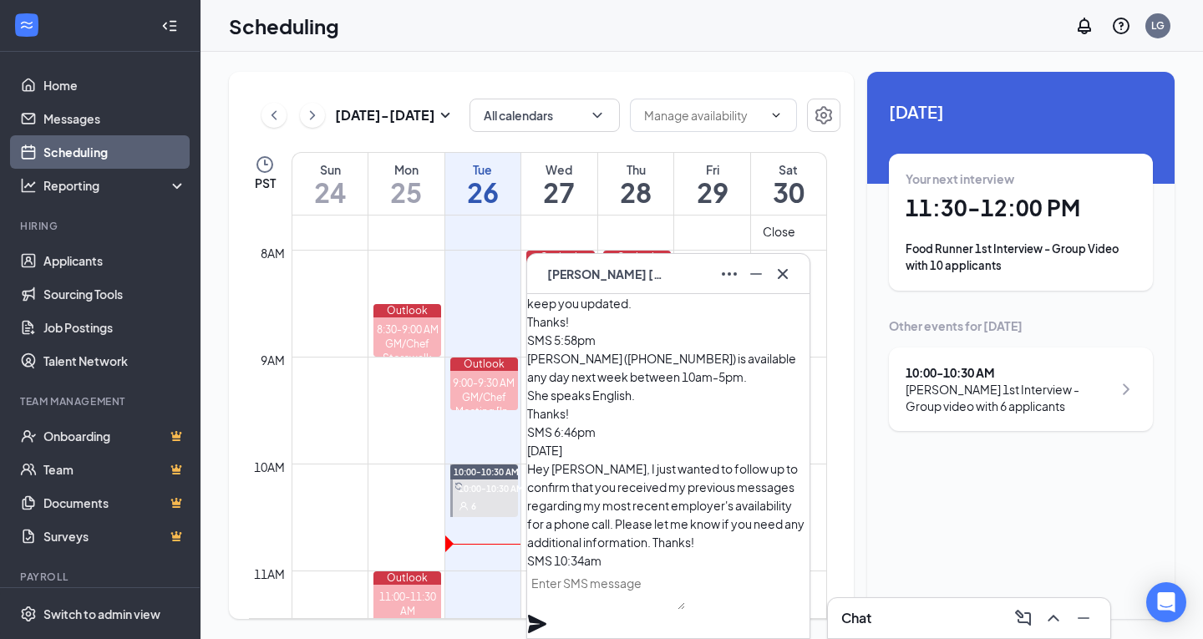
click at [784, 279] on icon "Cross" at bounding box center [783, 274] width 20 height 20
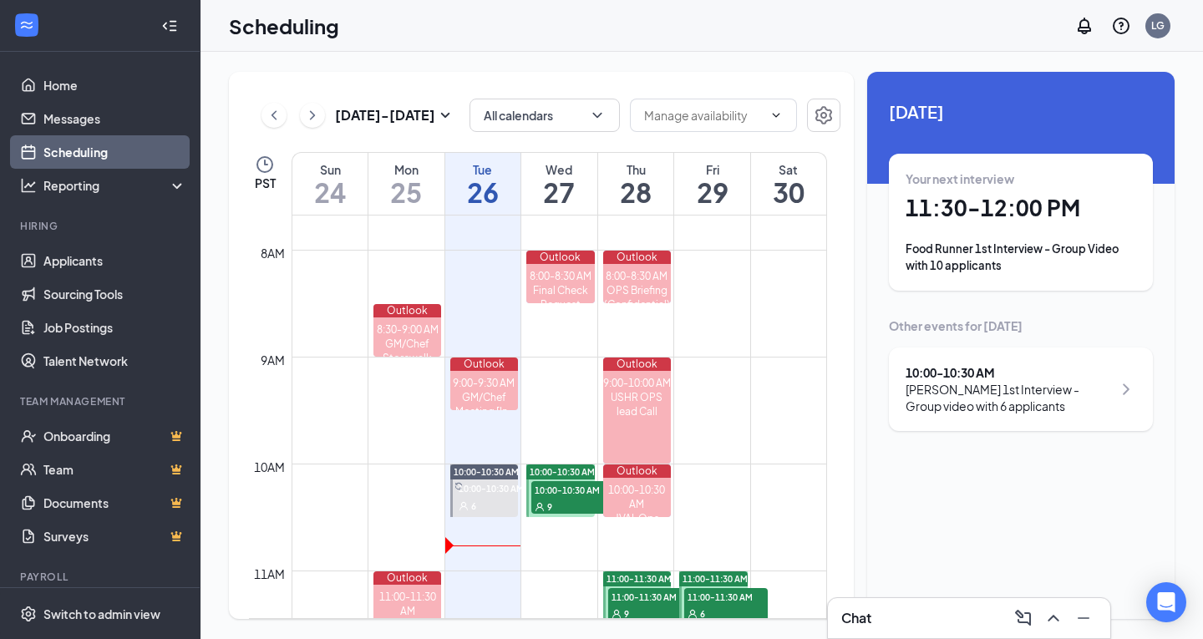
click at [924, 616] on div "Chat" at bounding box center [969, 618] width 256 height 27
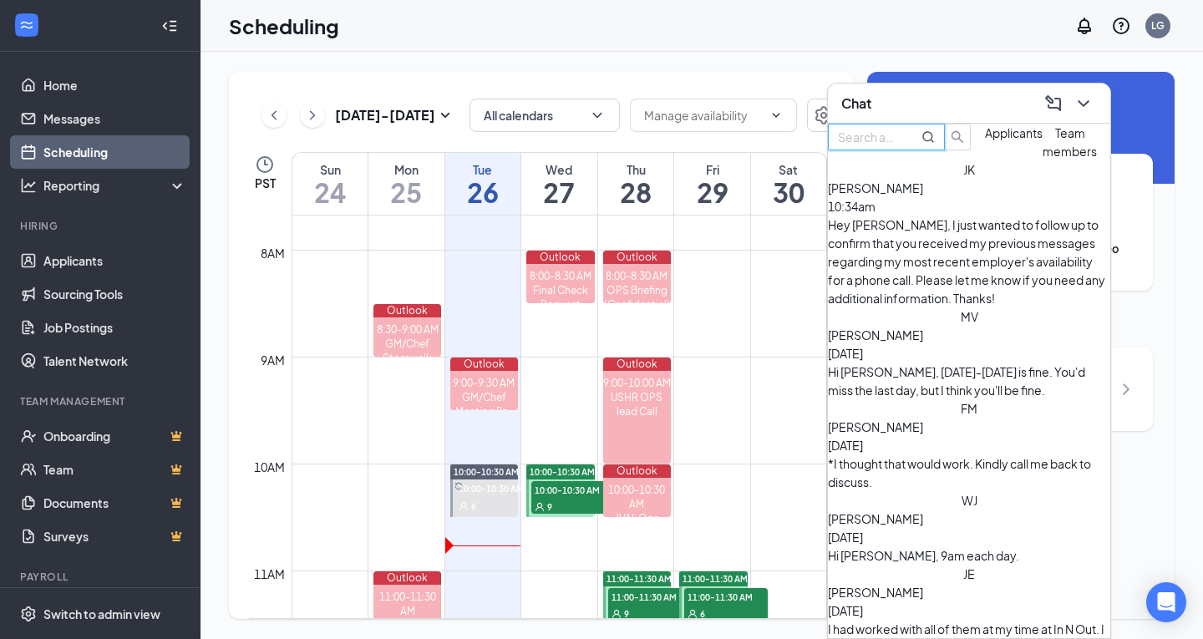
click at [898, 146] on input "text" at bounding box center [868, 137] width 60 height 18
click at [1081, 103] on icon "ChevronDown" at bounding box center [1083, 104] width 20 height 20
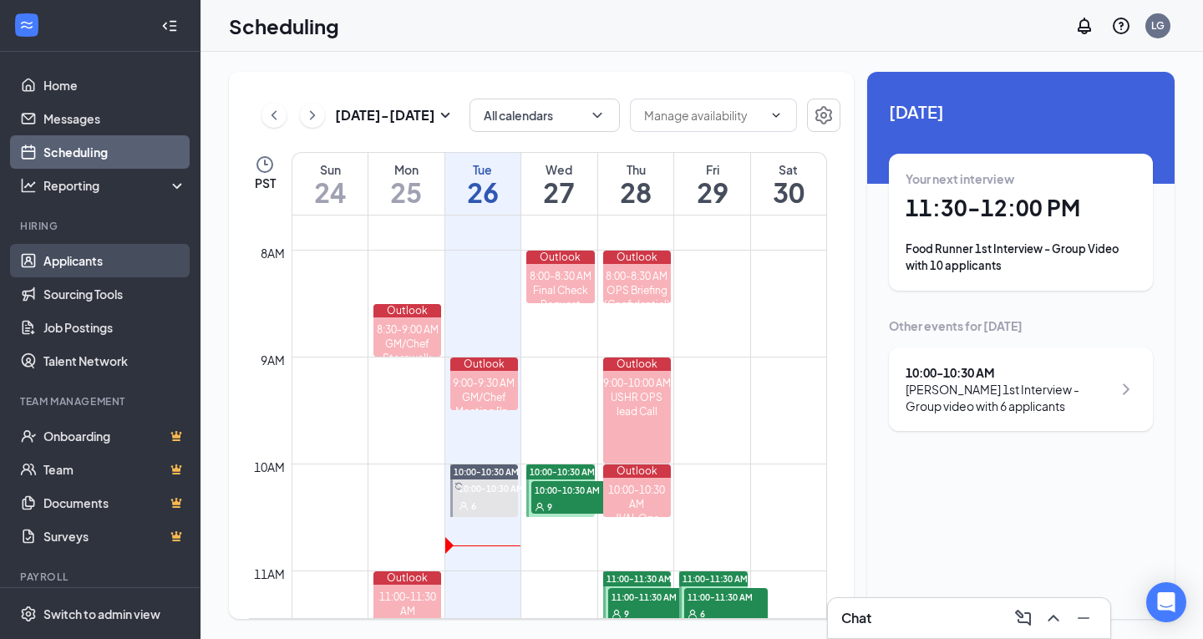
click at [95, 251] on link "Applicants" at bounding box center [114, 260] width 143 height 33
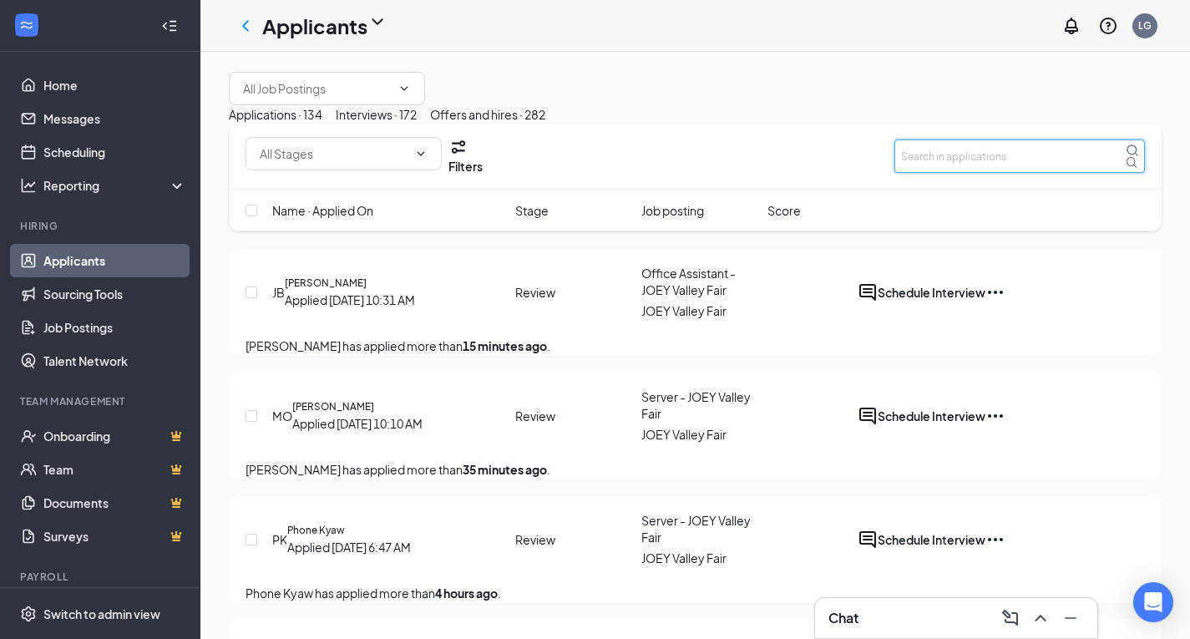
click at [964, 173] on input "text" at bounding box center [1020, 155] width 251 height 33
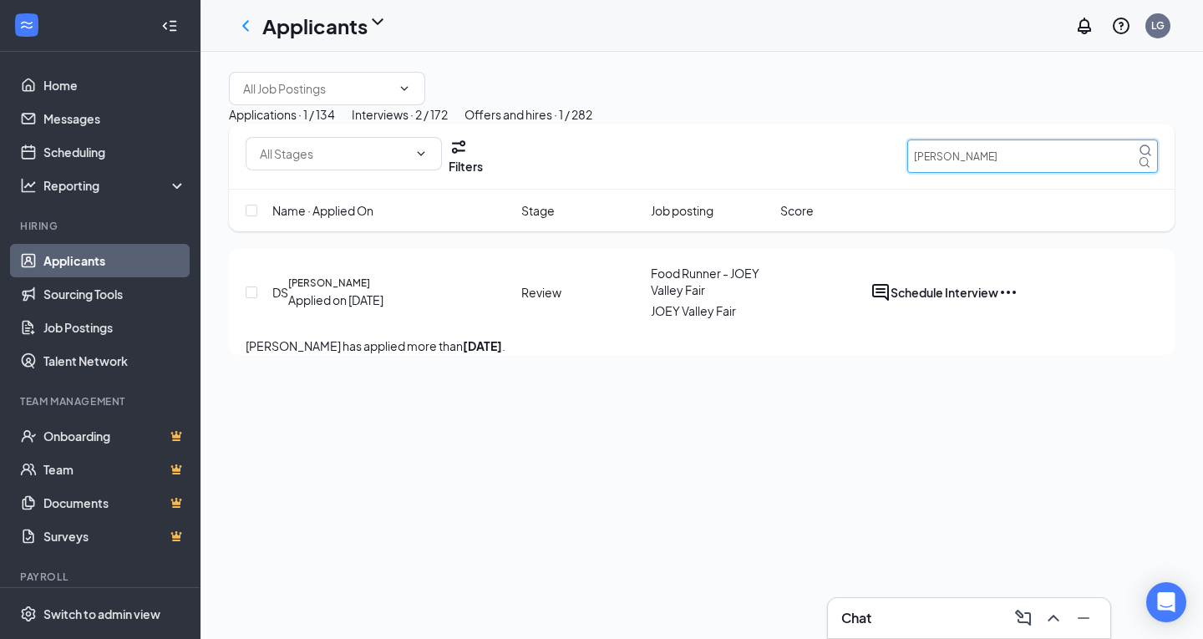
type input "[PERSON_NAME]"
click at [448, 124] on button "Interviews · 2 / 172" at bounding box center [400, 114] width 96 height 18
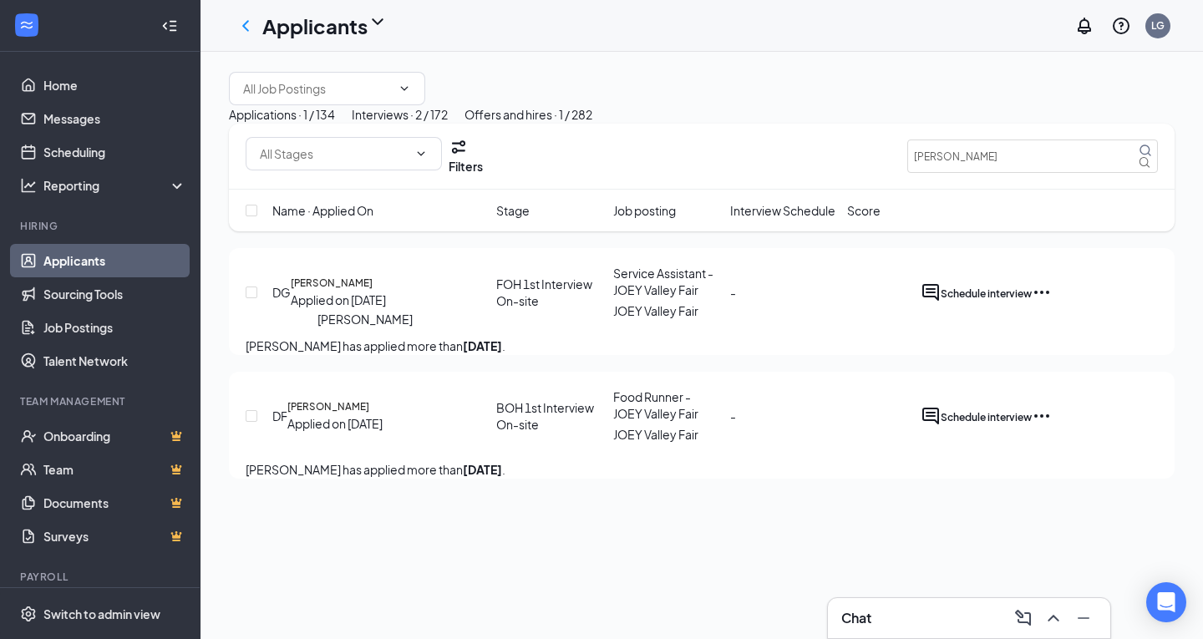
click at [373, 291] on h5 "[PERSON_NAME]" at bounding box center [332, 283] width 82 height 15
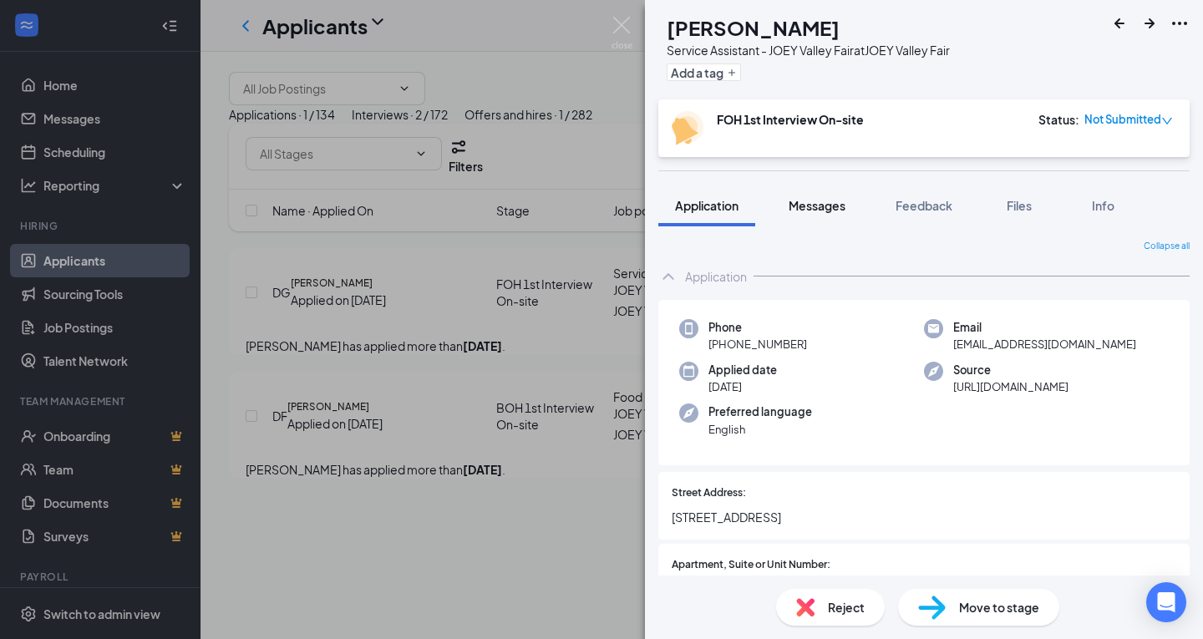
click at [829, 215] on button "Messages" at bounding box center [817, 206] width 90 height 42
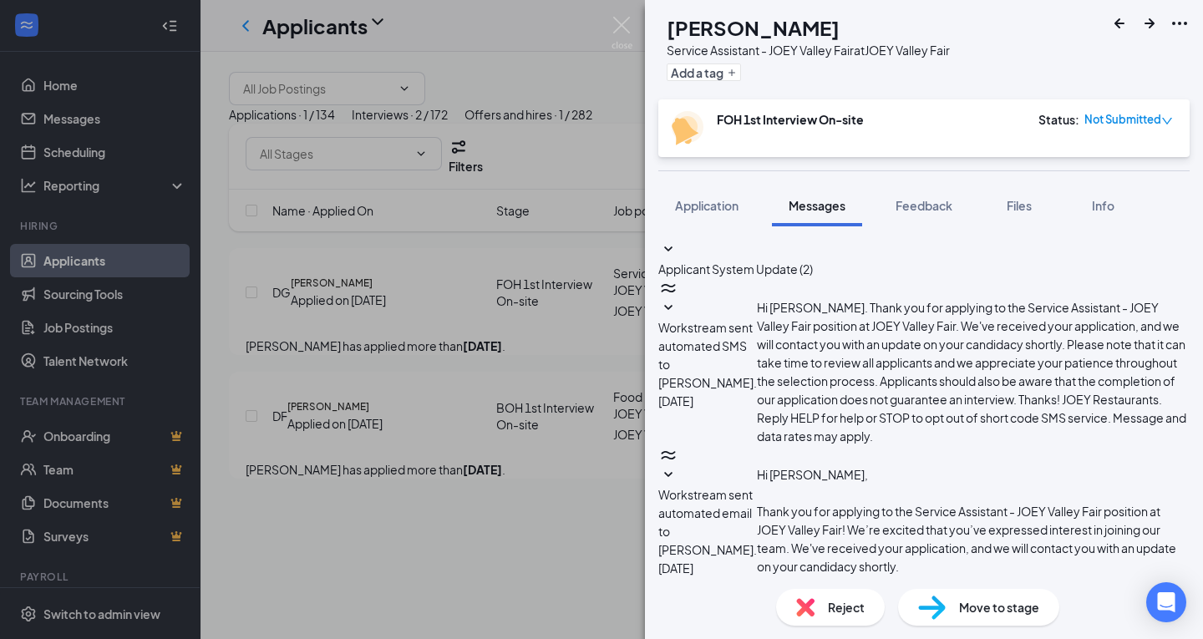
scroll to position [494, 0]
type textarea "Hello [PERSON_NAME],"
click at [716, 200] on span "Application" at bounding box center [706, 205] width 63 height 15
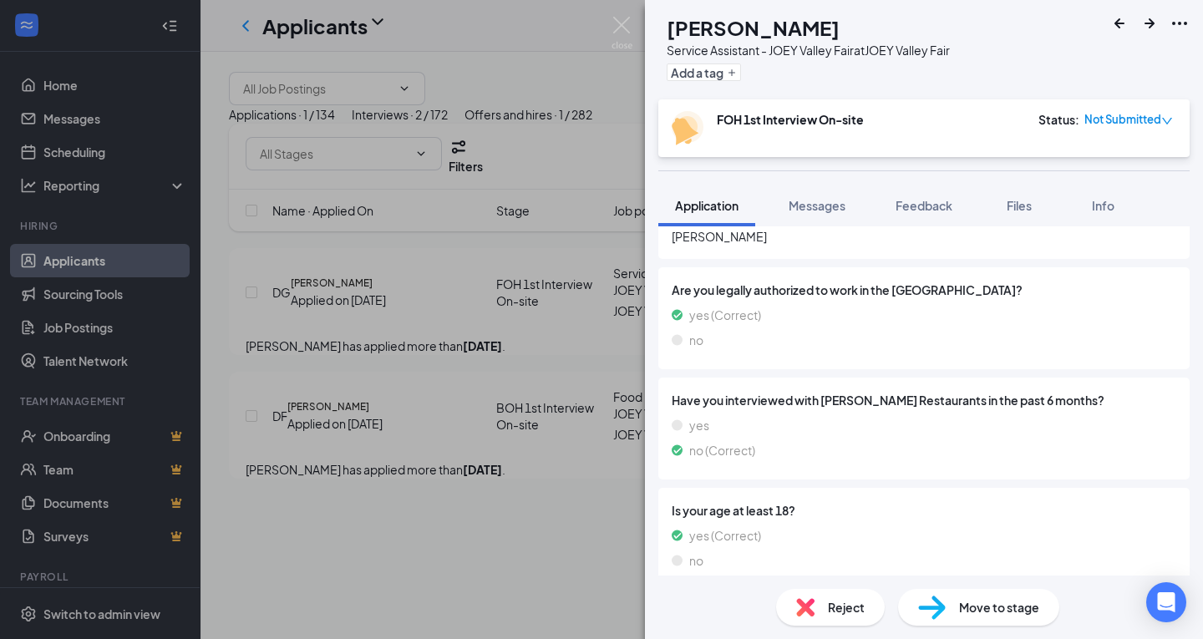
scroll to position [4917, 0]
click at [807, 207] on span "Messages" at bounding box center [816, 205] width 57 height 15
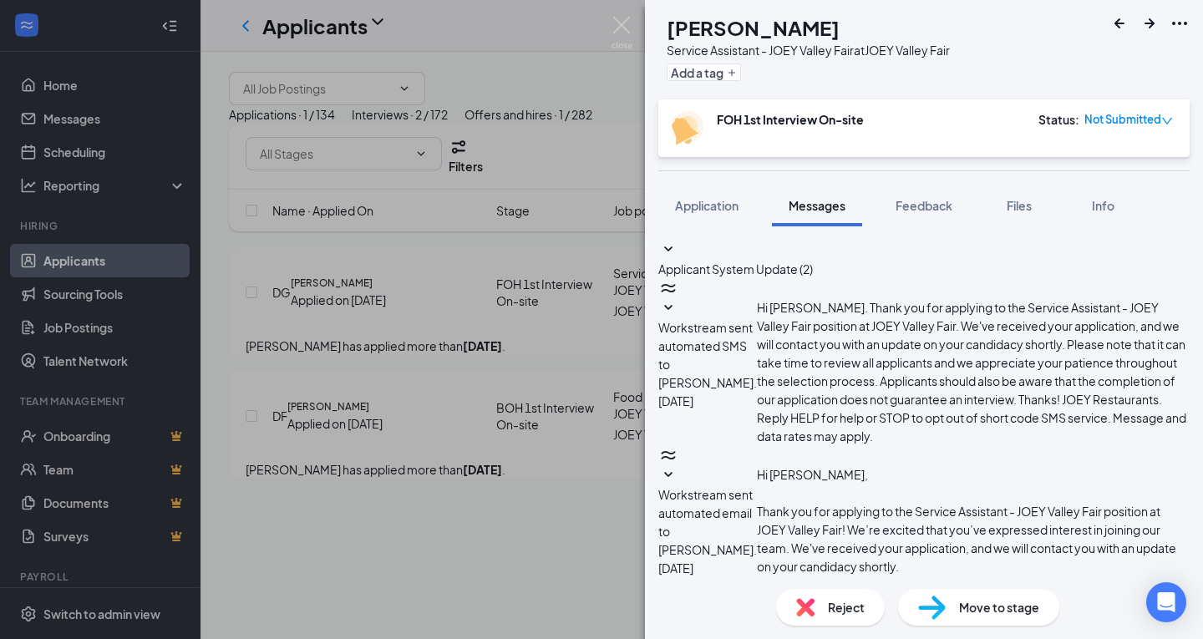
type textarea "Hello [PERSON_NAME], would you like to come in for an interview at 5:00pm [DATE…"
checkbox input "true"
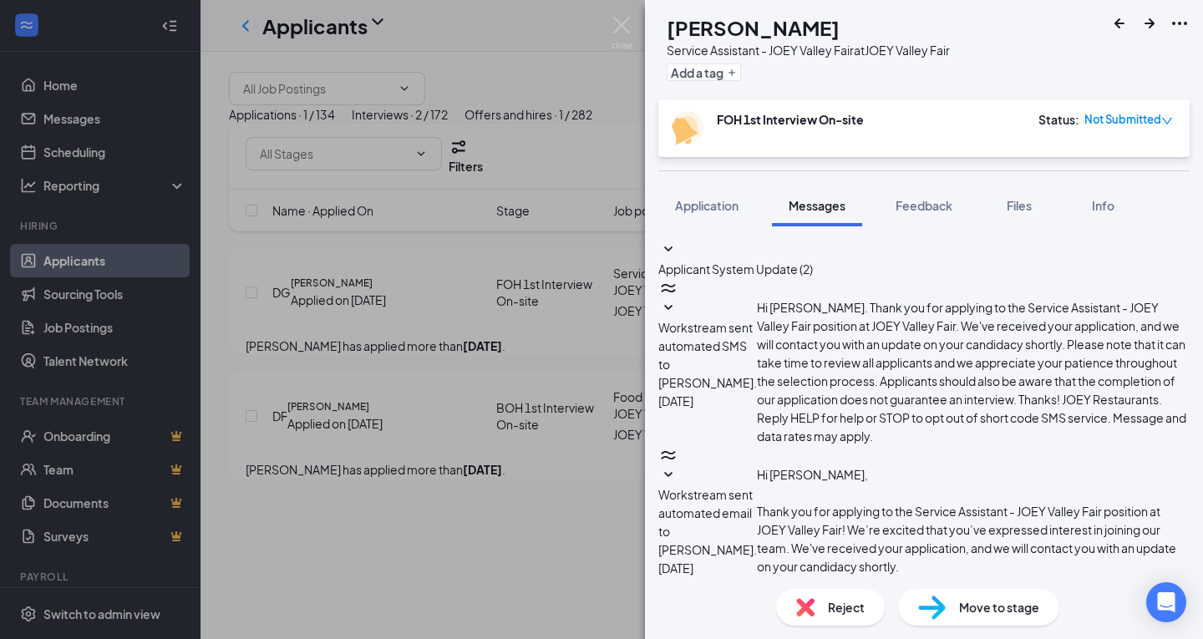
click at [626, 23] on img at bounding box center [621, 33] width 21 height 33
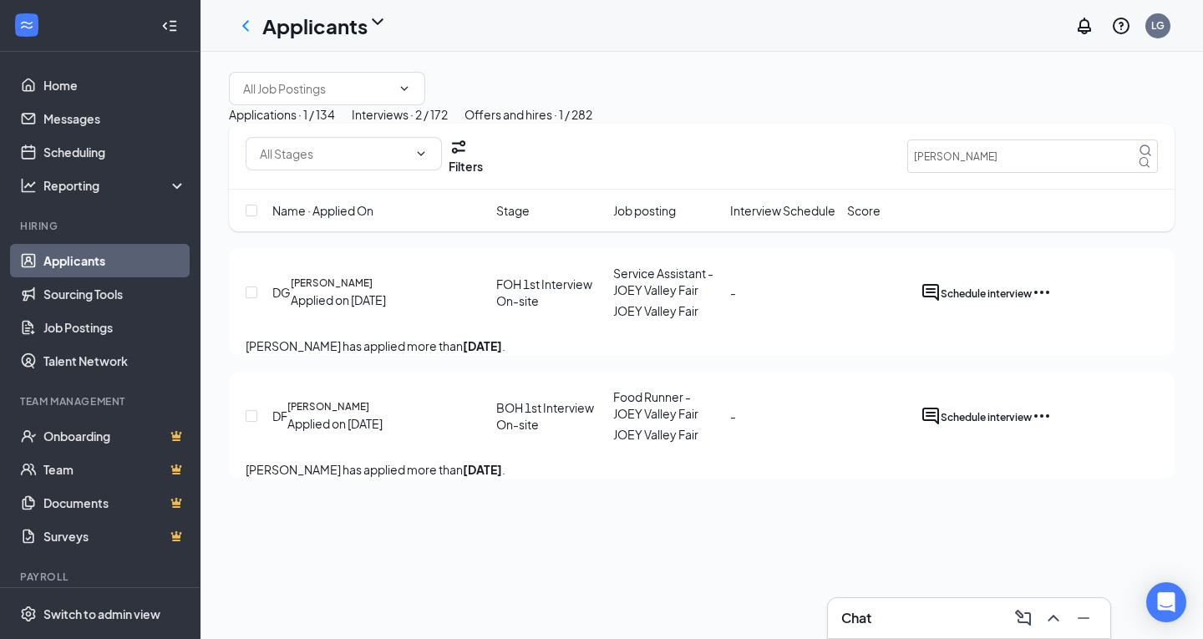
click at [861, 610] on h3 "Chat" at bounding box center [856, 618] width 30 height 18
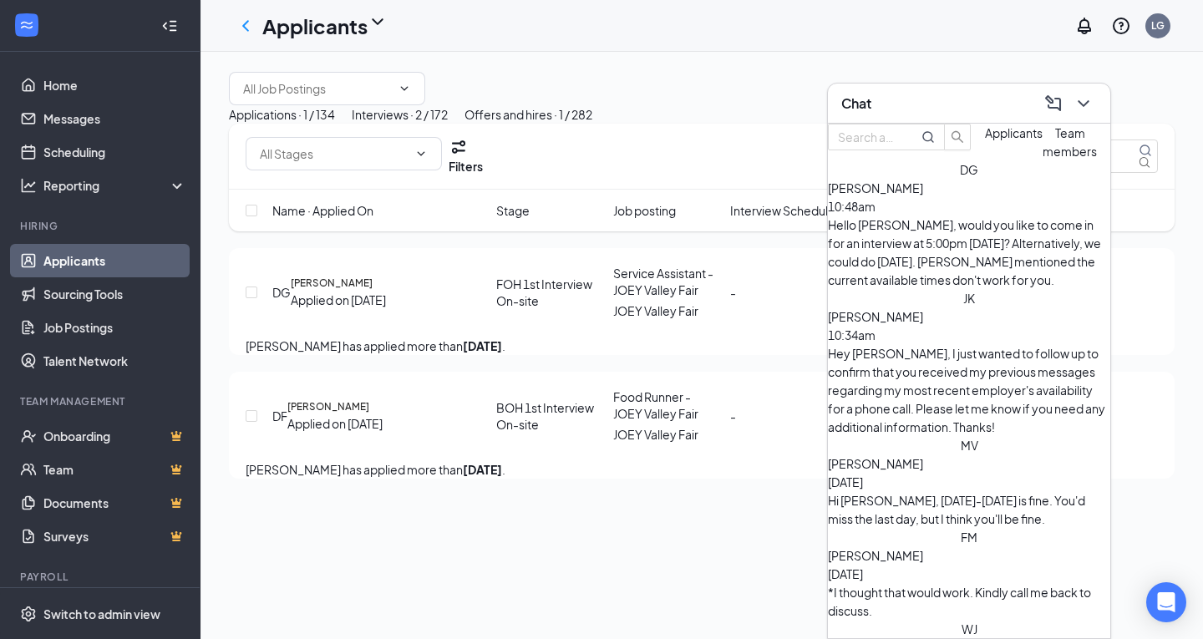
click at [982, 344] on div "Hey [PERSON_NAME], I just wanted to follow up to confirm that you received my p…" at bounding box center [969, 390] width 282 height 92
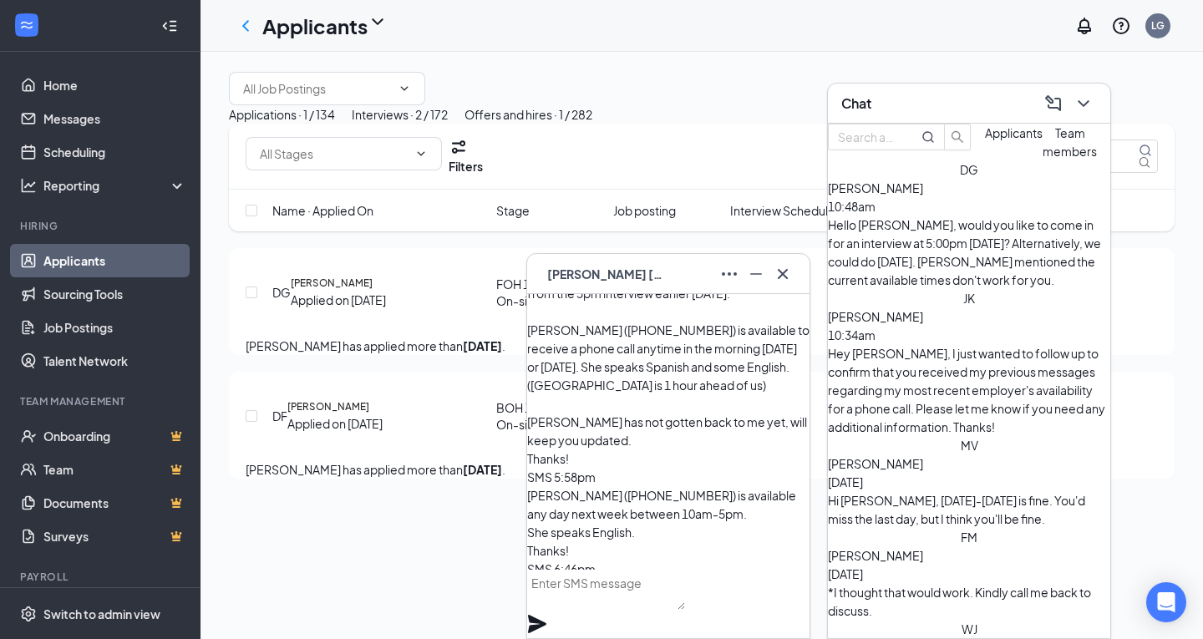
scroll to position [-140, 0]
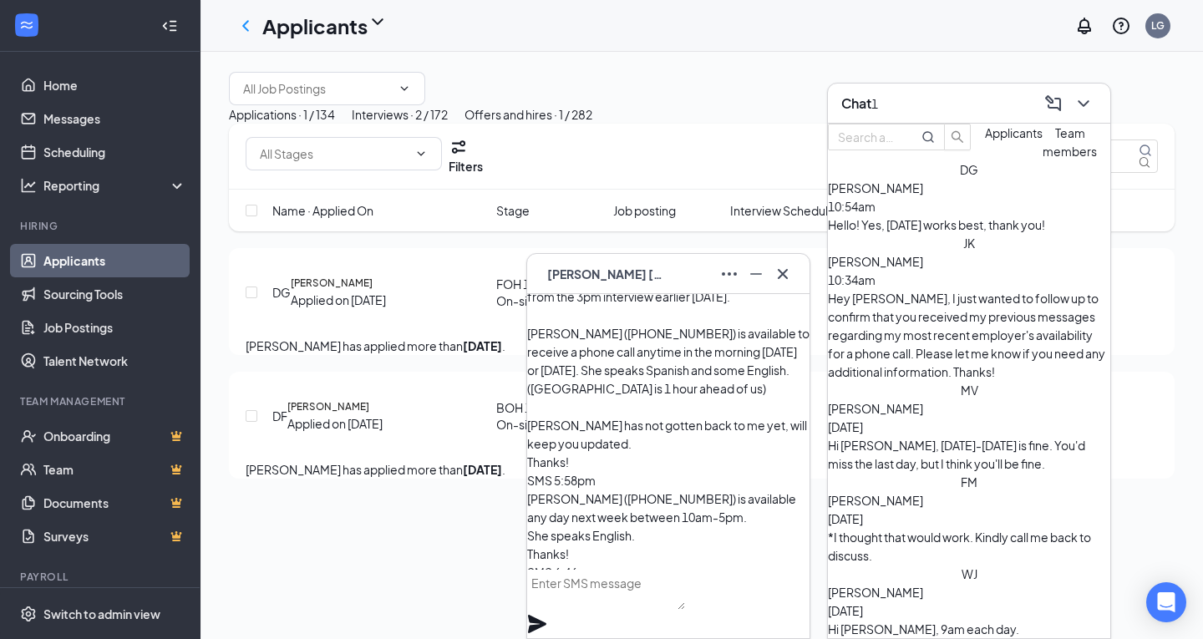
click at [946, 234] on div "Hello! Yes, [DATE] works best, thank you!" at bounding box center [969, 224] width 282 height 18
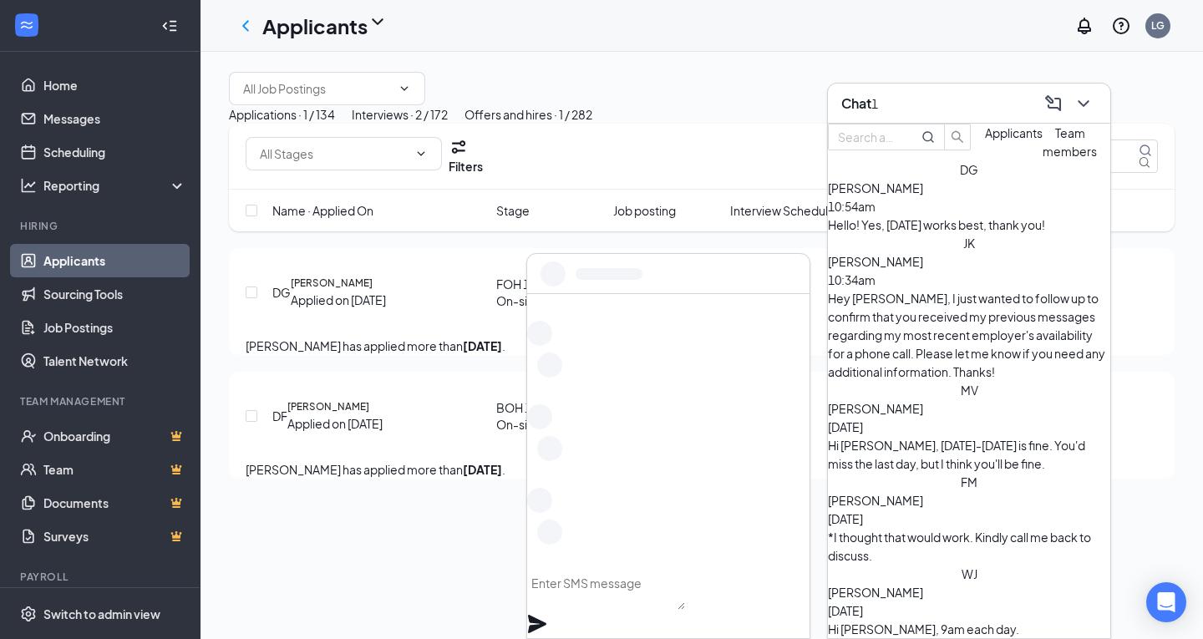
scroll to position [0, 0]
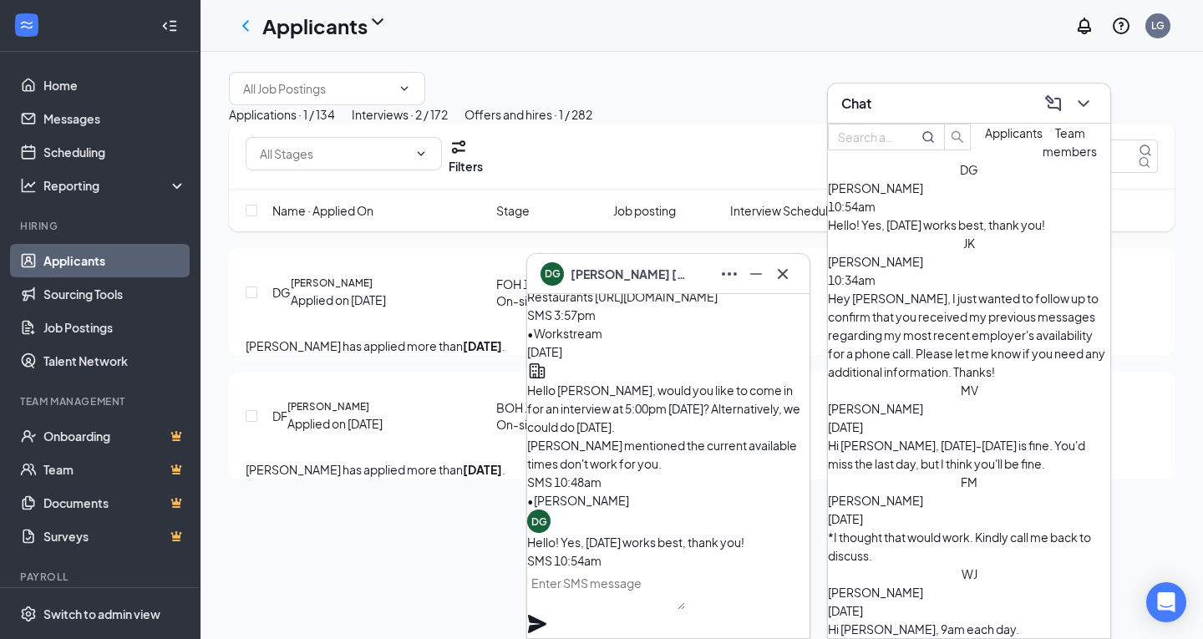
click at [625, 610] on textarea at bounding box center [606, 590] width 158 height 40
type textarea "Sounds great."
click at [546, 615] on icon "Plane" at bounding box center [537, 624] width 18 height 18
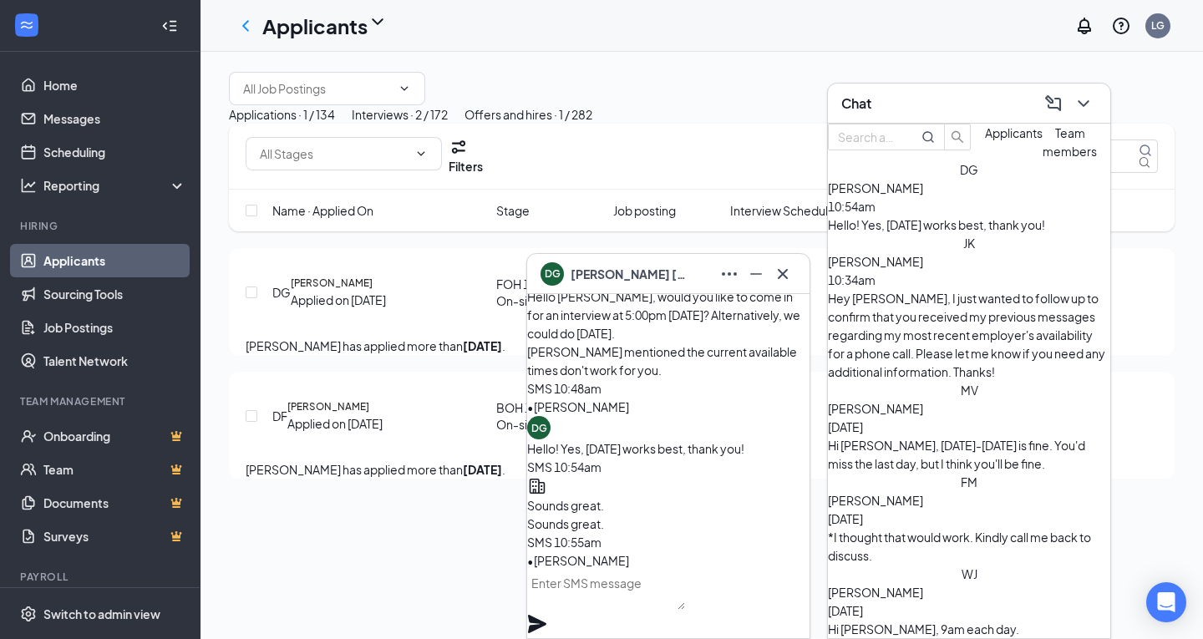
drag, startPoint x: 1166, startPoint y: 160, endPoint x: 1123, endPoint y: 165, distance: 43.7
click at [1166, 124] on div "Applications · 1 / 134 Interviews · 2 / 172 Offers and hires · 1 / 282" at bounding box center [701, 114] width 945 height 18
click at [1084, 105] on icon "ChevronDown" at bounding box center [1083, 104] width 20 height 20
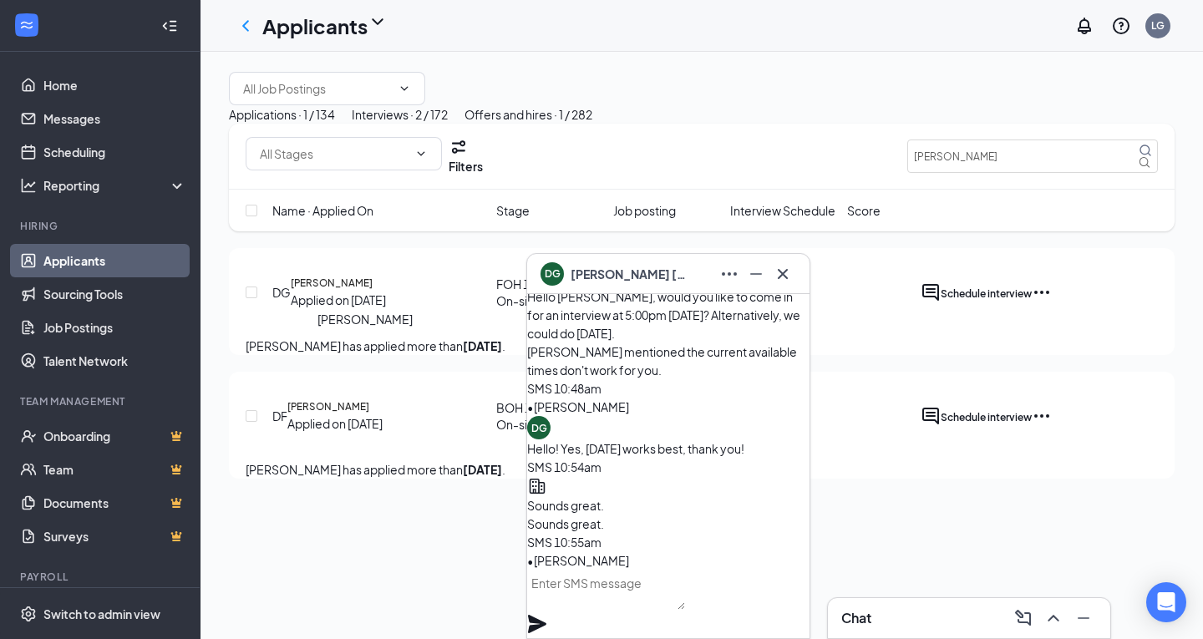
click at [373, 291] on h5 "[PERSON_NAME]" at bounding box center [332, 283] width 82 height 15
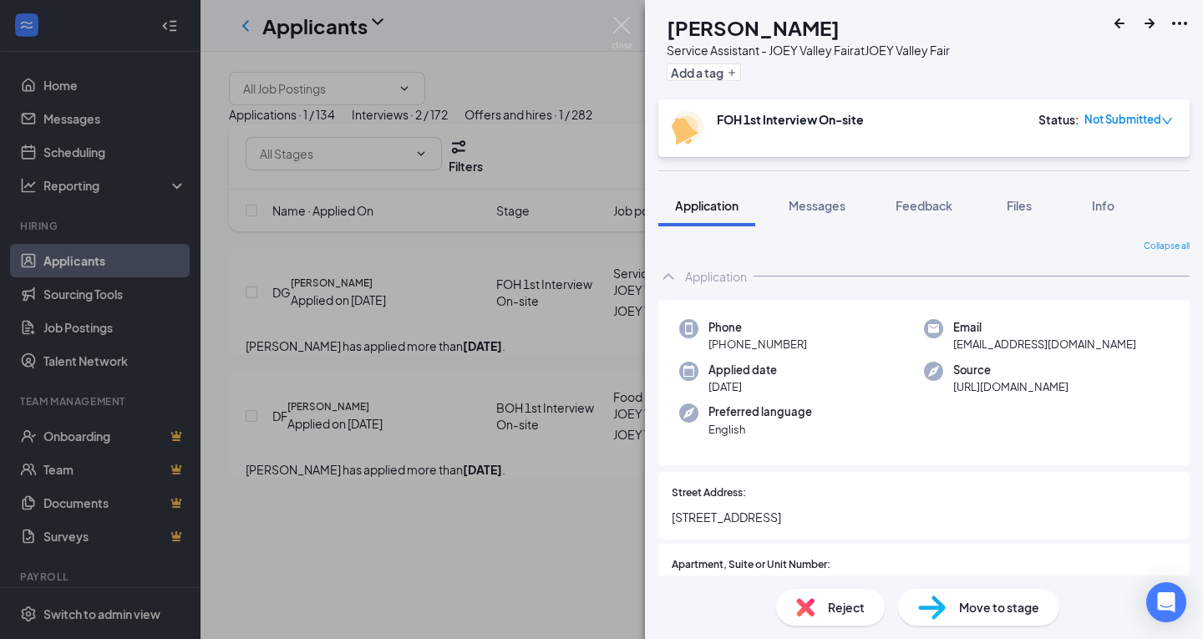
click at [995, 606] on span "Move to stage" at bounding box center [999, 607] width 80 height 18
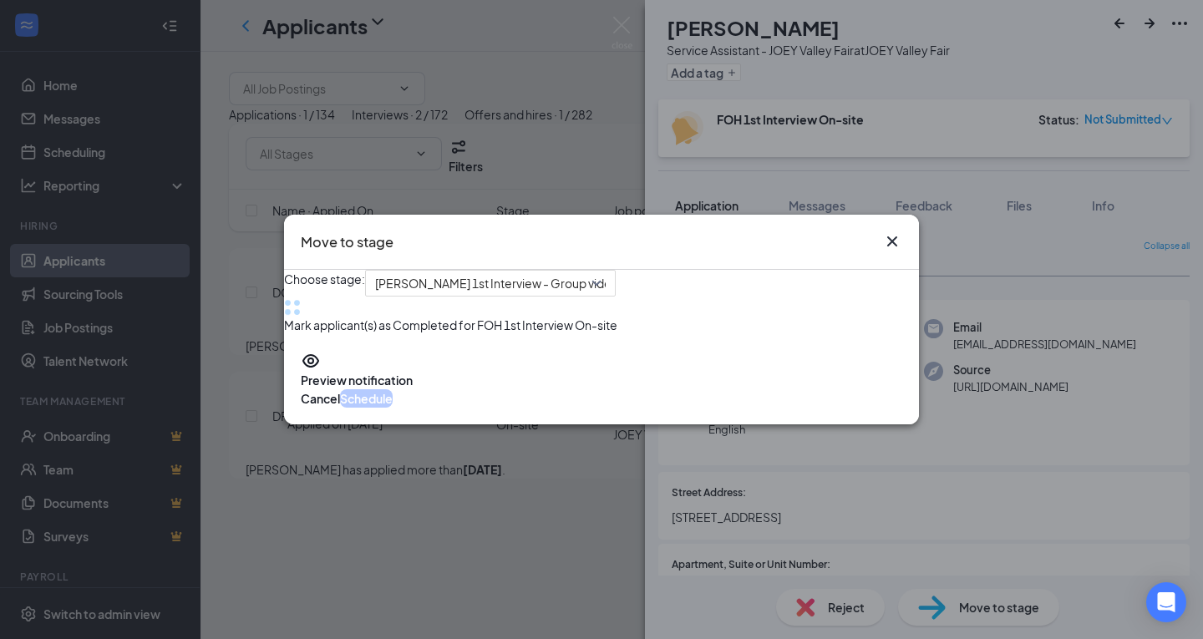
click at [599, 288] on div "Choose stage: [PERSON_NAME] 1st Interview - Group video (next stage) [PERSON_NA…" at bounding box center [601, 302] width 635 height 64
click at [612, 271] on span "[PERSON_NAME] 1st Interview - Group video (next stage)" at bounding box center [530, 283] width 310 height 25
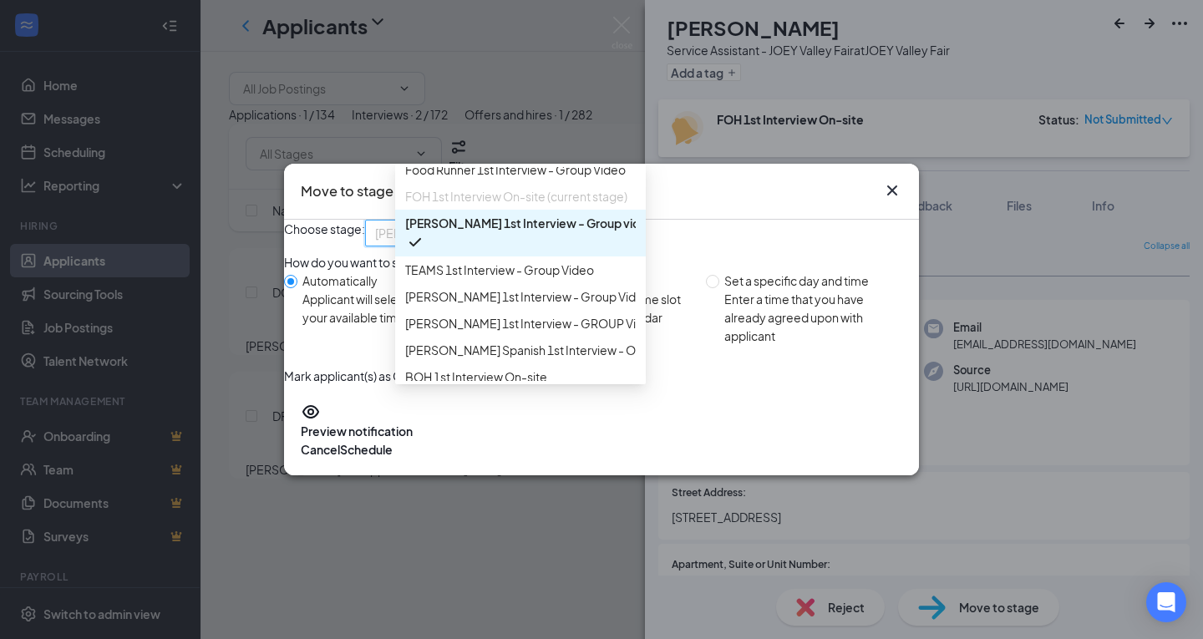
scroll to position [121, 0]
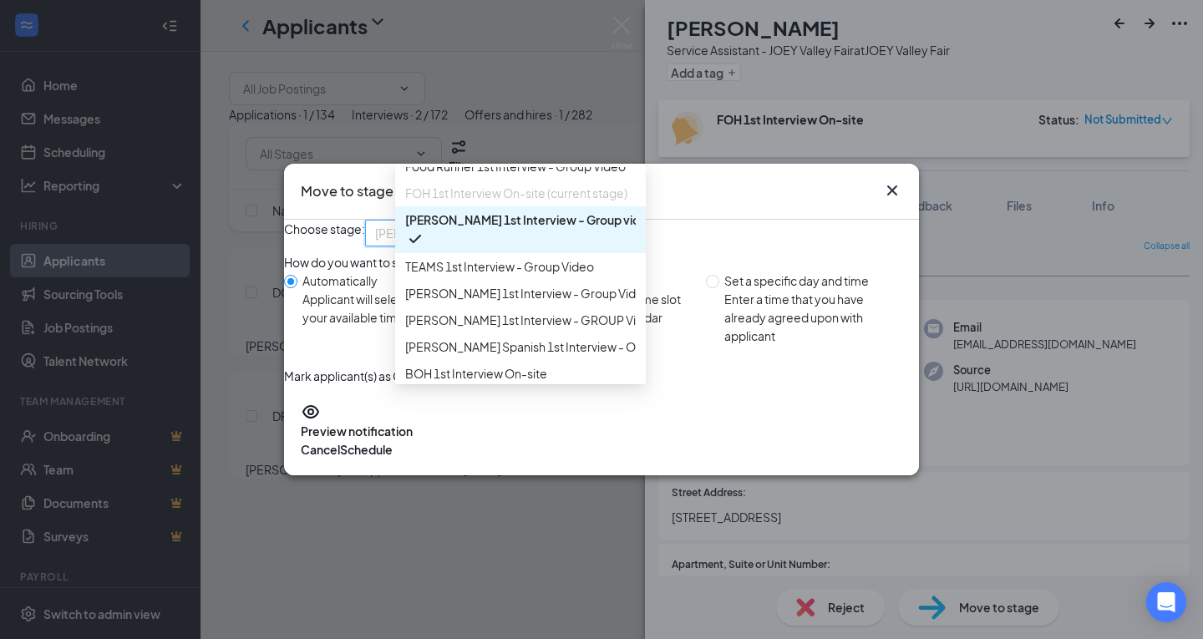
click at [819, 223] on div "Choose stage: [PERSON_NAME] 1st Interview - Group video (next stage) 4013529 40…" at bounding box center [601, 233] width 635 height 27
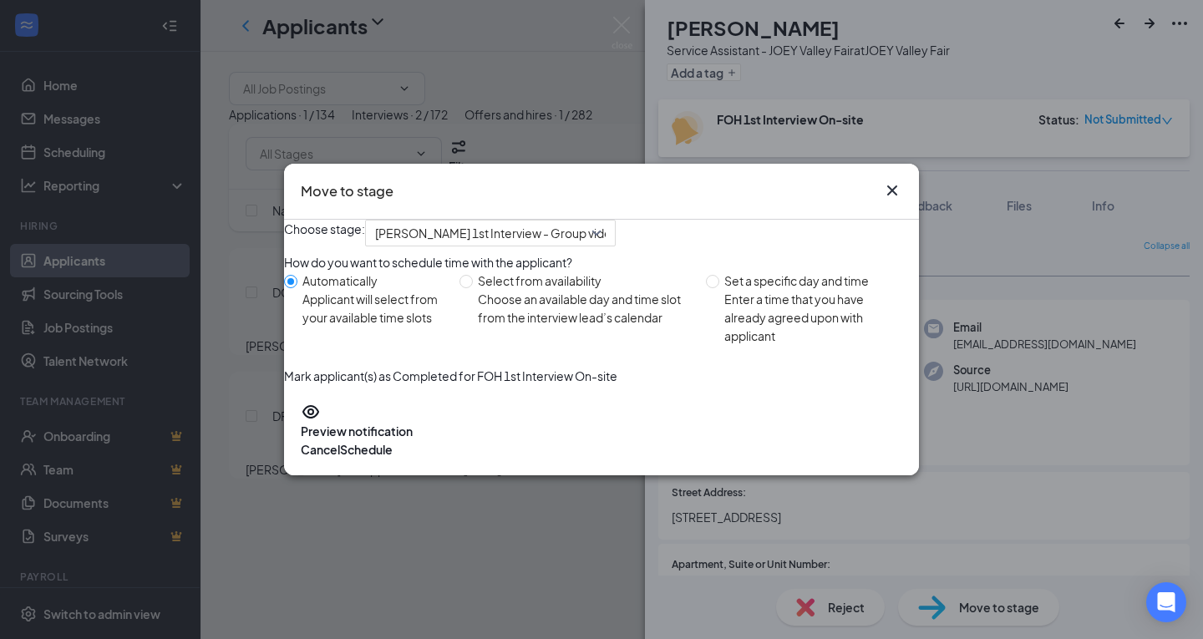
click at [895, 180] on icon "Cross" at bounding box center [892, 190] width 20 height 20
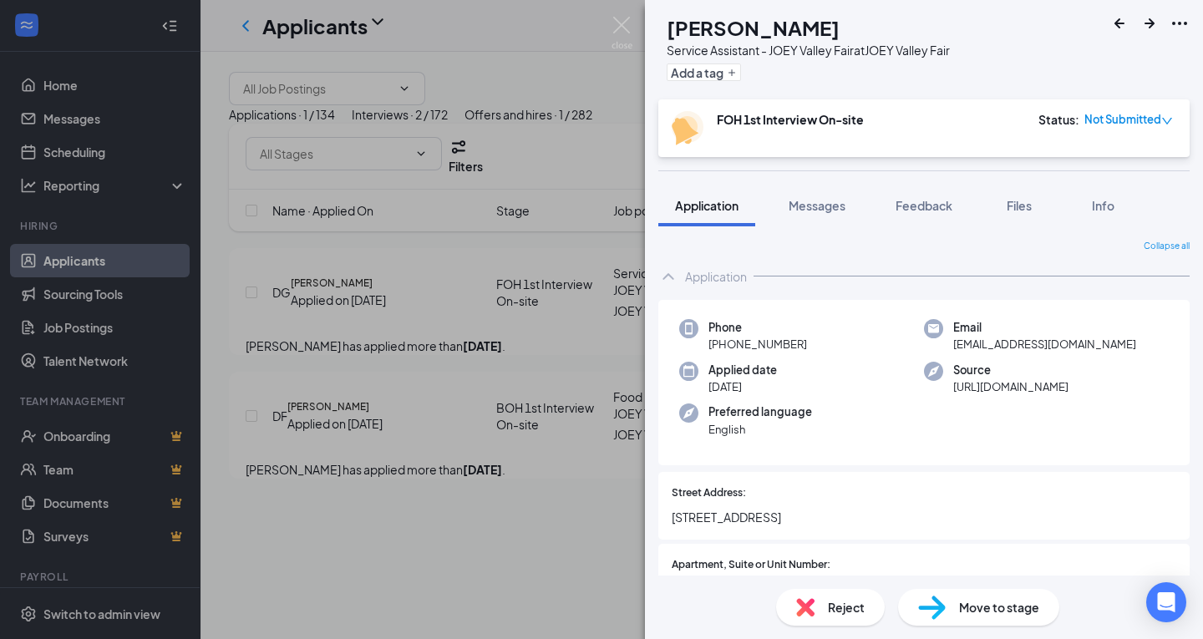
click at [1113, 121] on span "Not Submitted" at bounding box center [1122, 119] width 77 height 17
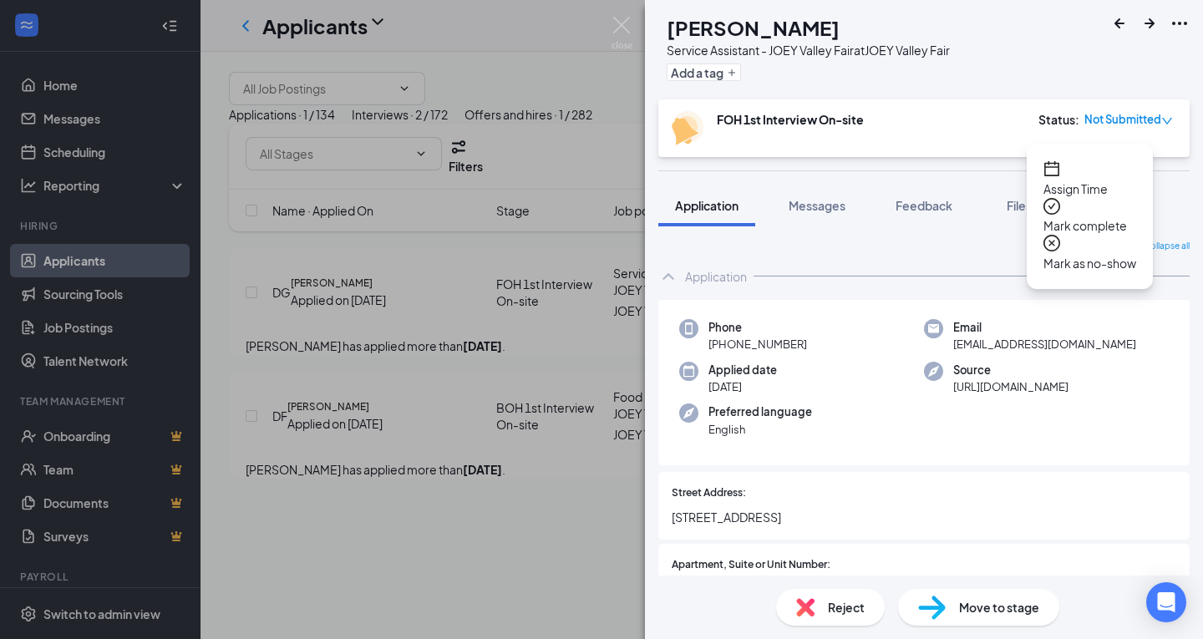
click at [1119, 180] on span "Assign Time" at bounding box center [1089, 189] width 93 height 18
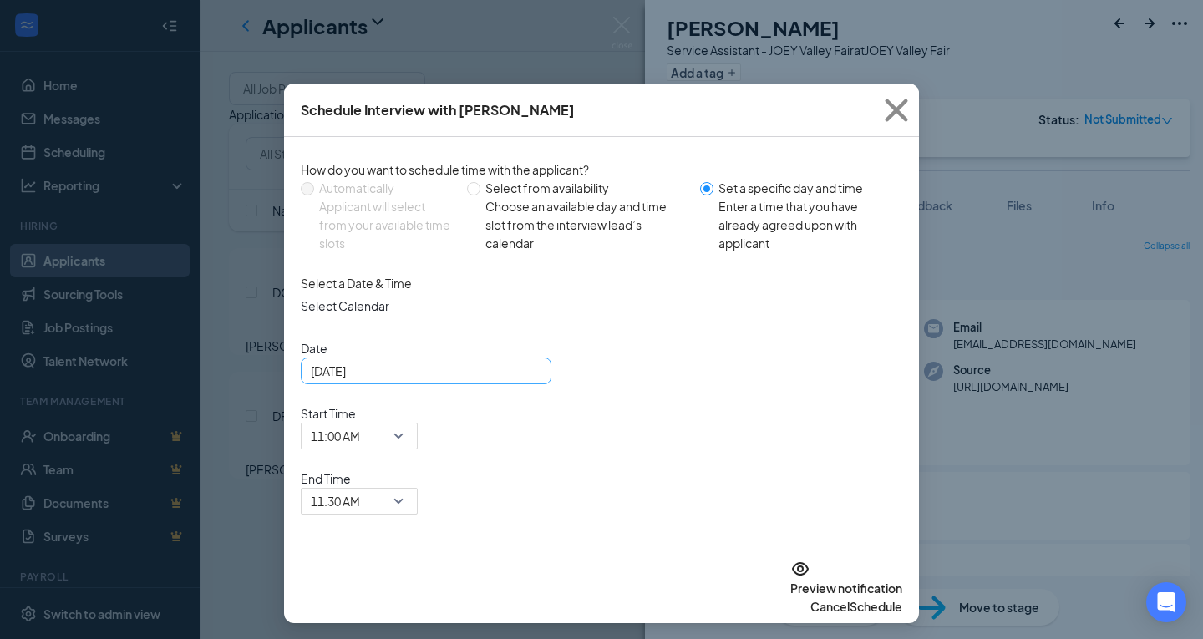
click at [531, 380] on div "[DATE]" at bounding box center [426, 371] width 231 height 18
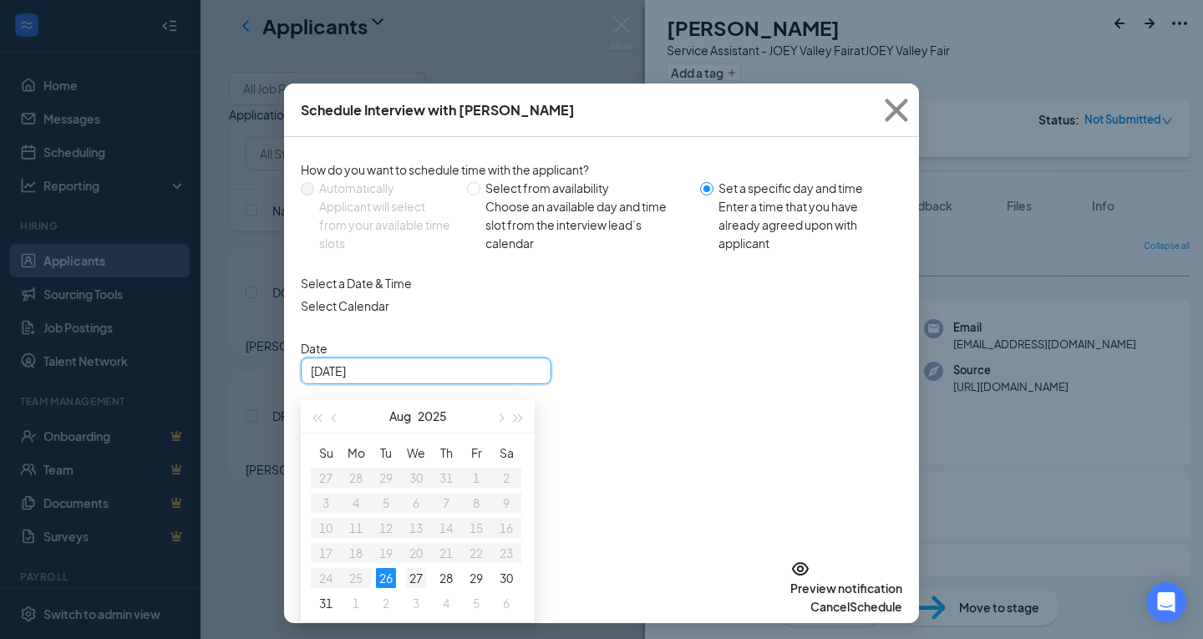
type input "[DATE]"
click at [408, 588] on div "27" at bounding box center [416, 578] width 20 height 20
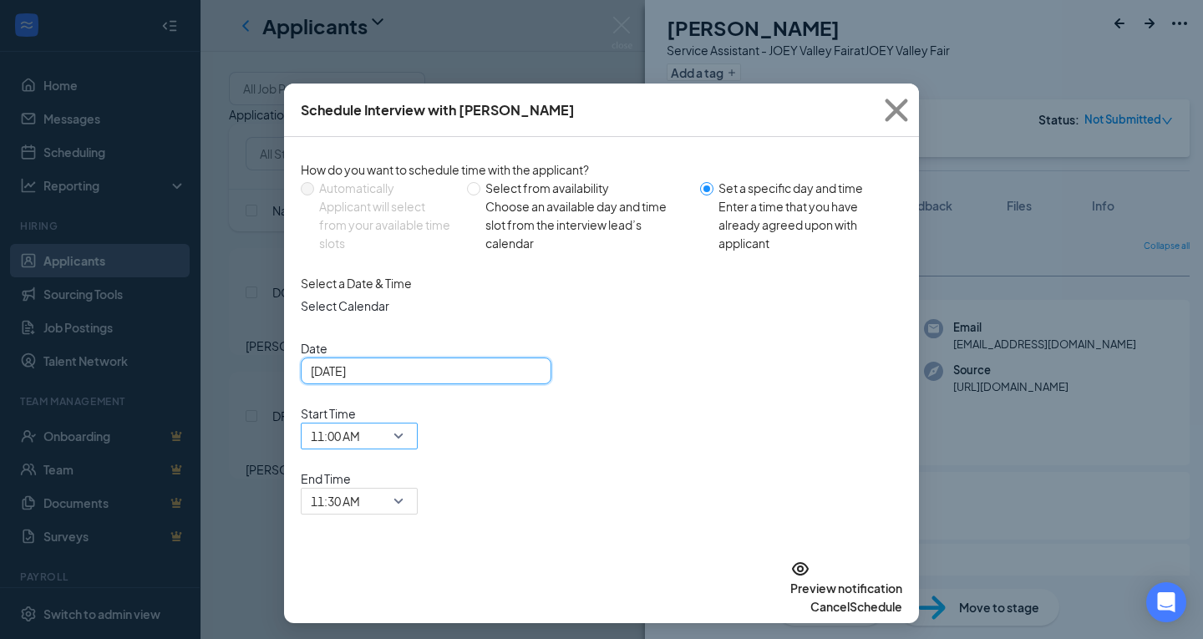
click at [408, 423] on span "11:00 AM" at bounding box center [359, 435] width 97 height 25
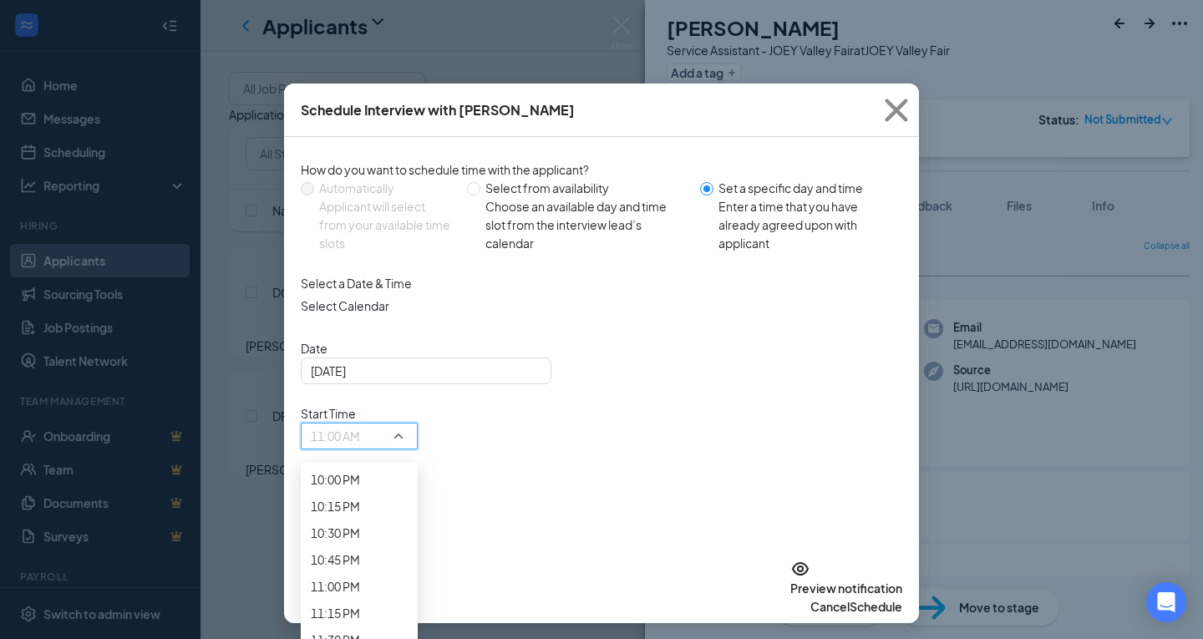
scroll to position [2523, 0]
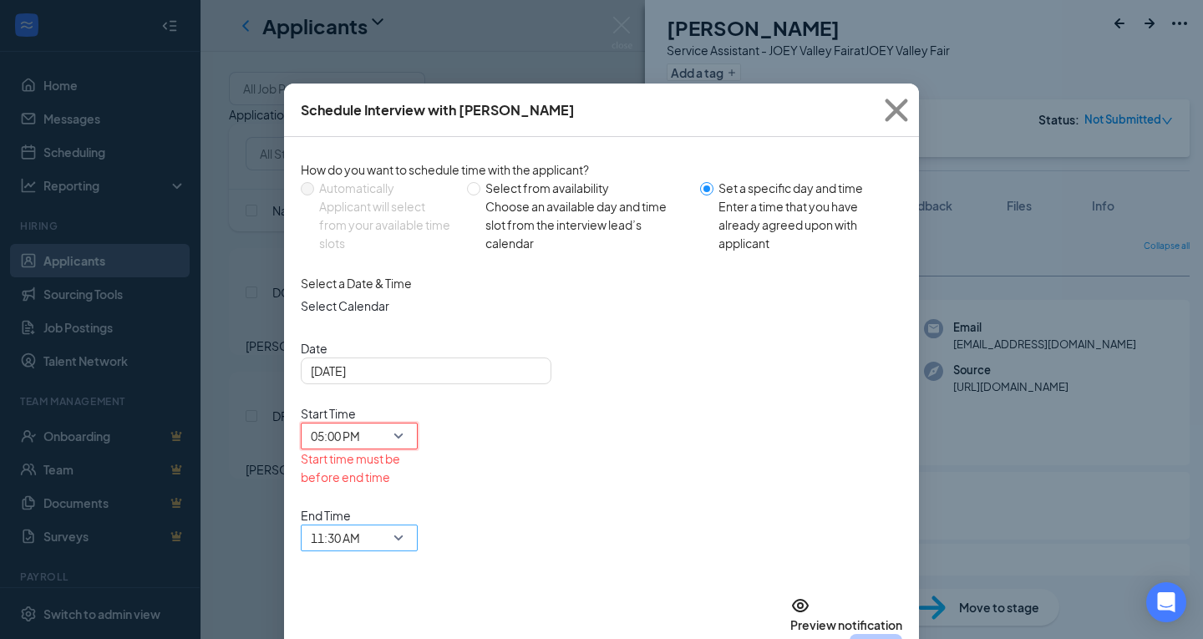
click at [393, 525] on span "11:30 AM" at bounding box center [352, 547] width 82 height 45
click at [360, 109] on span "05:30 PM" at bounding box center [335, 100] width 49 height 18
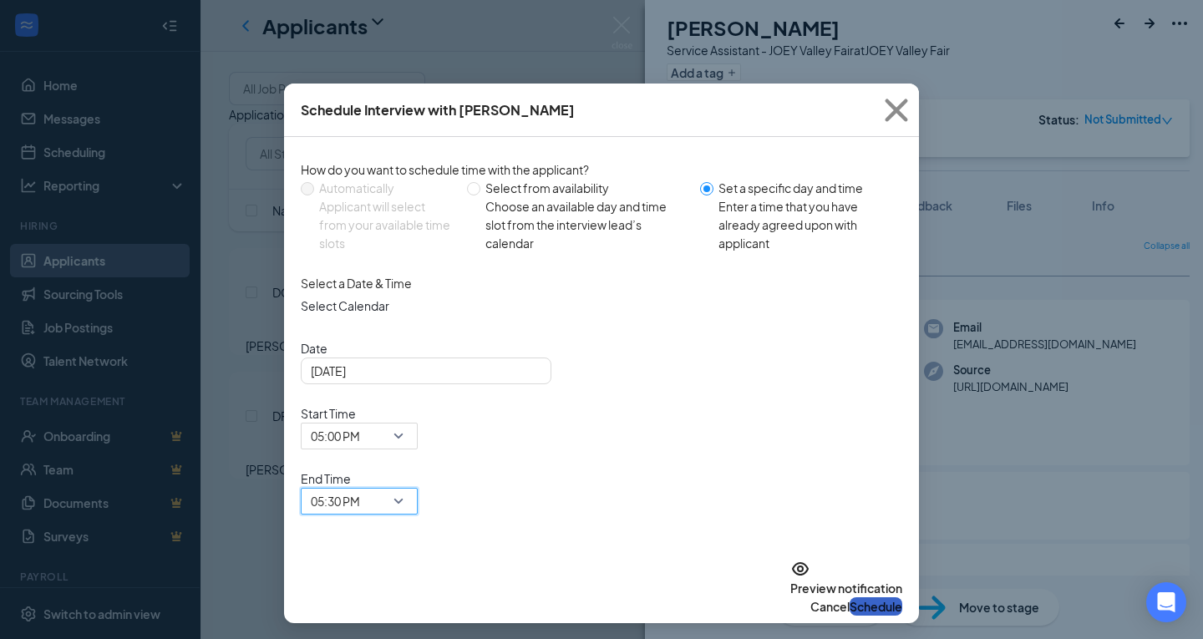
click at [859, 597] on button "Schedule" at bounding box center [875, 606] width 53 height 18
